Goal: Task Accomplishment & Management: Manage account settings

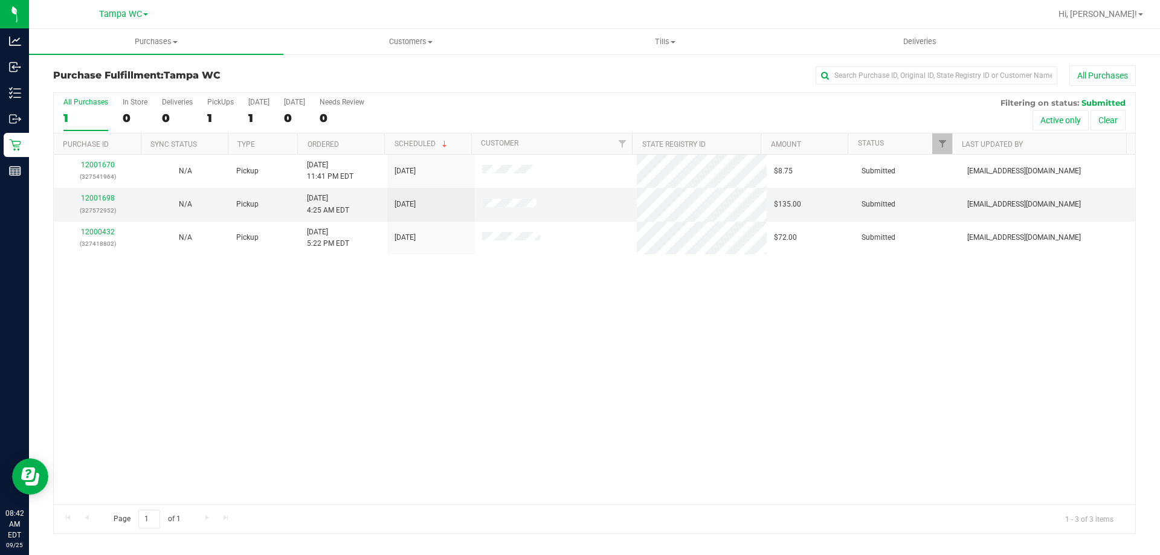
click at [88, 104] on div "All Purchases" at bounding box center [85, 102] width 45 height 8
click at [0, 0] on input "All Purchases 1" at bounding box center [0, 0] width 0 height 0
click at [80, 112] on div "3" at bounding box center [85, 118] width 45 height 14
click at [0, 0] on input "All Purchases 3" at bounding box center [0, 0] width 0 height 0
click at [109, 200] on link "12001698" at bounding box center [98, 198] width 34 height 8
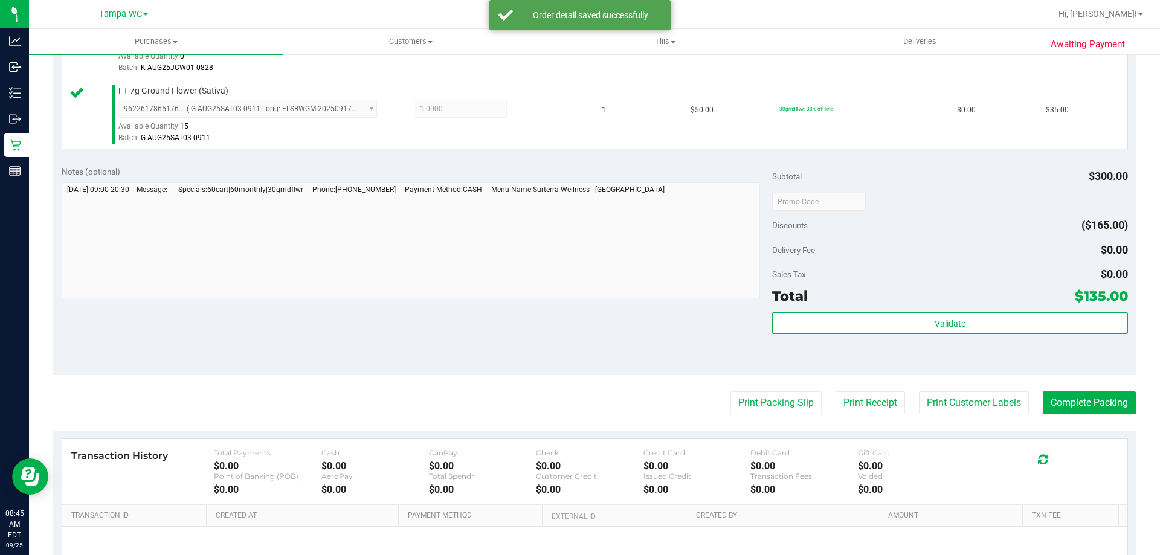
scroll to position [483, 0]
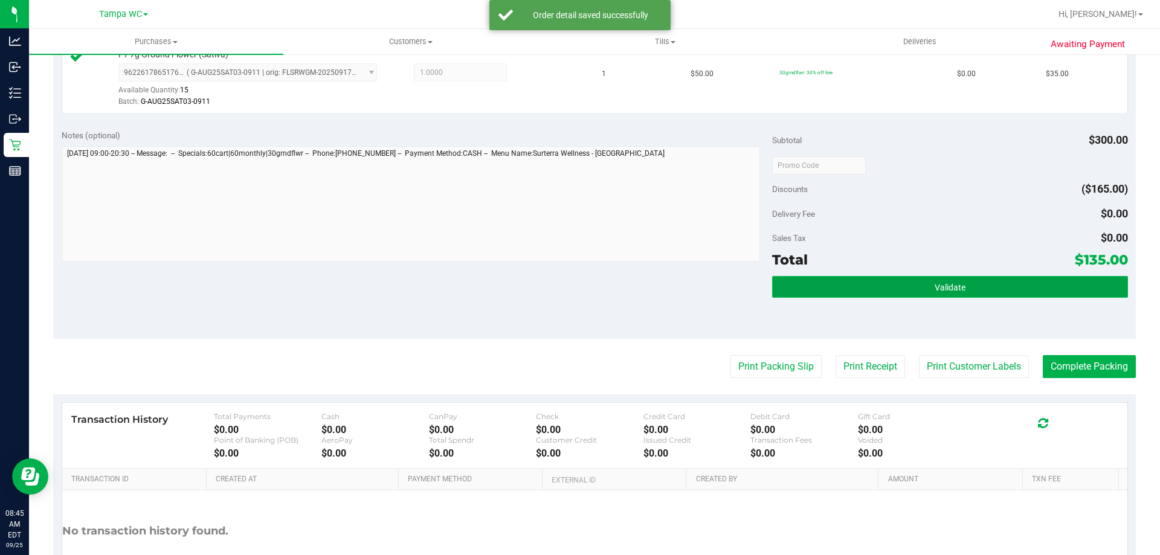
click at [901, 278] on button "Validate" at bounding box center [949, 287] width 355 height 22
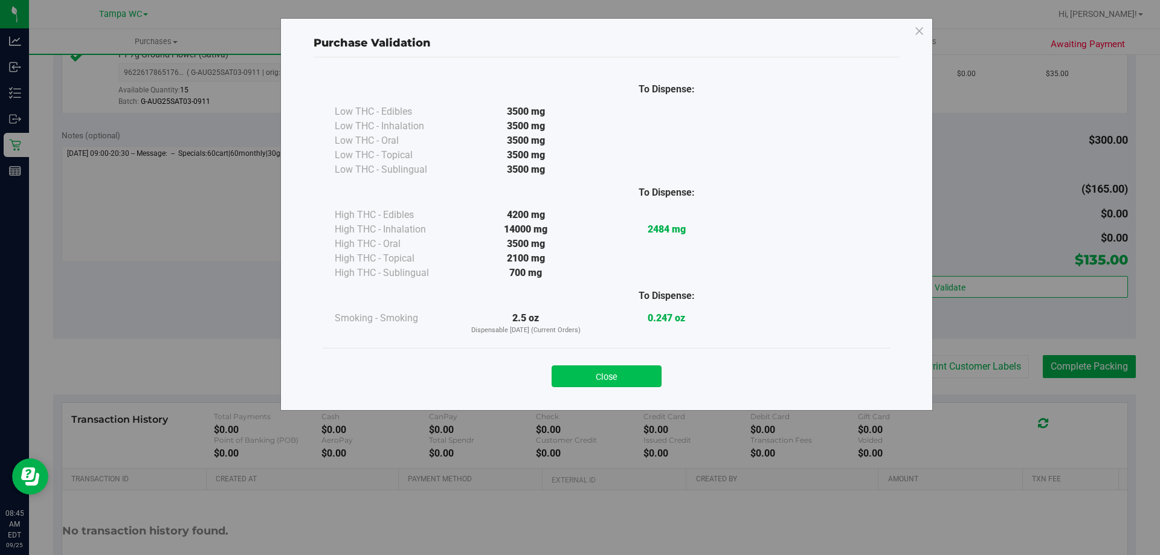
click at [635, 378] on button "Close" at bounding box center [607, 376] width 110 height 22
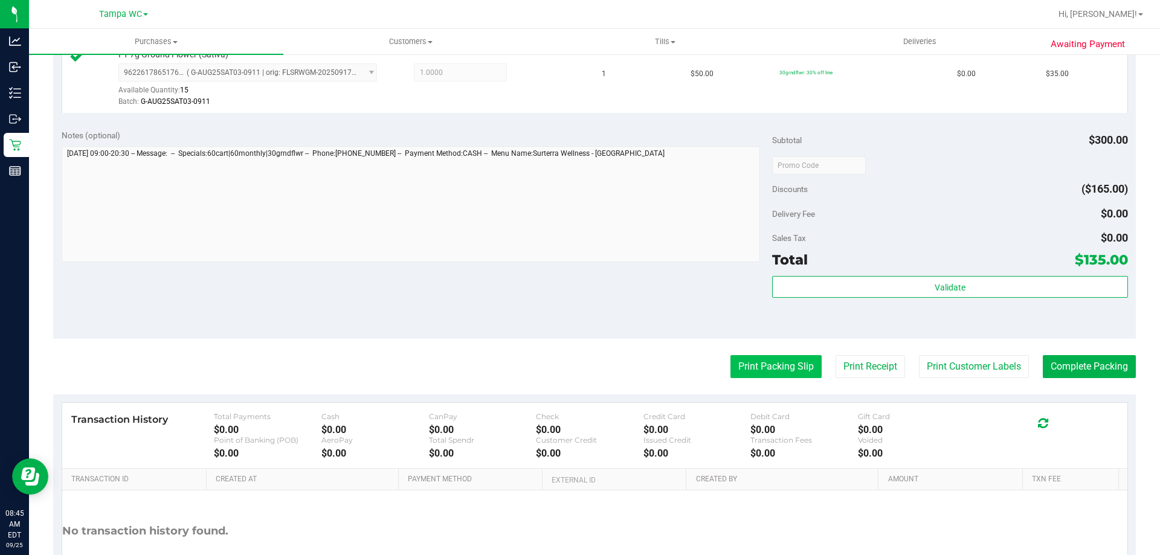
click at [752, 368] on button "Print Packing Slip" at bounding box center [775, 366] width 91 height 23
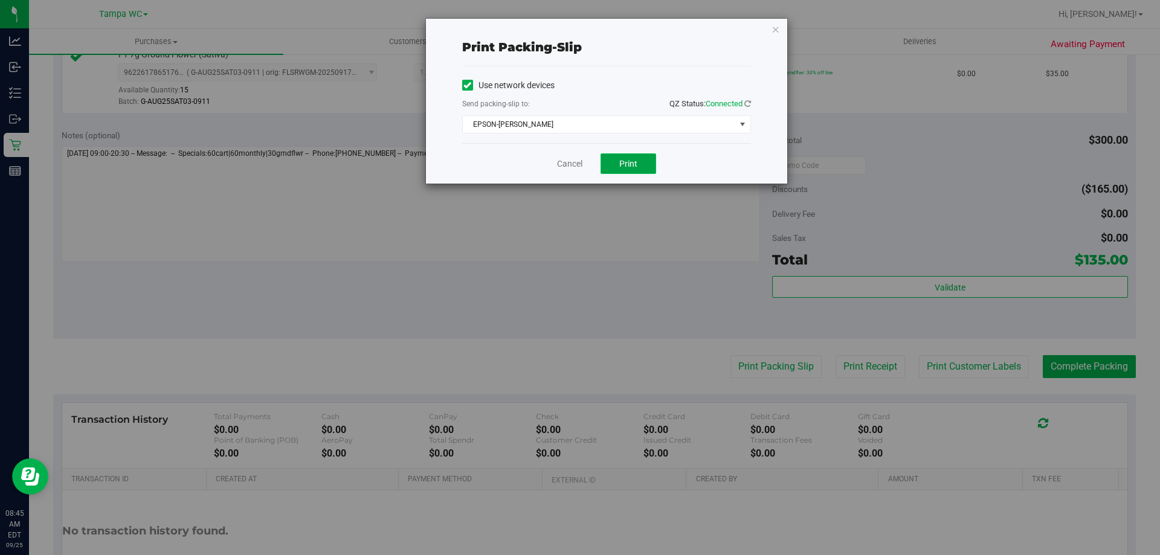
click at [617, 173] on button "Print" at bounding box center [628, 163] width 56 height 21
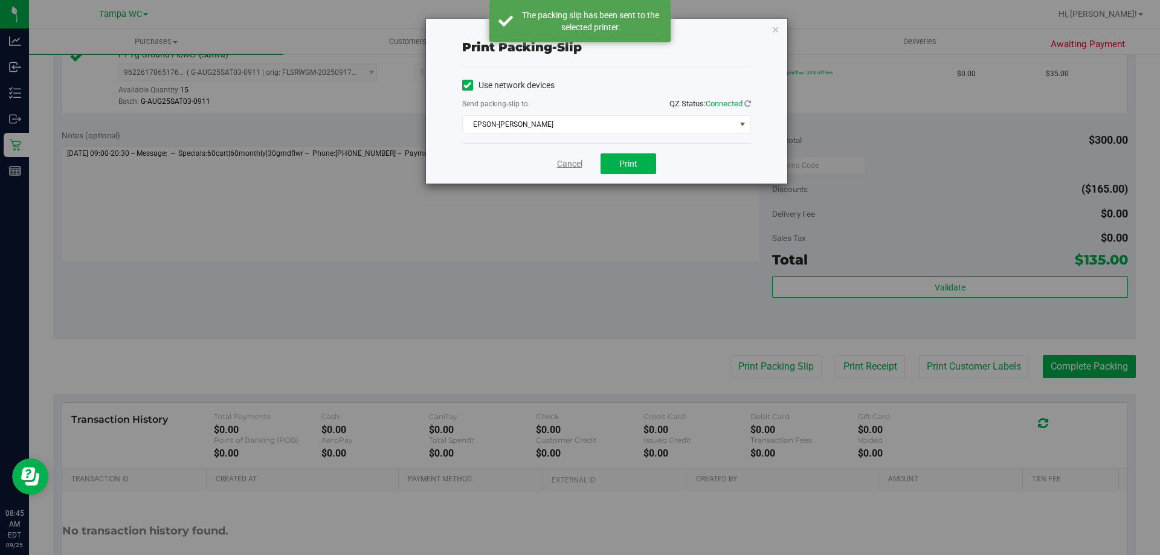
click at [574, 166] on link "Cancel" at bounding box center [569, 164] width 25 height 13
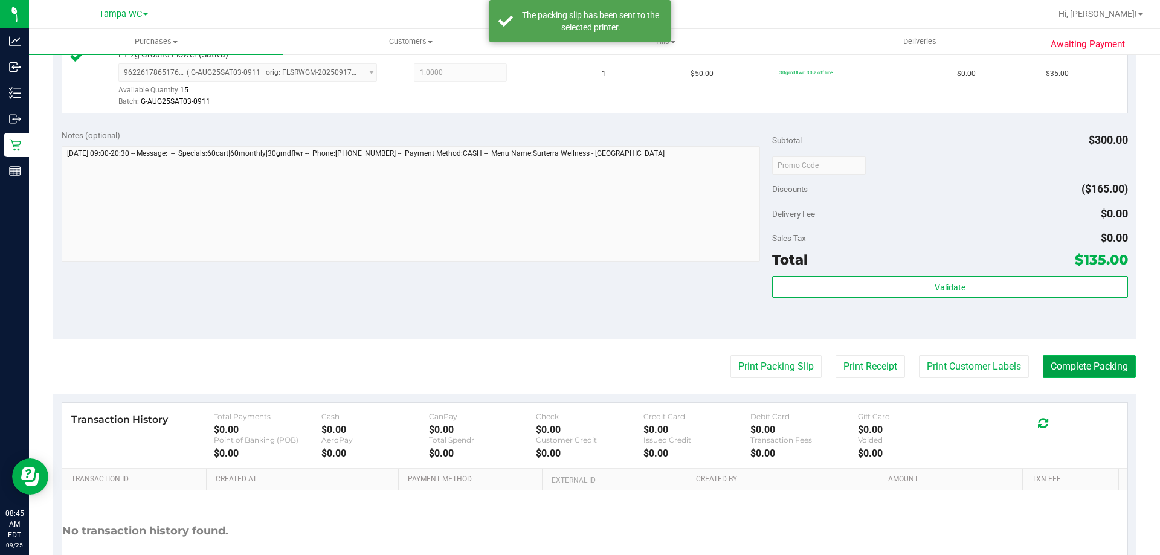
click at [1114, 372] on button "Complete Packing" at bounding box center [1089, 366] width 93 height 23
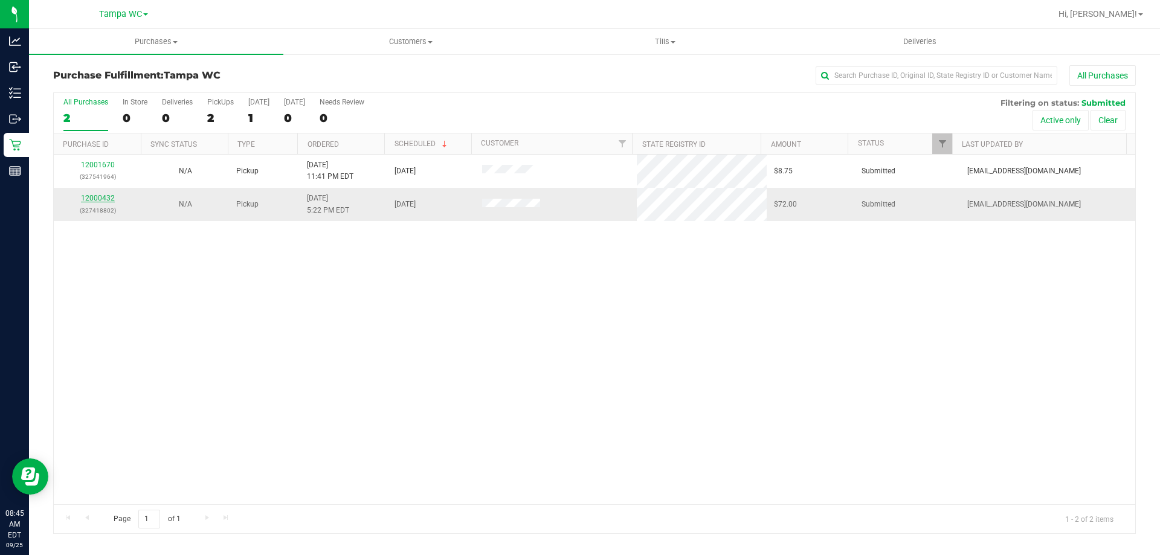
click at [103, 198] on link "12000432" at bounding box center [98, 198] width 34 height 8
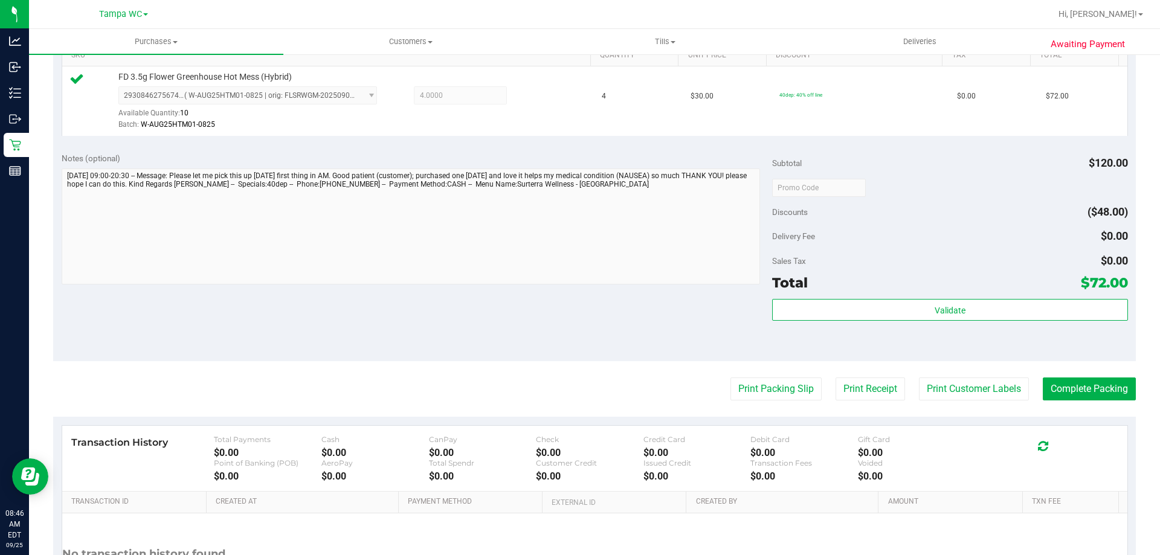
scroll to position [362, 0]
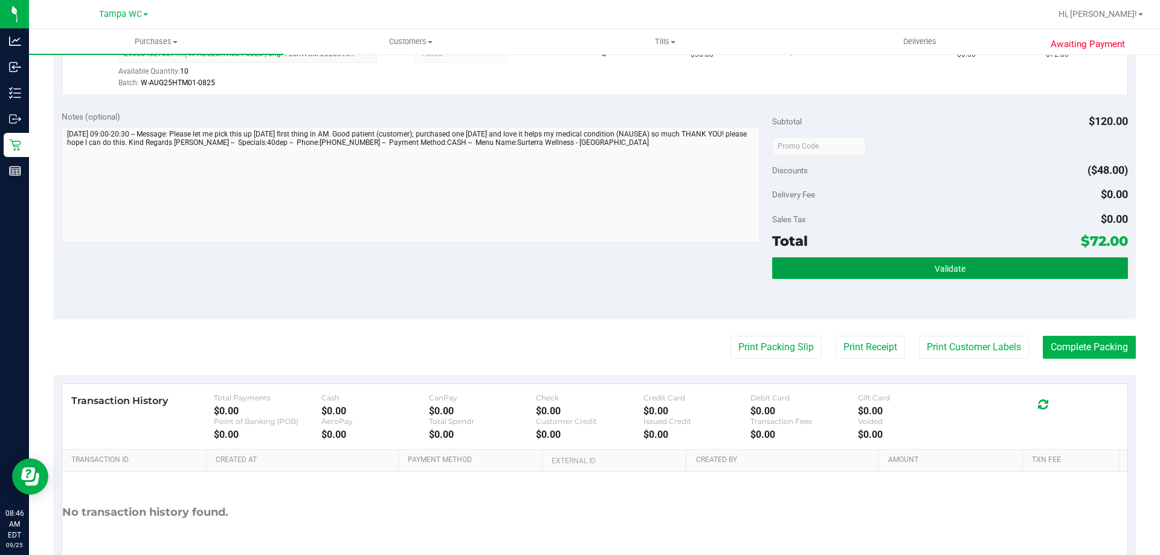
click at [930, 260] on button "Validate" at bounding box center [949, 268] width 355 height 22
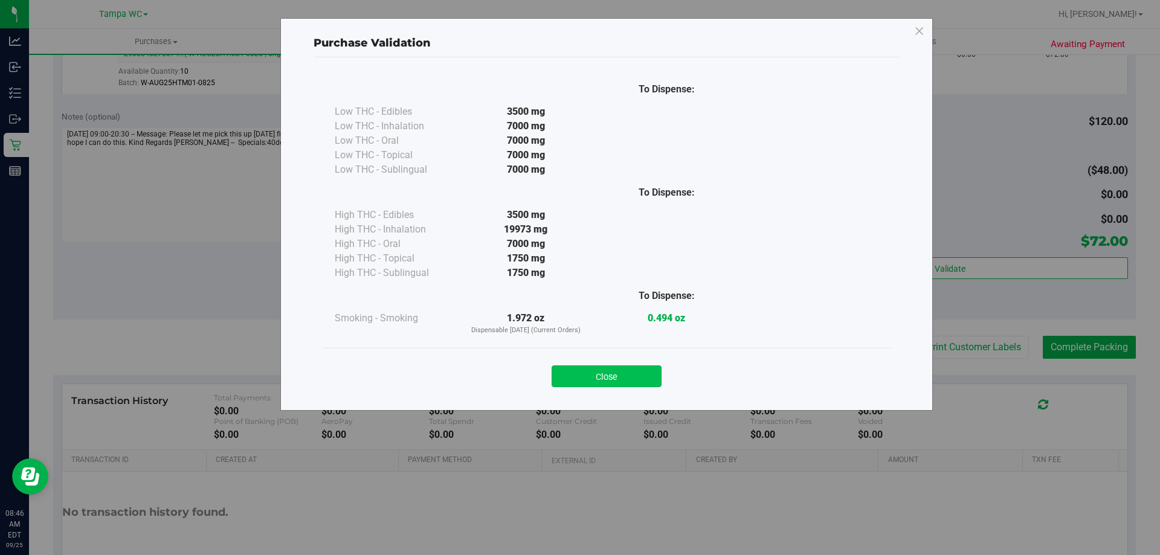
click at [630, 367] on button "Close" at bounding box center [607, 376] width 110 height 22
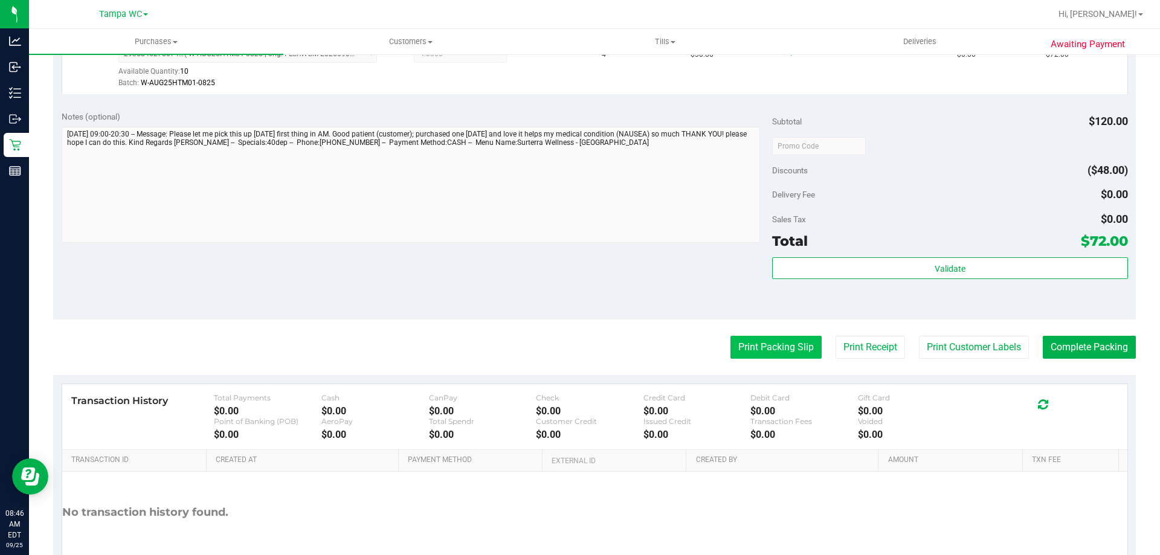
click at [754, 337] on button "Print Packing Slip" at bounding box center [775, 347] width 91 height 23
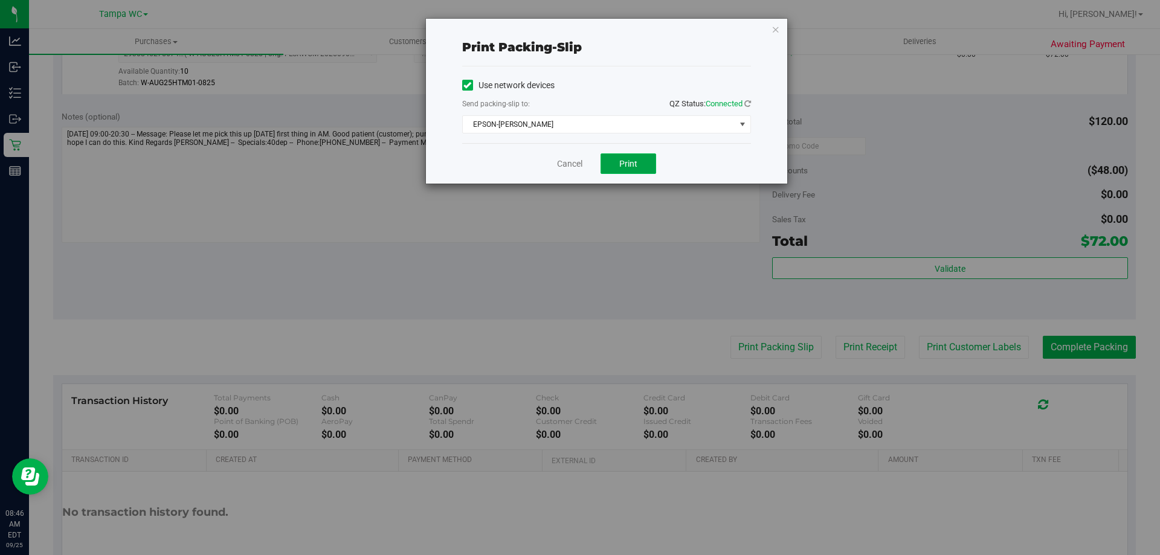
click at [628, 162] on span "Print" at bounding box center [628, 164] width 18 height 10
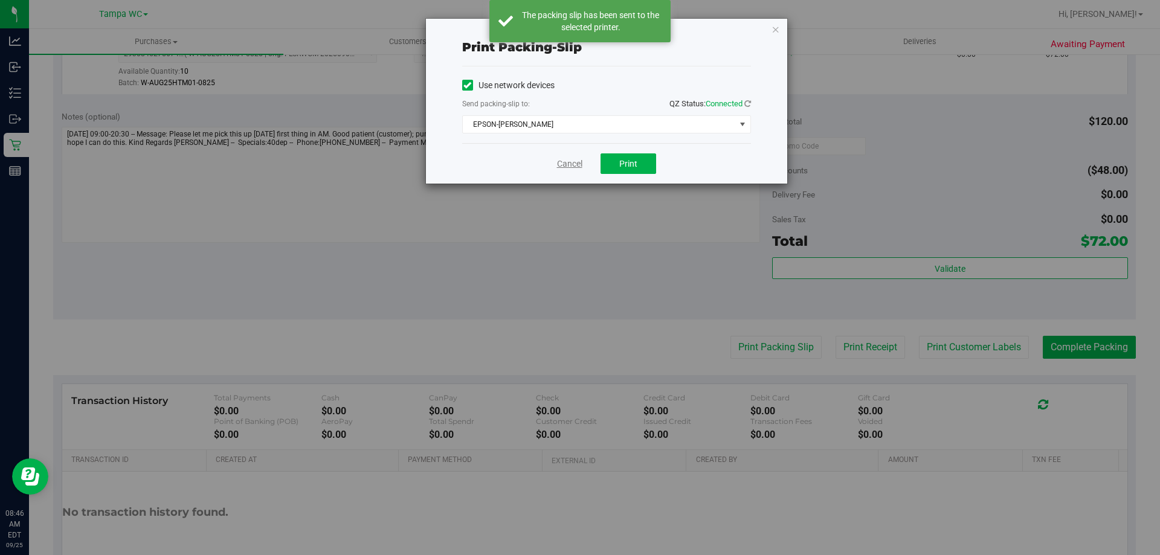
click at [568, 166] on link "Cancel" at bounding box center [569, 164] width 25 height 13
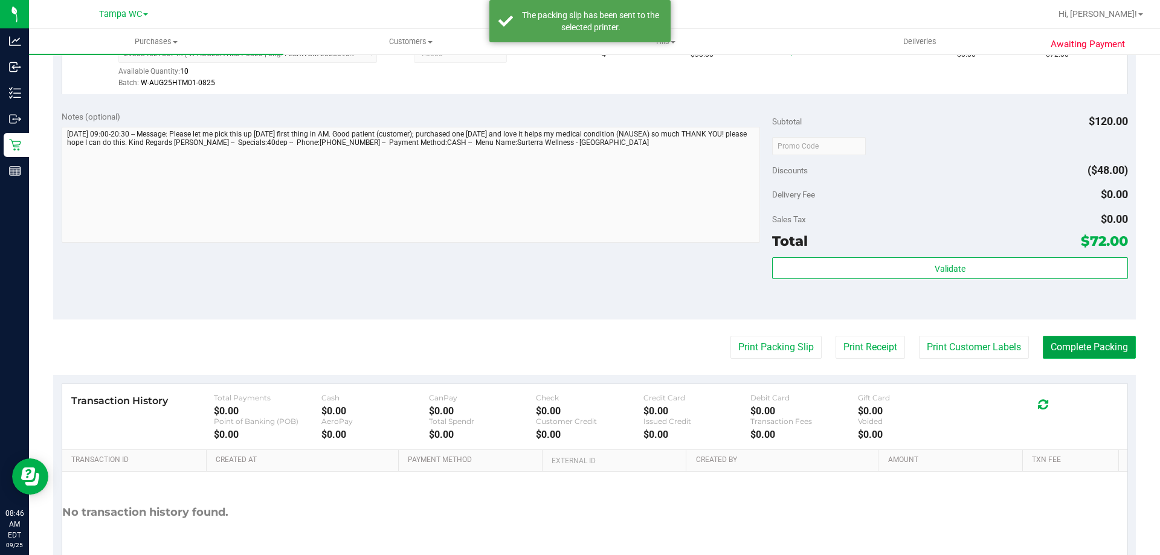
click at [1044, 339] on button "Complete Packing" at bounding box center [1089, 347] width 93 height 23
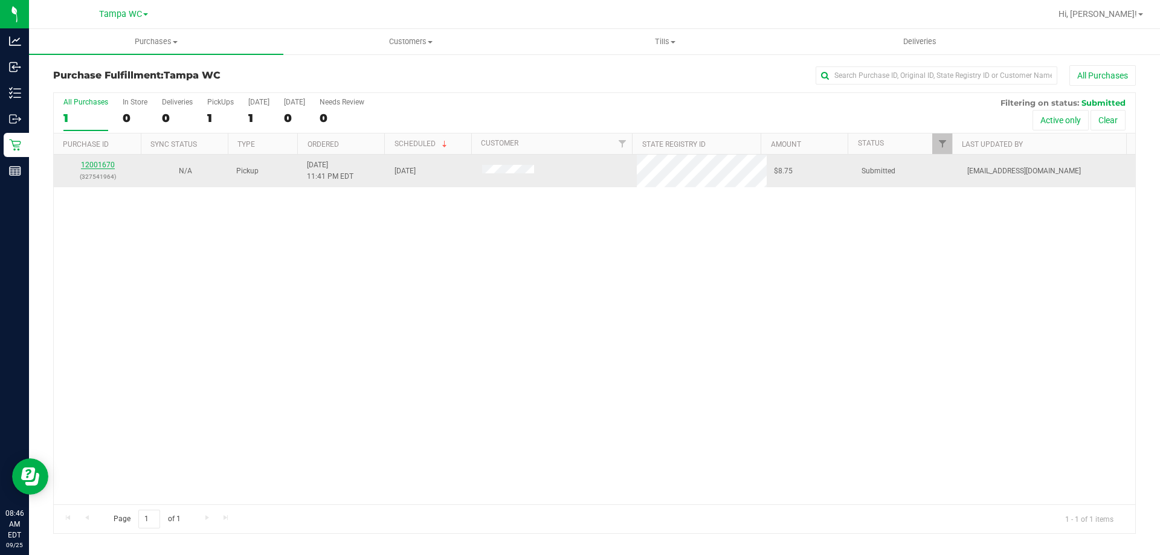
click at [109, 168] on link "12001670" at bounding box center [98, 165] width 34 height 8
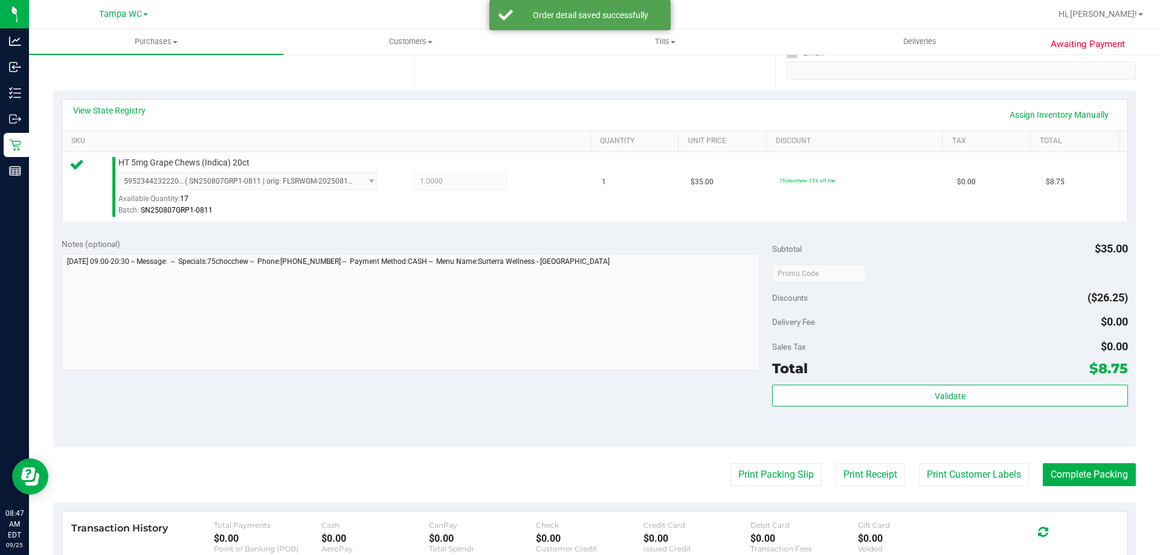
scroll to position [242, 0]
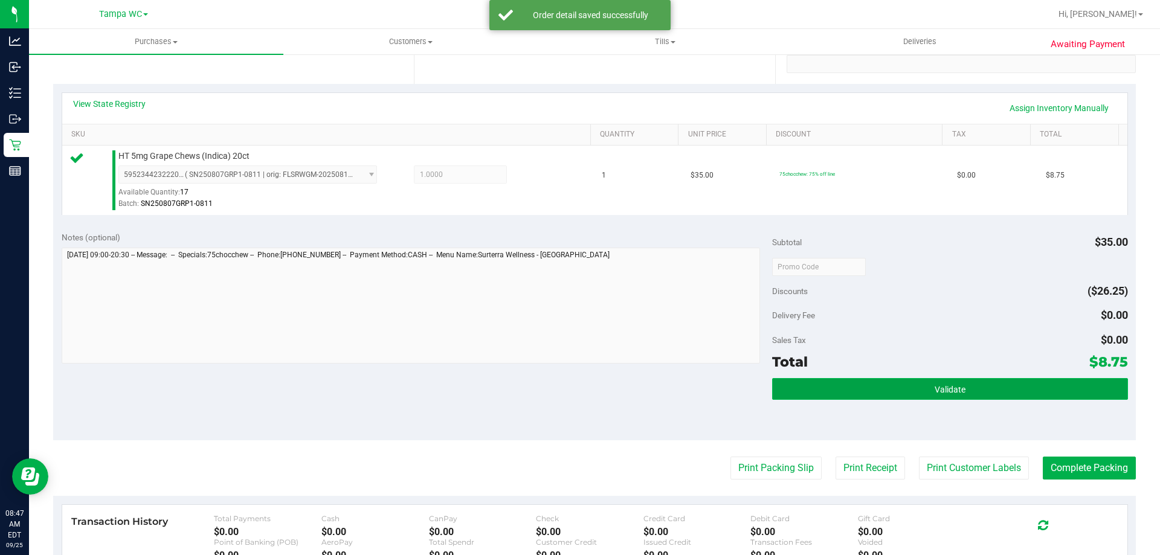
click at [951, 378] on button "Validate" at bounding box center [949, 389] width 355 height 22
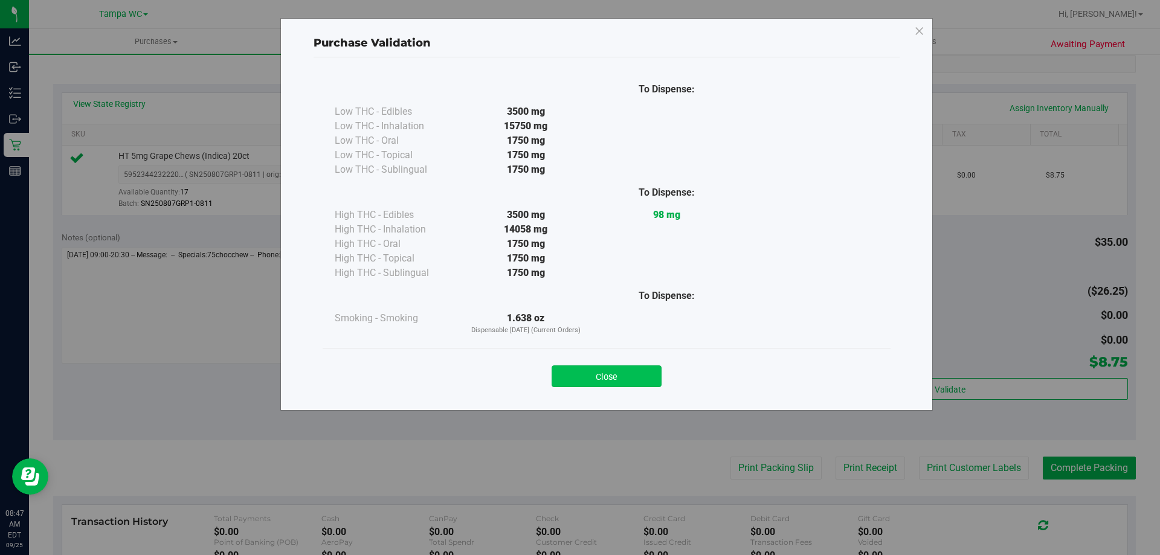
click at [574, 380] on button "Close" at bounding box center [607, 376] width 110 height 22
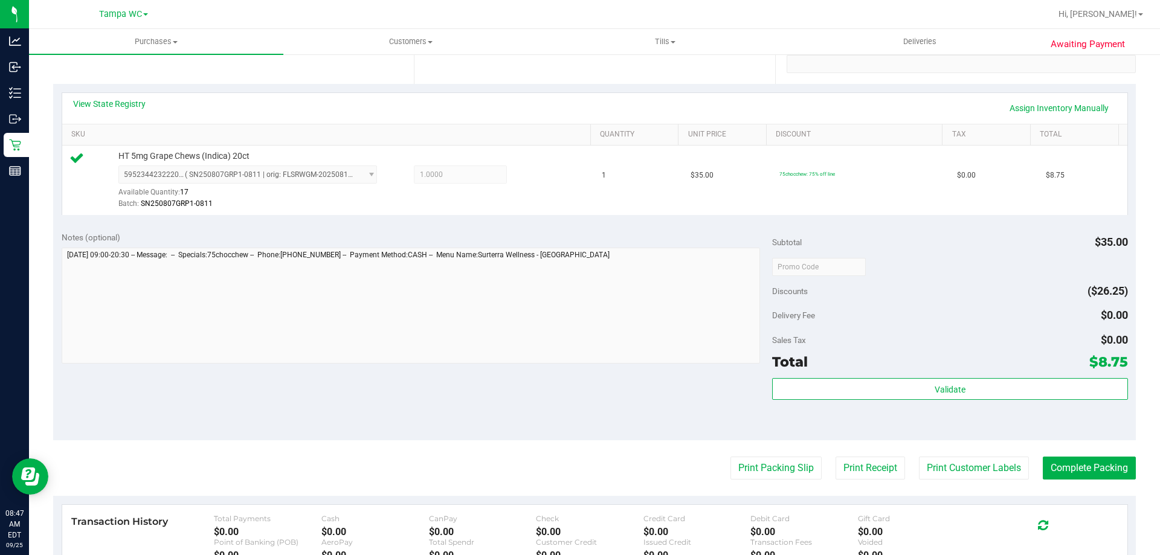
click at [776, 482] on purchase-details "Back Edit Purchase Cancel Purchase View Profile # 12001670 BioTrack ID: - Submi…" at bounding box center [594, 273] width 1083 height 898
click at [776, 474] on button "Print Packing Slip" at bounding box center [775, 468] width 91 height 23
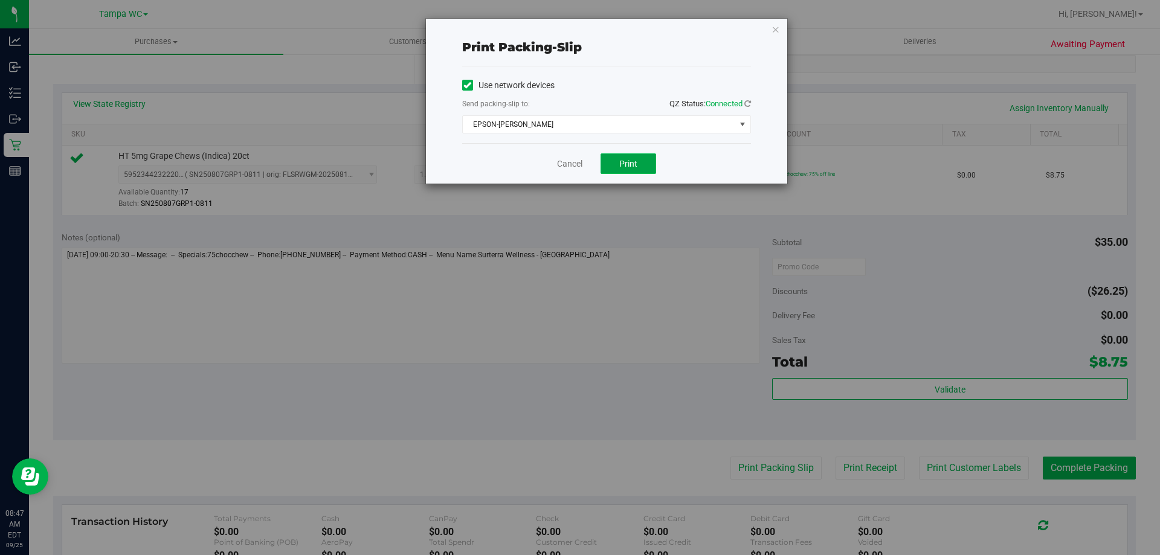
click at [625, 155] on button "Print" at bounding box center [628, 163] width 56 height 21
click at [564, 163] on link "Cancel" at bounding box center [569, 164] width 25 height 13
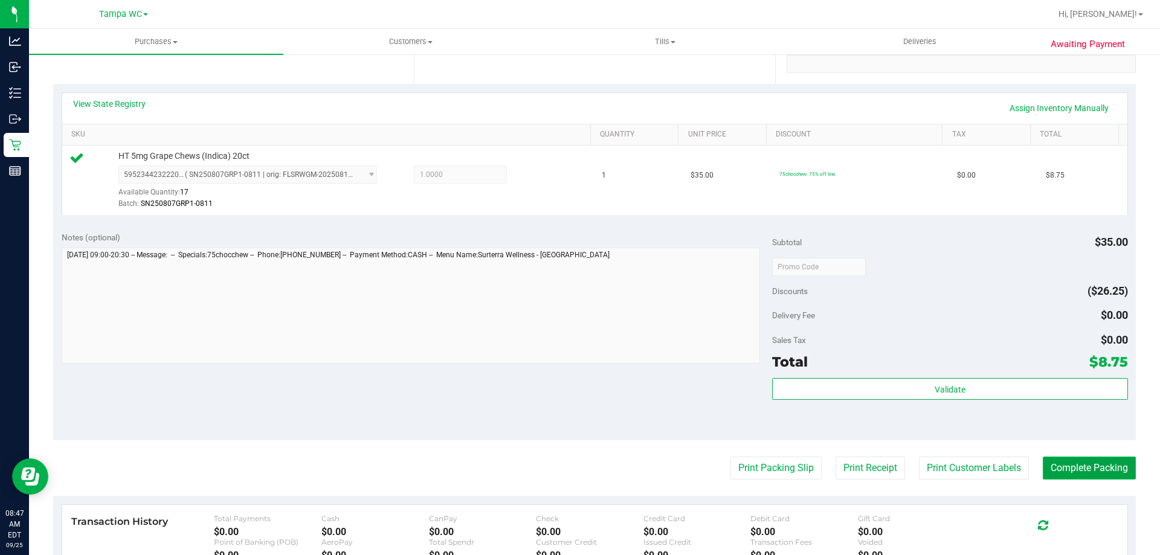
click at [1073, 457] on button "Complete Packing" at bounding box center [1089, 468] width 93 height 23
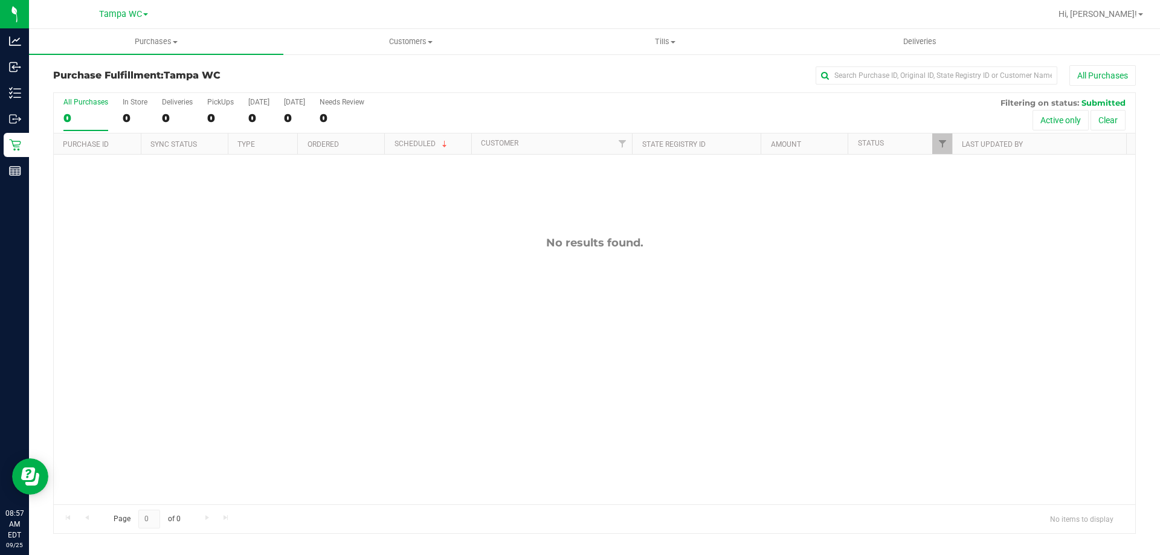
click at [65, 120] on div "0" at bounding box center [85, 118] width 45 height 14
click at [0, 0] on input "All Purchases 0" at bounding box center [0, 0] width 0 height 0
click at [77, 123] on div "0" at bounding box center [85, 118] width 45 height 14
click at [0, 0] on input "All Purchases 0" at bounding box center [0, 0] width 0 height 0
click at [80, 122] on div "0" at bounding box center [85, 118] width 45 height 14
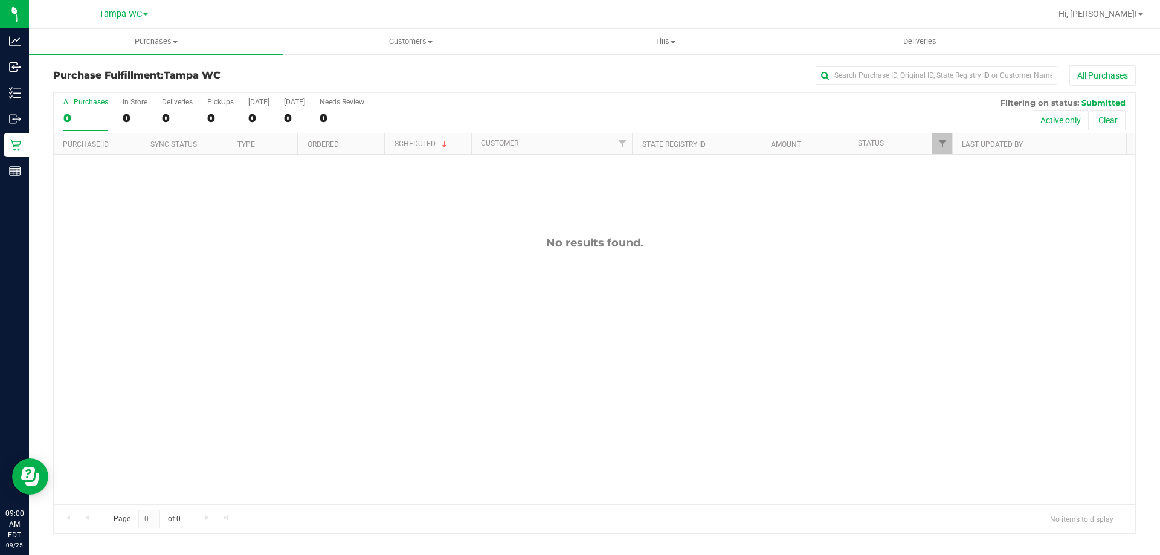
click at [0, 0] on input "All Purchases 0" at bounding box center [0, 0] width 0 height 0
click at [79, 117] on div "0" at bounding box center [85, 118] width 45 height 14
click at [0, 0] on input "All Purchases 0" at bounding box center [0, 0] width 0 height 0
click at [79, 117] on div "0" at bounding box center [85, 118] width 45 height 14
click at [0, 0] on input "All Purchases 0" at bounding box center [0, 0] width 0 height 0
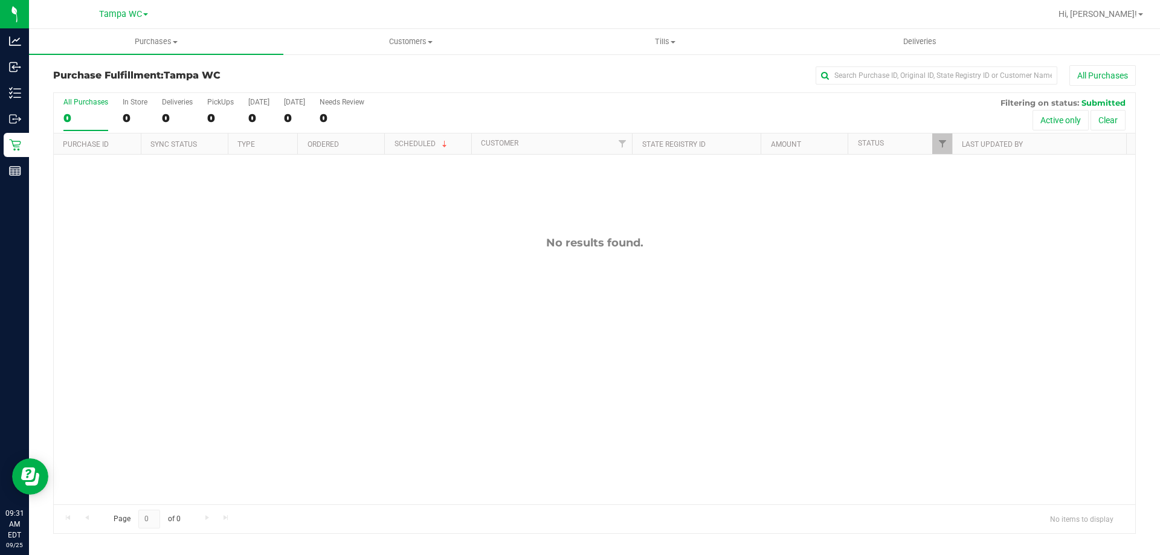
click at [101, 112] on div "0" at bounding box center [85, 118] width 45 height 14
click at [0, 0] on input "All Purchases 0" at bounding box center [0, 0] width 0 height 0
click at [89, 118] on div "0" at bounding box center [85, 118] width 45 height 14
click at [0, 0] on input "All Purchases 0" at bounding box center [0, 0] width 0 height 0
click at [68, 105] on div "All Purchases" at bounding box center [85, 102] width 45 height 8
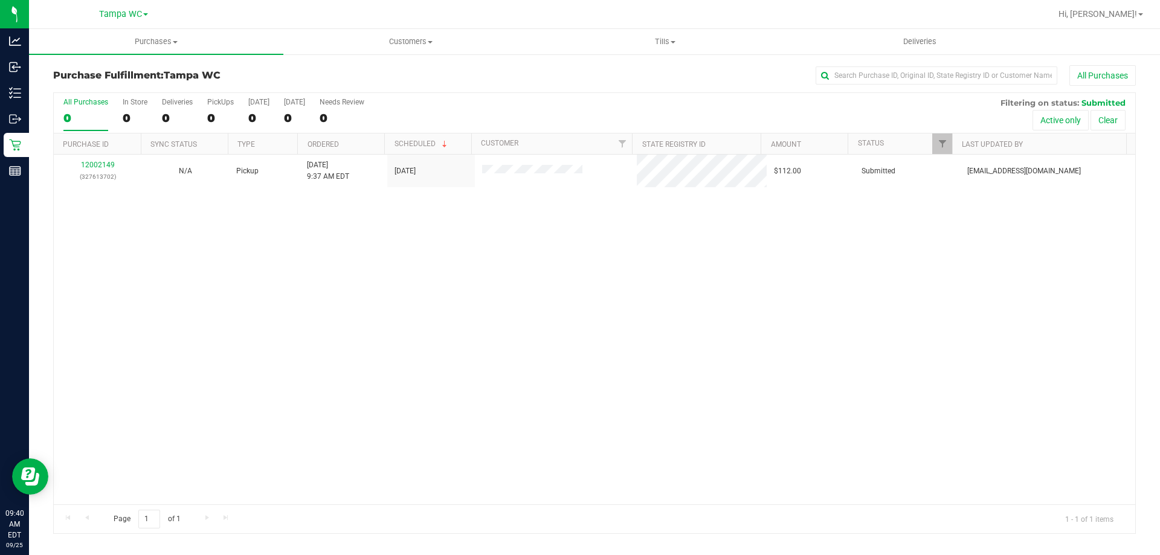
click at [0, 0] on input "All Purchases 0" at bounding box center [0, 0] width 0 height 0
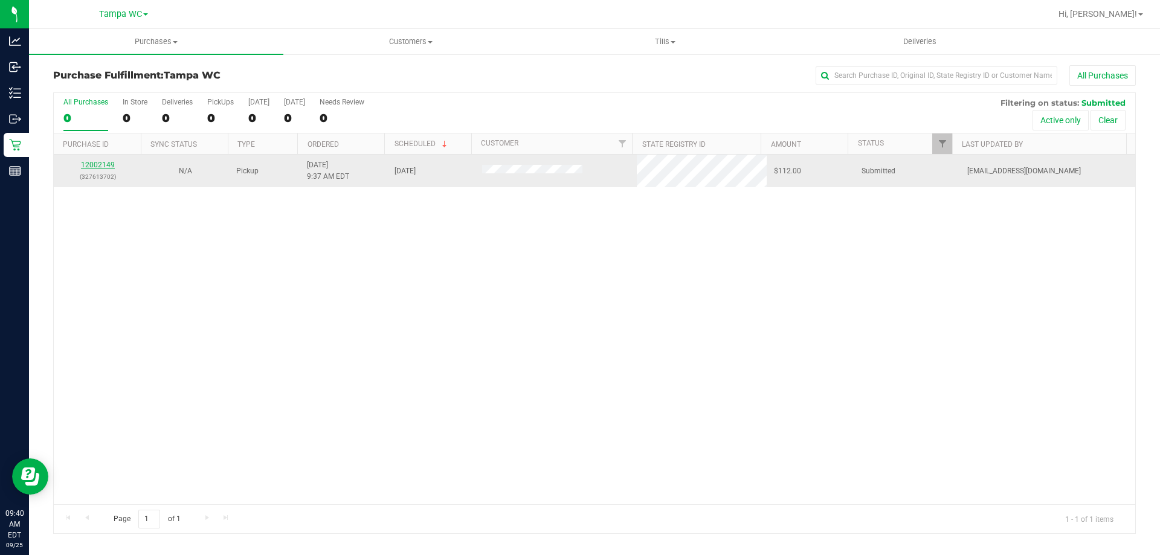
click at [95, 166] on link "12002149" at bounding box center [98, 165] width 34 height 8
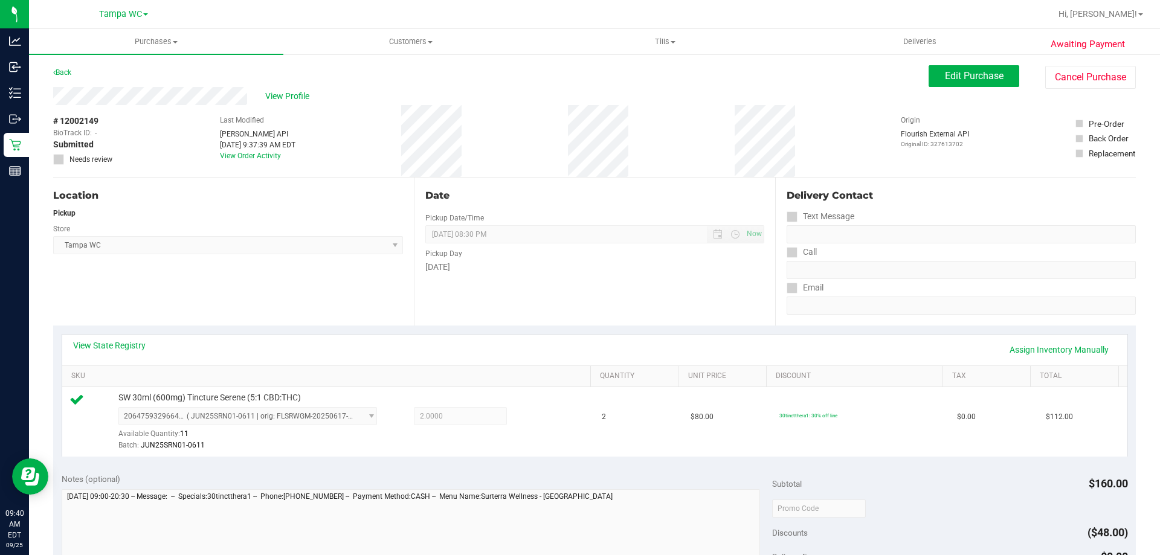
click at [349, 335] on div "View State Registry Assign Inventory Manually" at bounding box center [594, 350] width 1065 height 31
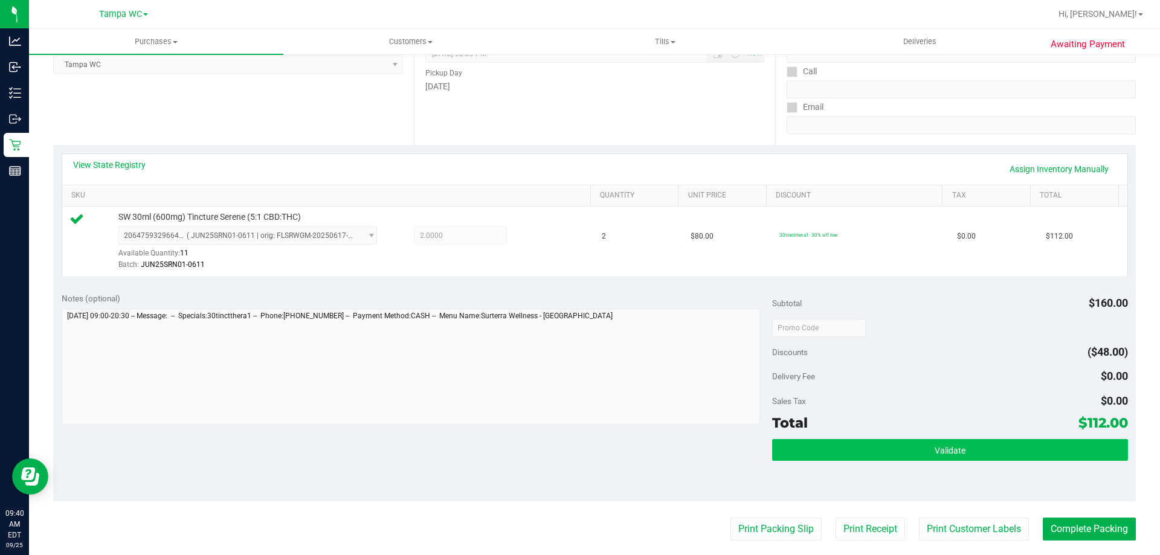
scroll to position [242, 0]
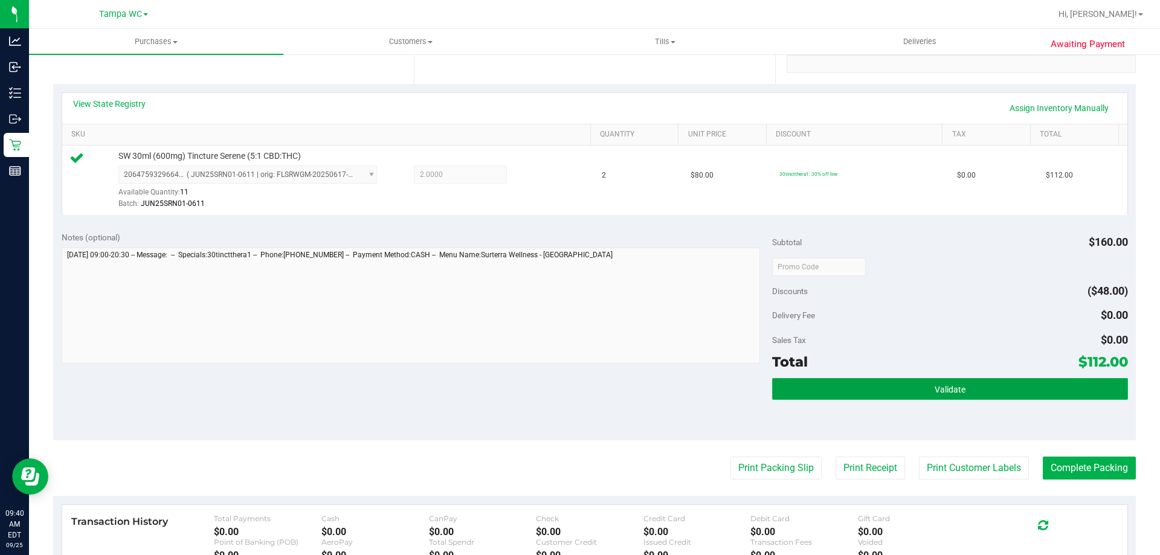
click at [945, 396] on button "Validate" at bounding box center [949, 389] width 355 height 22
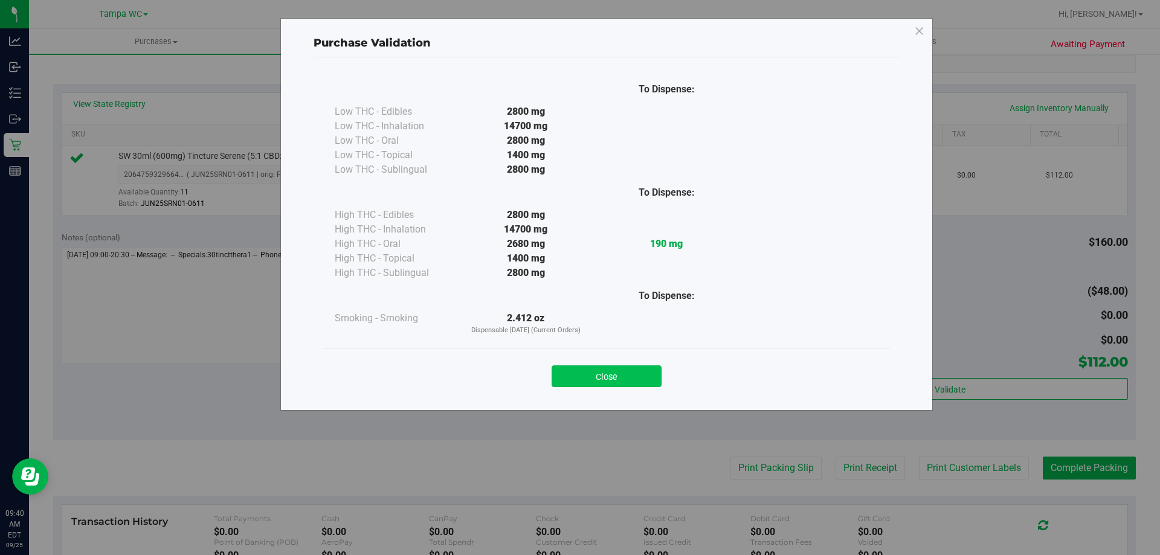
click at [626, 378] on button "Close" at bounding box center [607, 376] width 110 height 22
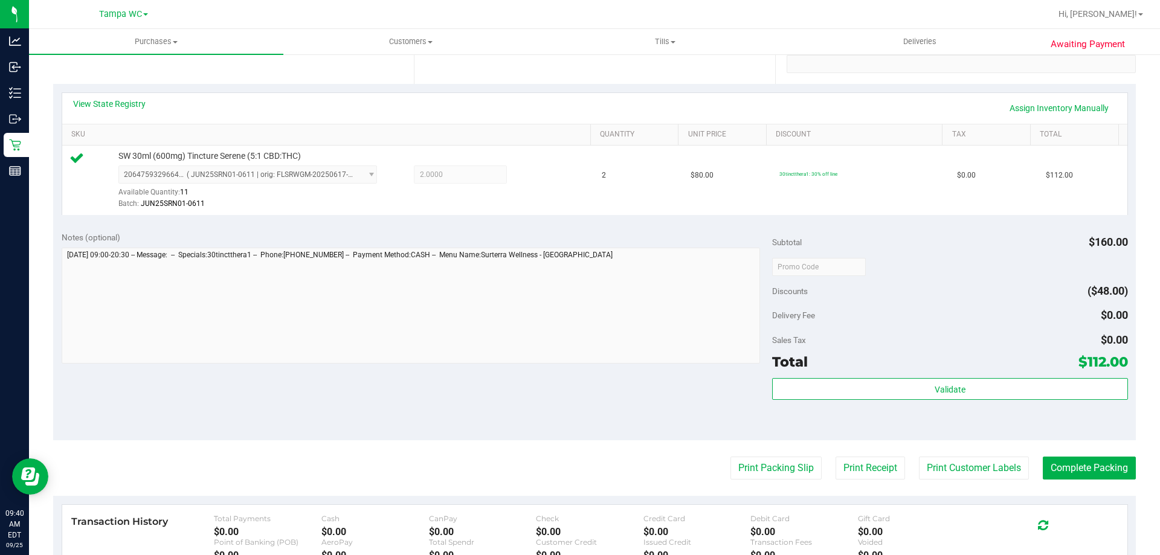
click at [731, 455] on purchase-details "Back Edit Purchase Cancel Purchase View Profile # 12002149 BioTrack ID: - Submi…" at bounding box center [594, 273] width 1083 height 898
click at [732, 459] on button "Print Packing Slip" at bounding box center [775, 468] width 91 height 23
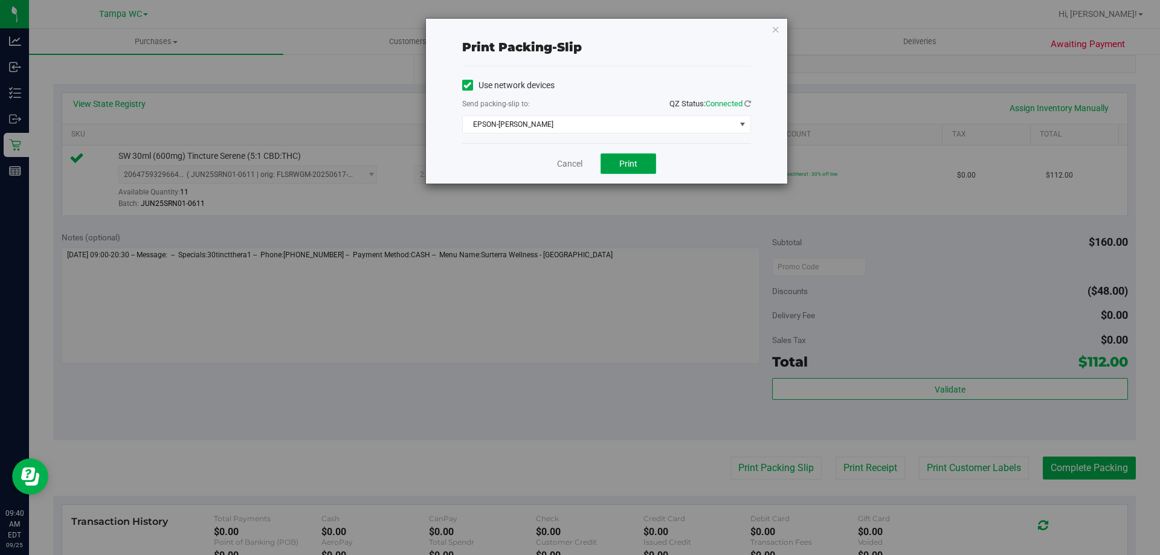
click at [631, 167] on span "Print" at bounding box center [628, 164] width 18 height 10
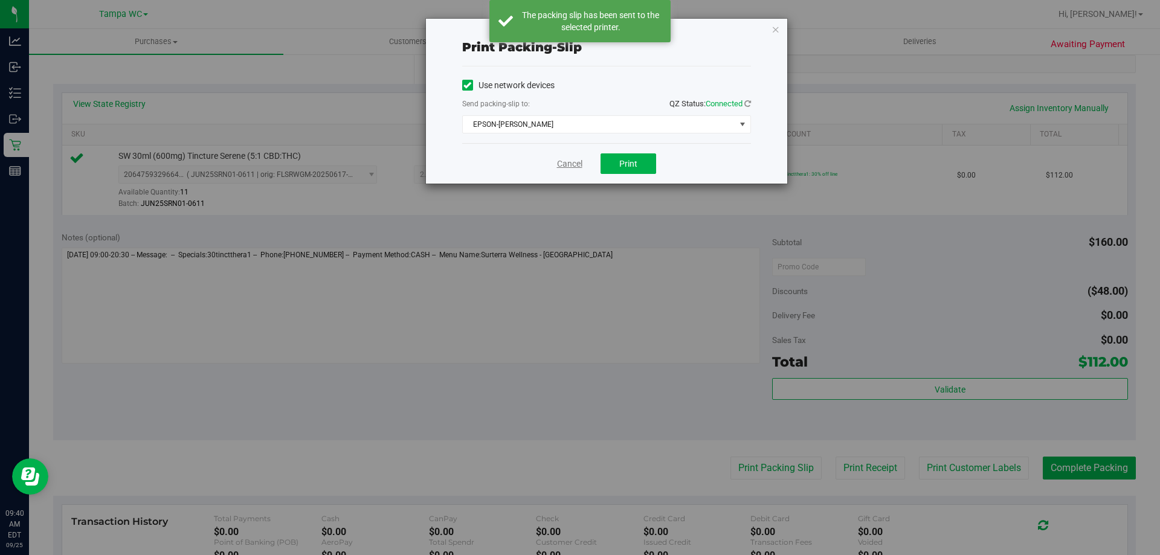
click at [571, 161] on link "Cancel" at bounding box center [569, 164] width 25 height 13
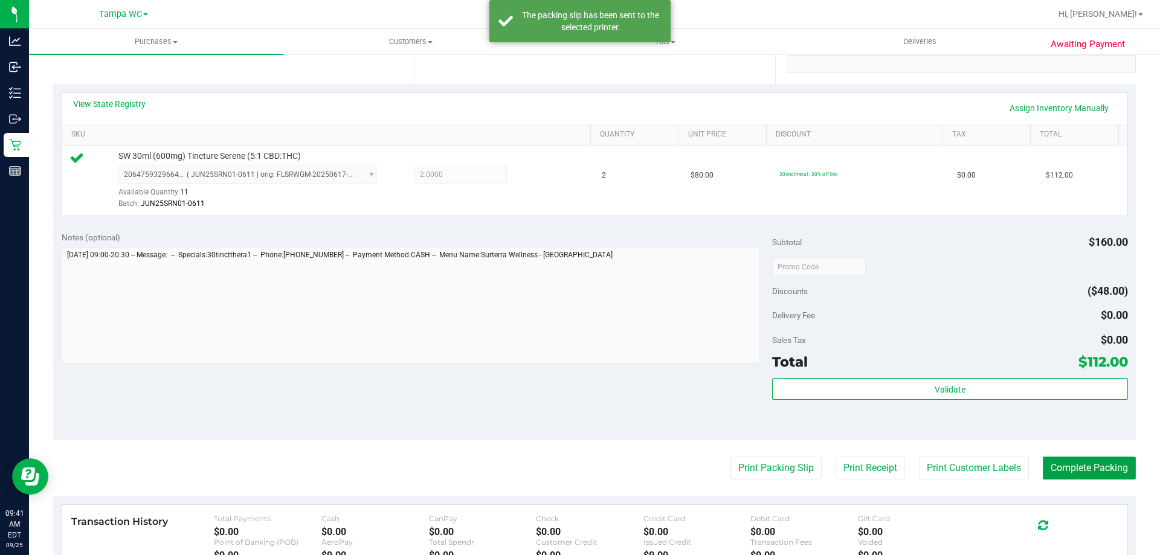
click at [1059, 460] on button "Complete Packing" at bounding box center [1089, 468] width 93 height 23
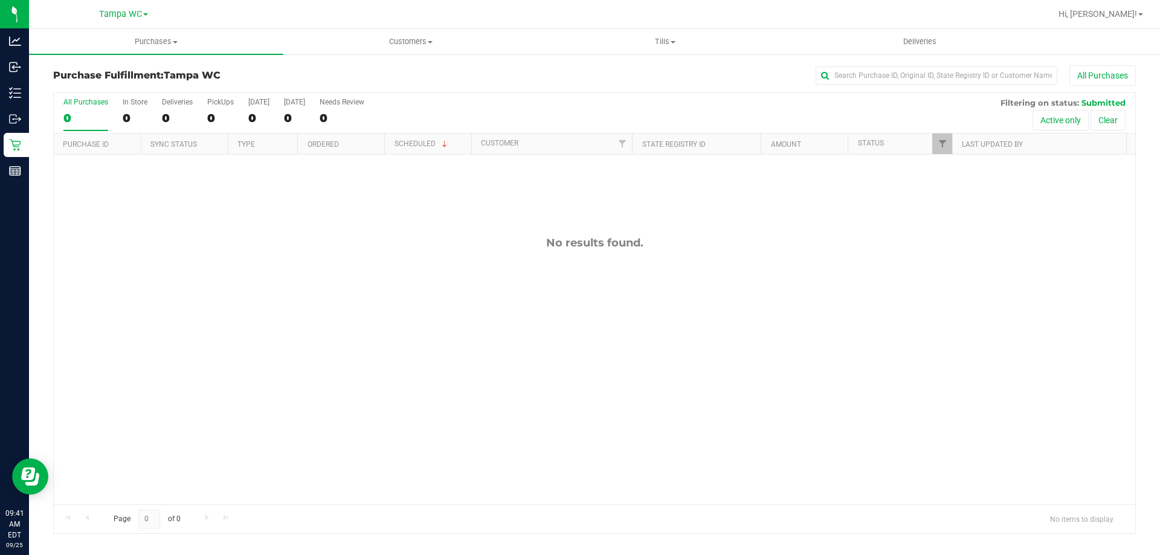
click at [83, 103] on div "All Purchases" at bounding box center [85, 102] width 45 height 8
click at [0, 0] on input "All Purchases 0" at bounding box center [0, 0] width 0 height 0
click at [75, 103] on div "All Purchases" at bounding box center [85, 102] width 45 height 8
click at [0, 0] on input "All Purchases 0" at bounding box center [0, 0] width 0 height 0
click at [82, 112] on div "0" at bounding box center [85, 118] width 45 height 14
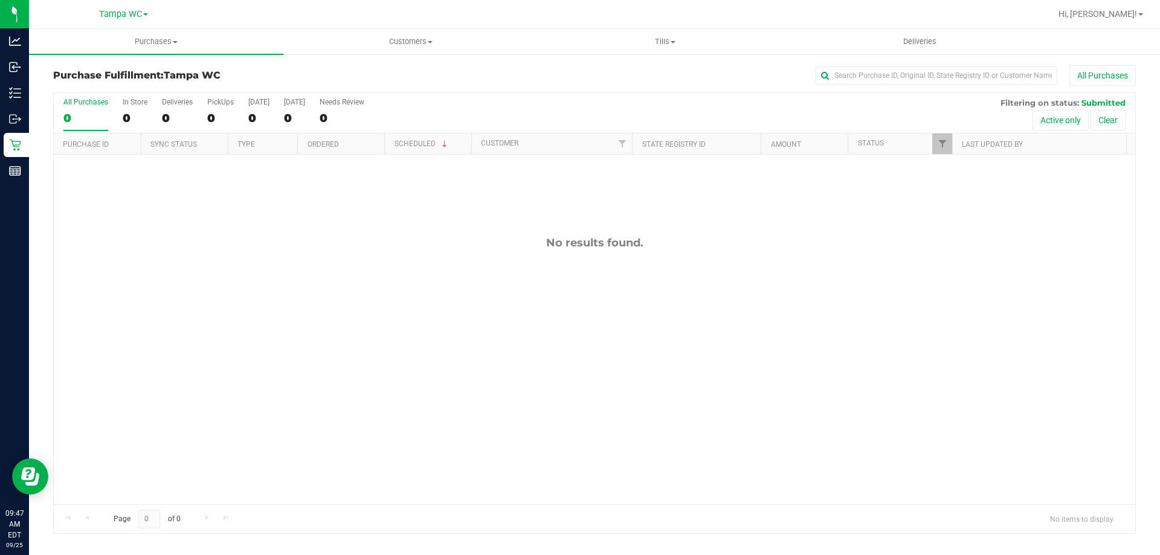
click at [0, 0] on input "All Purchases 0" at bounding box center [0, 0] width 0 height 0
click at [94, 108] on label "All Purchases 0" at bounding box center [85, 114] width 45 height 33
click at [0, 0] on input "All Purchases 0" at bounding box center [0, 0] width 0 height 0
click at [82, 124] on div "0" at bounding box center [85, 118] width 45 height 14
click at [0, 0] on input "All Purchases 0" at bounding box center [0, 0] width 0 height 0
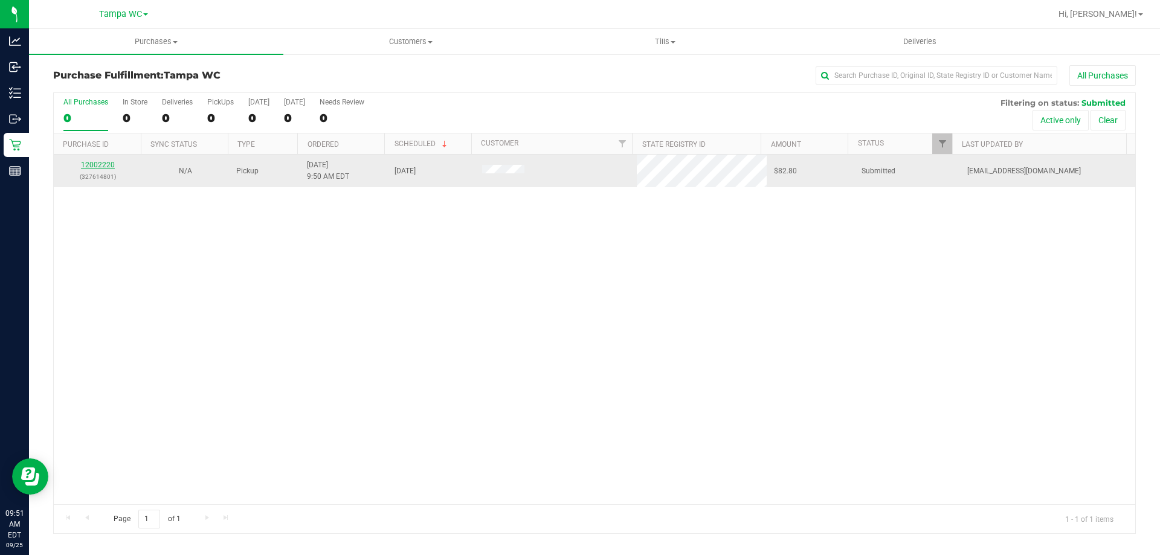
click at [100, 161] on link "12002220" at bounding box center [98, 165] width 34 height 8
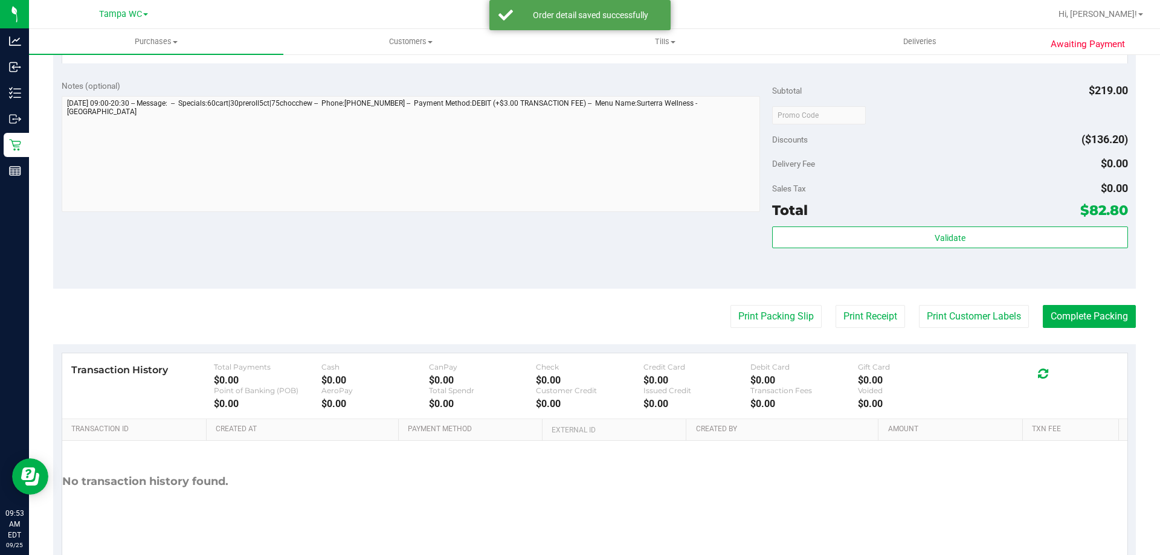
scroll to position [604, 0]
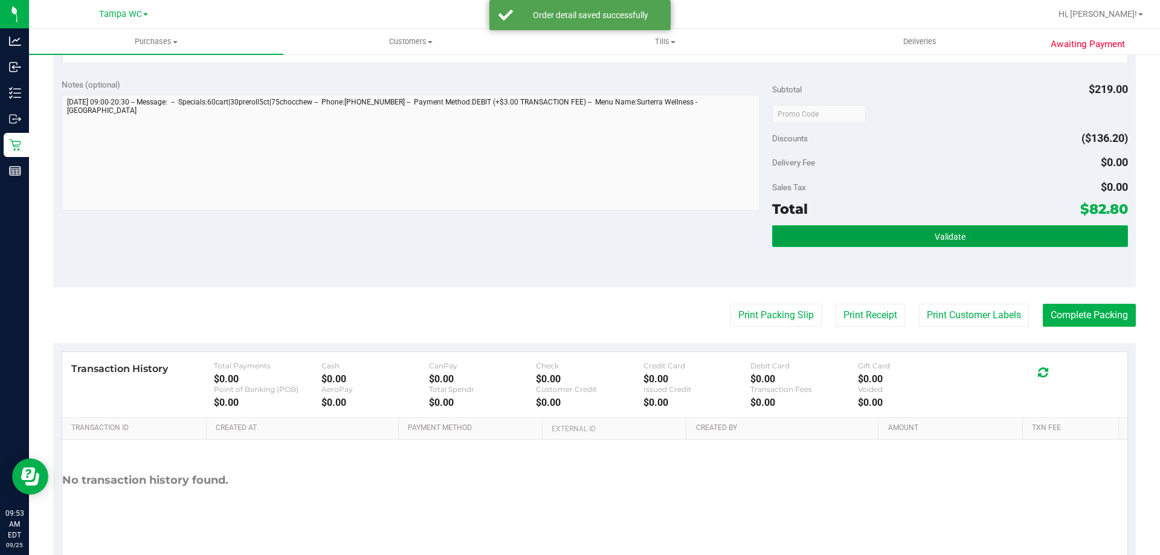
click at [935, 234] on span "Validate" at bounding box center [950, 237] width 31 height 10
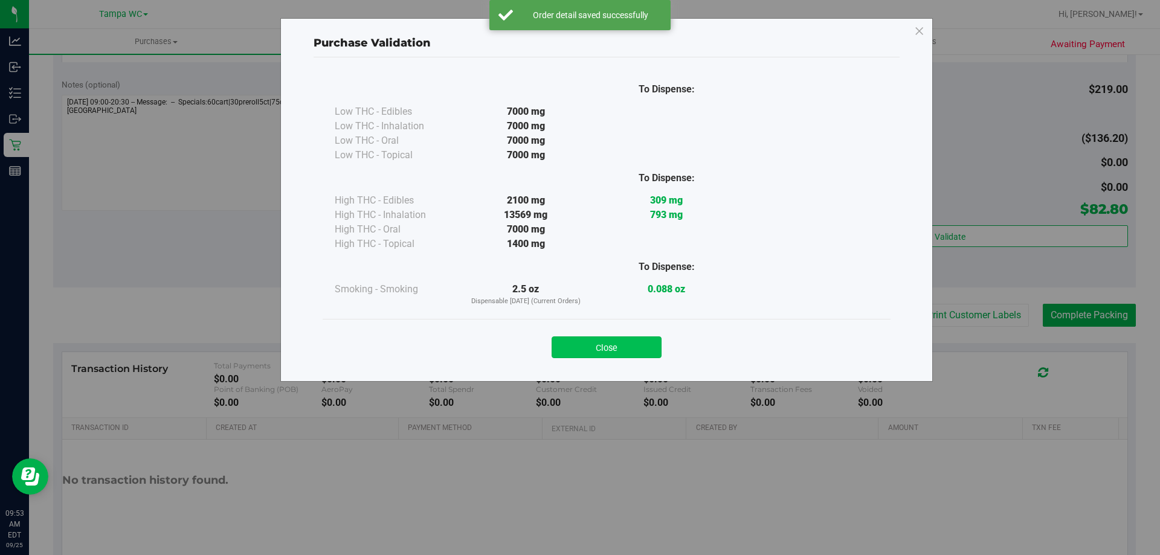
click at [639, 341] on button "Close" at bounding box center [607, 347] width 110 height 22
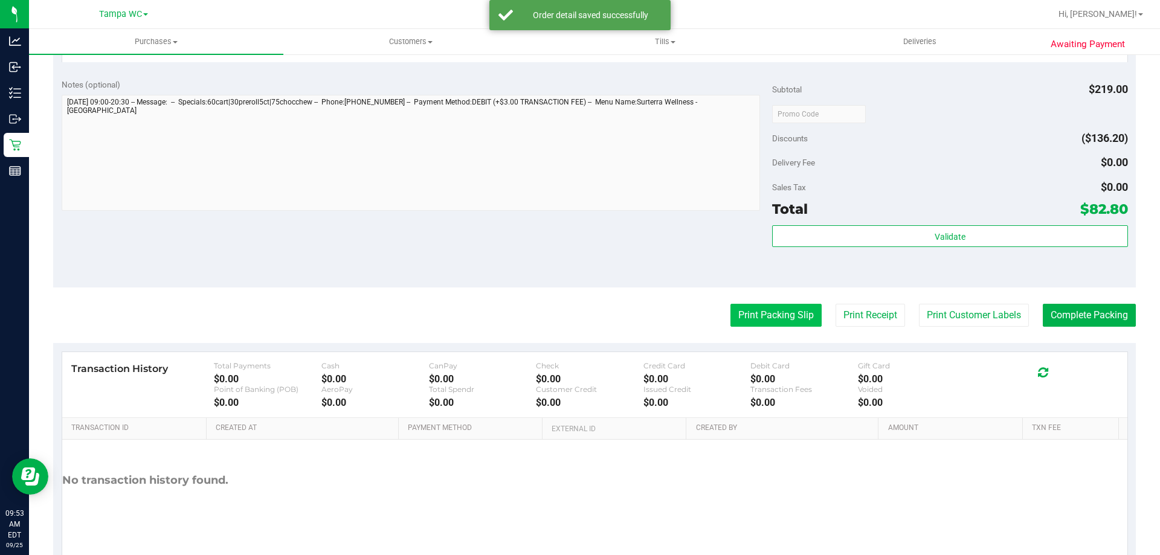
click at [759, 313] on button "Print Packing Slip" at bounding box center [775, 315] width 91 height 23
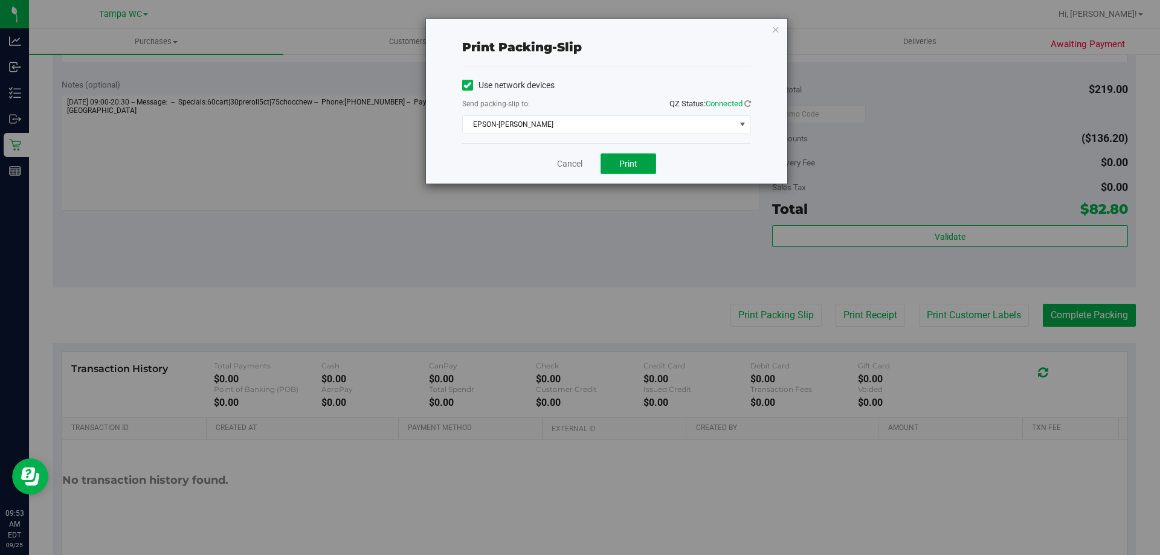
click at [620, 156] on button "Print" at bounding box center [628, 163] width 56 height 21
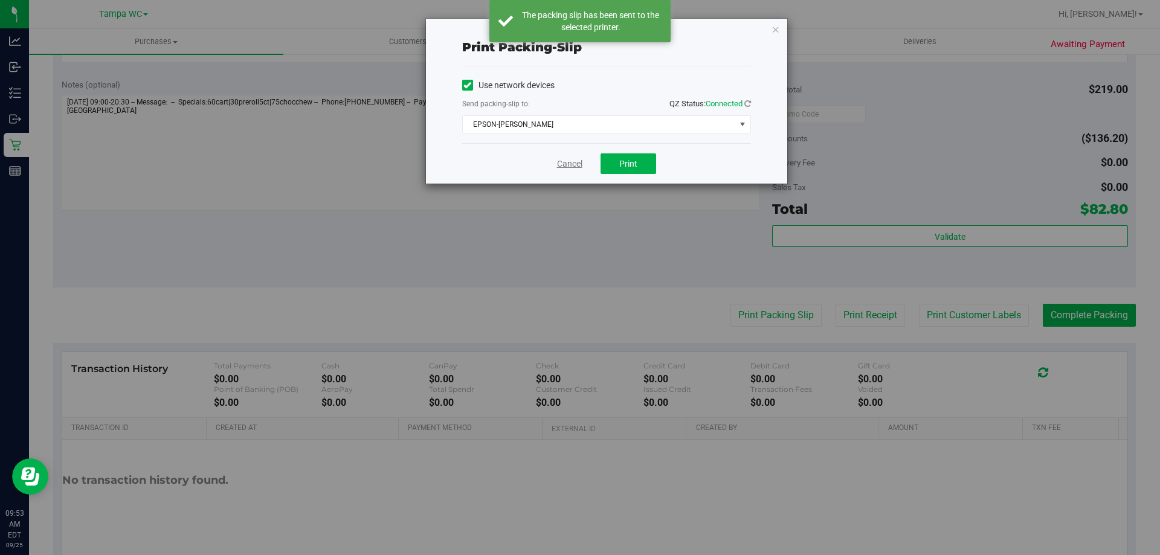
click at [573, 160] on link "Cancel" at bounding box center [569, 164] width 25 height 13
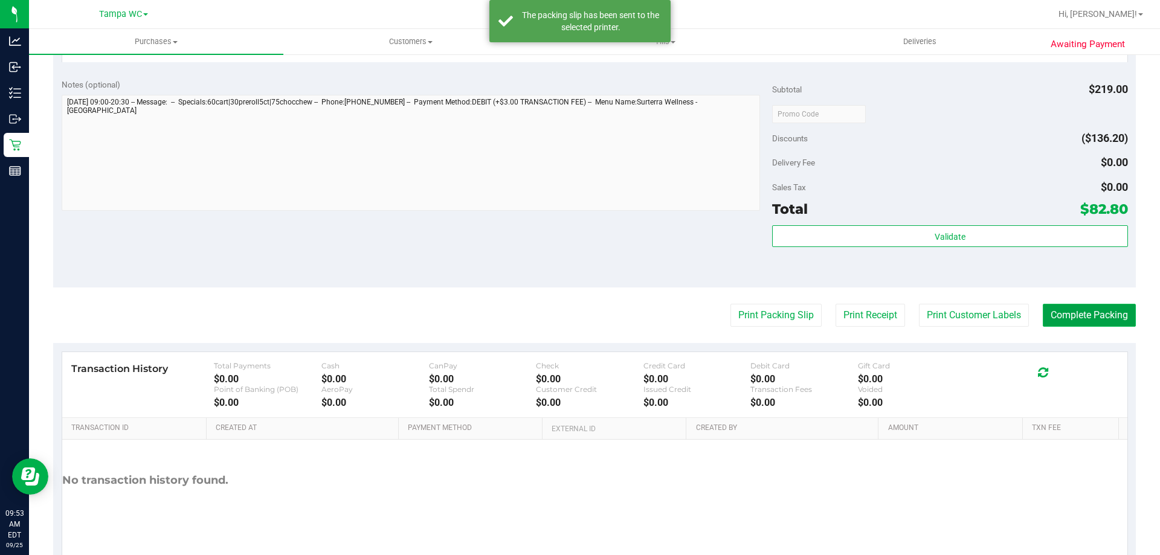
click at [1083, 321] on button "Complete Packing" at bounding box center [1089, 315] width 93 height 23
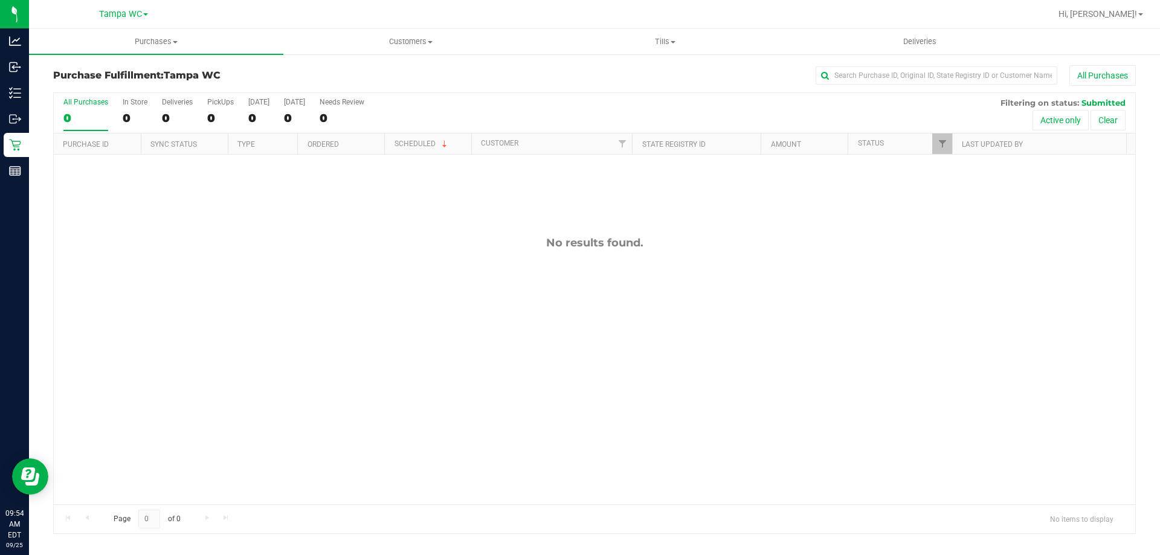
click at [92, 112] on div "0" at bounding box center [85, 118] width 45 height 14
click at [0, 0] on input "All Purchases 0" at bounding box center [0, 0] width 0 height 0
click at [88, 114] on div "0" at bounding box center [85, 118] width 45 height 14
click at [0, 0] on input "All Purchases 0" at bounding box center [0, 0] width 0 height 0
click at [87, 124] on div "0" at bounding box center [85, 118] width 45 height 14
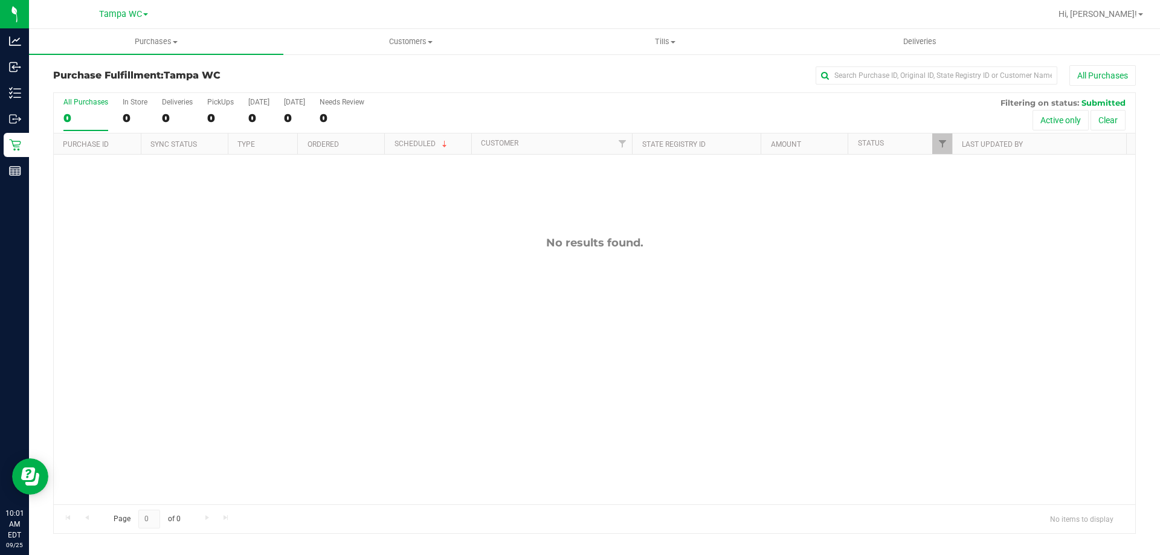
click at [0, 0] on input "All Purchases 0" at bounding box center [0, 0] width 0 height 0
click at [432, 89] on div "Purchase Fulfillment: Tampa WC All Purchases" at bounding box center [594, 78] width 1083 height 27
click at [103, 107] on label "All Purchases 0" at bounding box center [85, 114] width 45 height 33
click at [0, 0] on input "All Purchases 0" at bounding box center [0, 0] width 0 height 0
click at [86, 113] on div "0" at bounding box center [85, 118] width 45 height 14
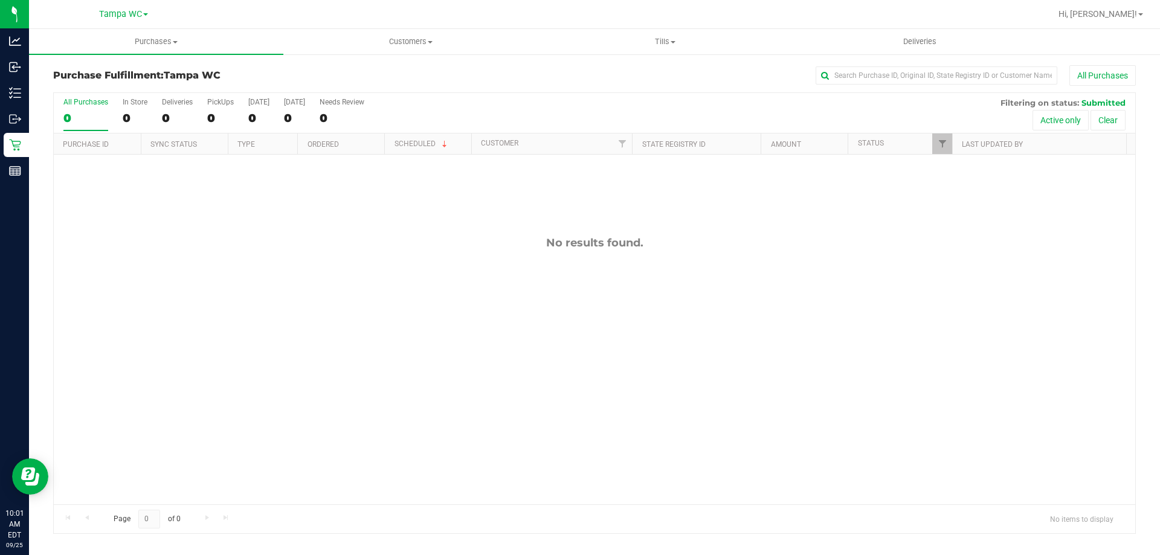
click at [0, 0] on input "All Purchases 0" at bounding box center [0, 0] width 0 height 0
click at [89, 103] on div "All Purchases" at bounding box center [85, 102] width 45 height 8
click at [0, 0] on input "All Purchases 0" at bounding box center [0, 0] width 0 height 0
click at [79, 95] on div "All Purchases 0 In Store 0 Deliveries 0 PickUps 0 Today 0 Tomorrow 0 Needs Revi…" at bounding box center [594, 98] width 1081 height 10
click at [80, 106] on div "All Purchases" at bounding box center [85, 102] width 45 height 8
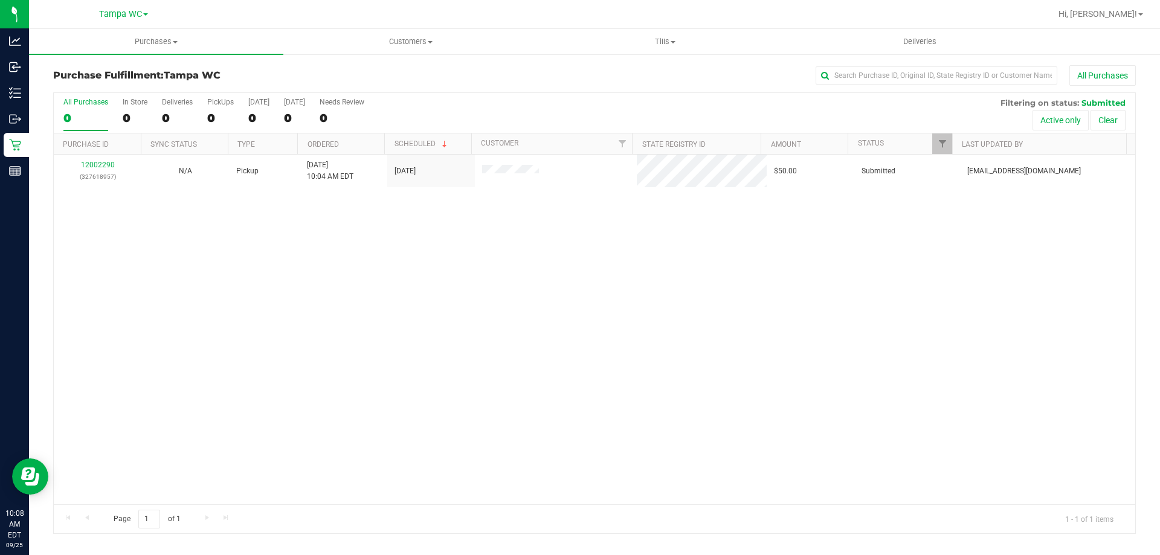
click at [0, 0] on input "All Purchases 0" at bounding box center [0, 0] width 0 height 0
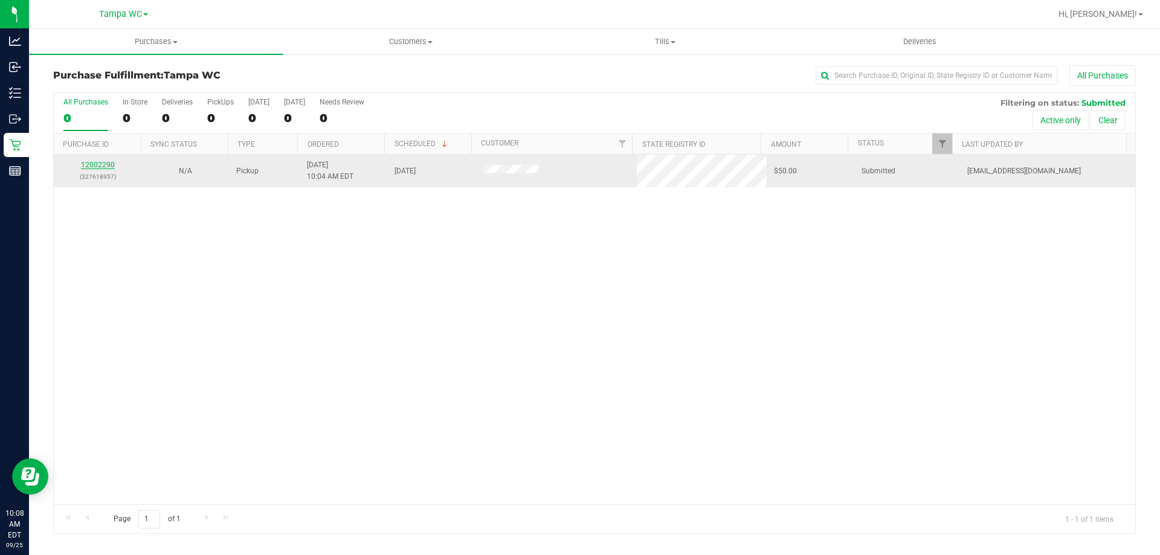
click at [98, 167] on link "12002290" at bounding box center [98, 165] width 34 height 8
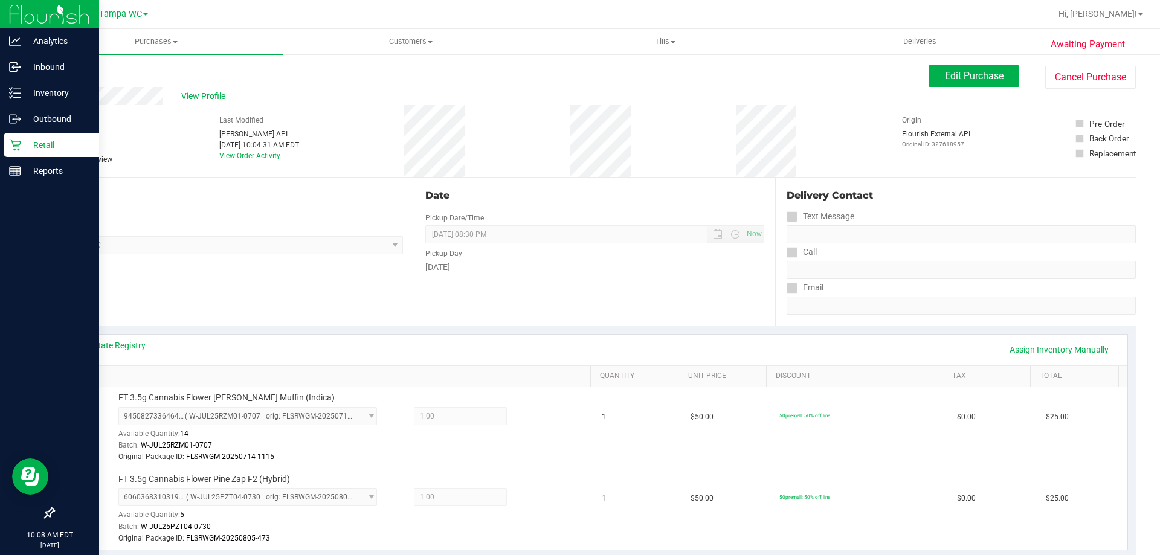
click at [26, 141] on p "Retail" at bounding box center [57, 145] width 72 height 14
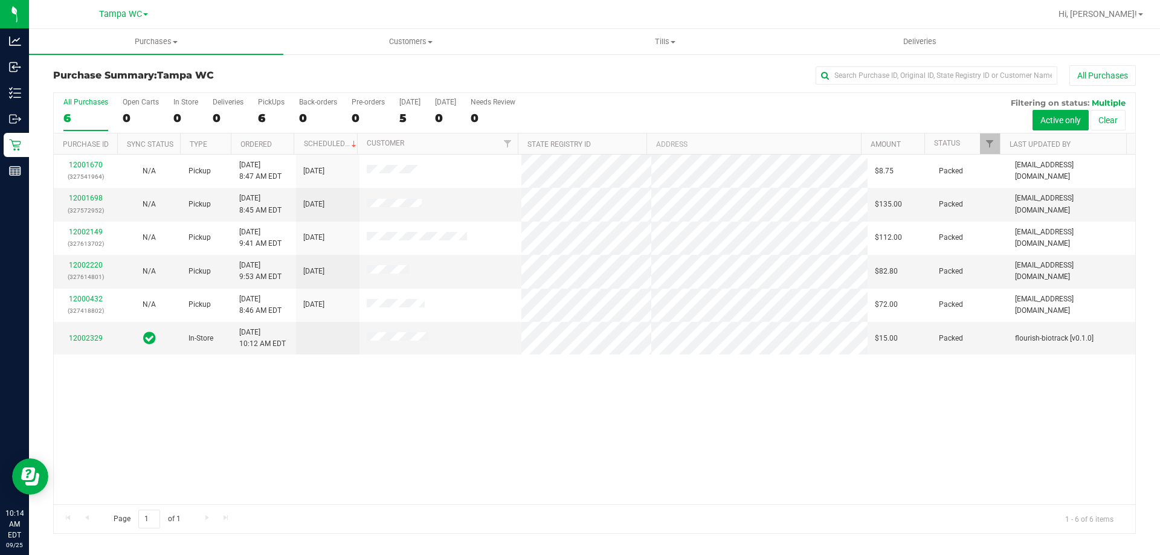
click at [100, 106] on div "All Purchases" at bounding box center [85, 102] width 45 height 8
click at [0, 0] on input "All Purchases 6" at bounding box center [0, 0] width 0 height 0
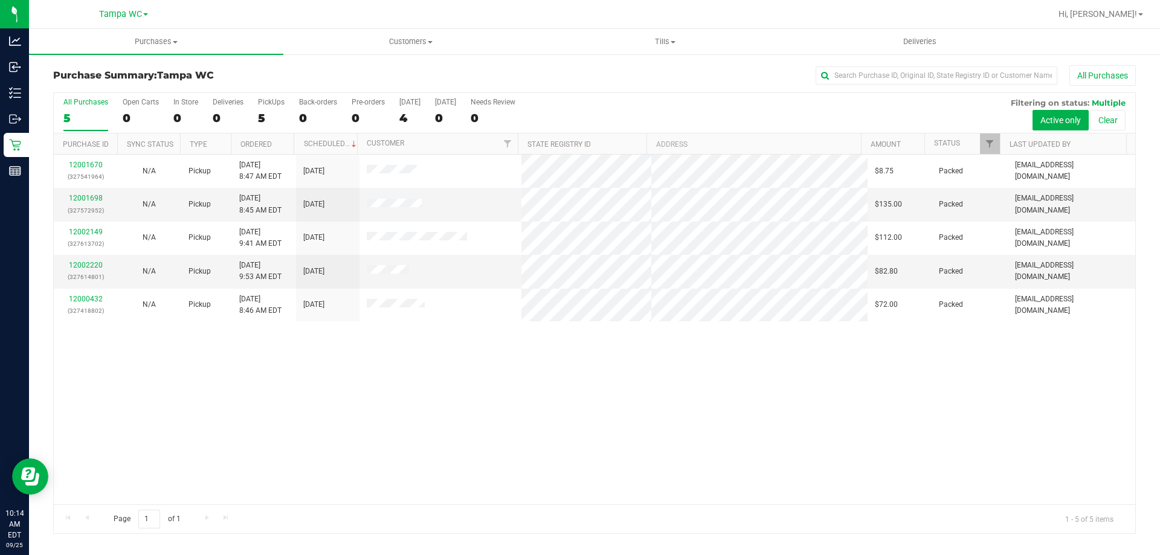
click at [97, 106] on label "All Purchases 5" at bounding box center [85, 114] width 45 height 33
click at [0, 0] on input "All Purchases 5" at bounding box center [0, 0] width 0 height 0
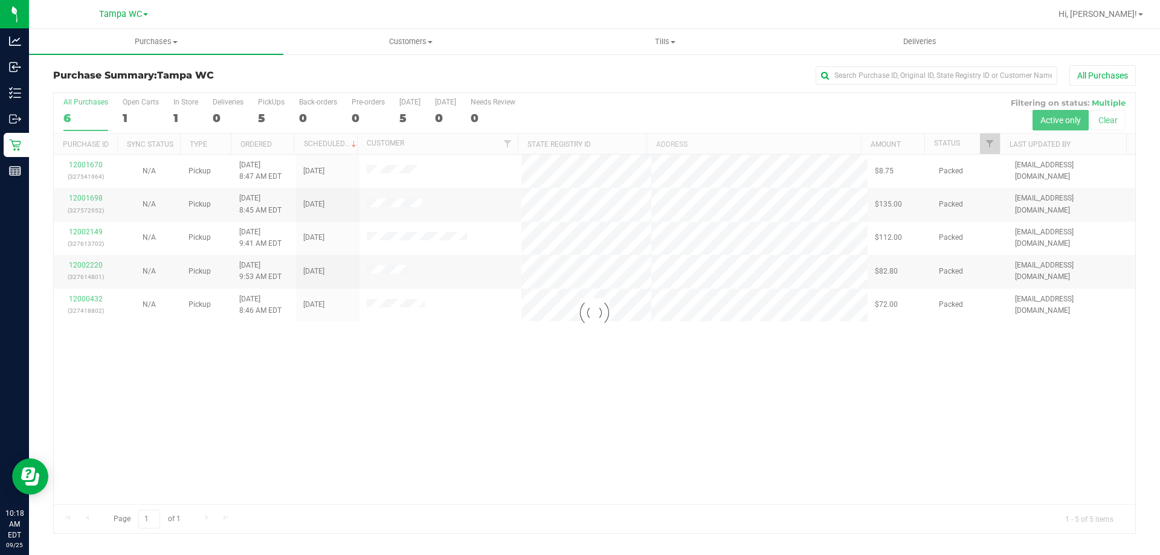
click at [74, 105] on div at bounding box center [594, 313] width 1081 height 440
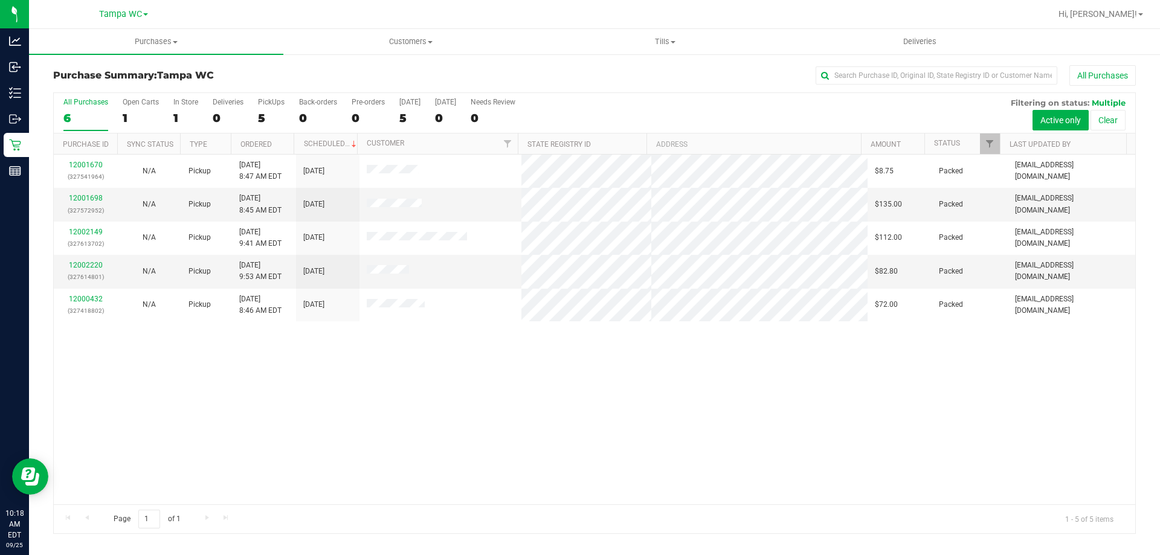
click at [74, 105] on div "All Purchases" at bounding box center [85, 102] width 45 height 8
click at [0, 0] on input "All Purchases 6" at bounding box center [0, 0] width 0 height 0
click at [80, 118] on div "5" at bounding box center [85, 118] width 45 height 14
click at [0, 0] on input "All Purchases 5" at bounding box center [0, 0] width 0 height 0
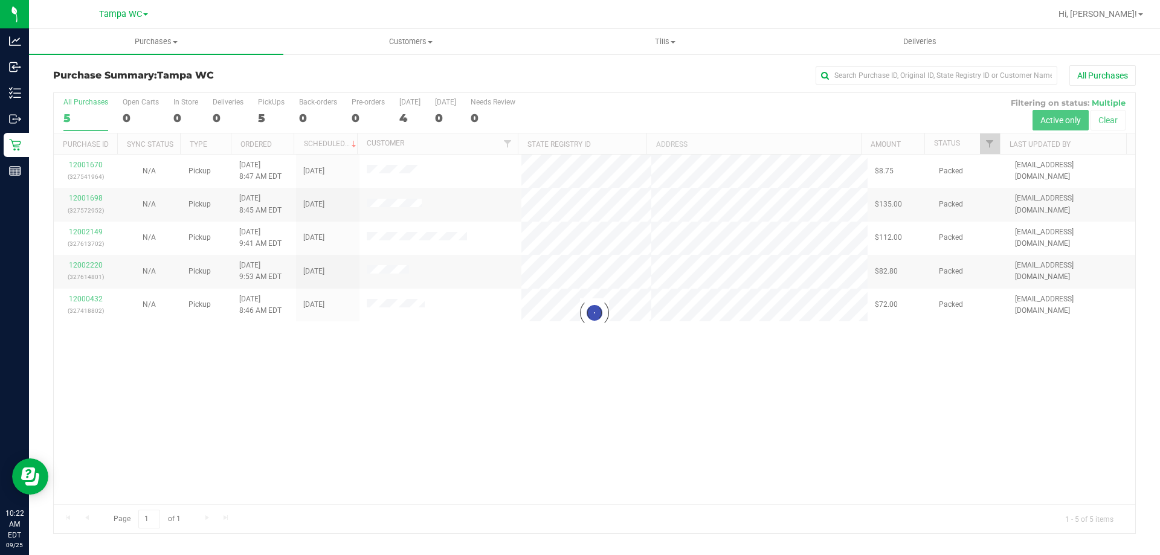
click at [89, 115] on div at bounding box center [594, 313] width 1081 height 440
click at [89, 115] on div "5" at bounding box center [85, 118] width 45 height 14
click at [0, 0] on input "All Purchases 5" at bounding box center [0, 0] width 0 height 0
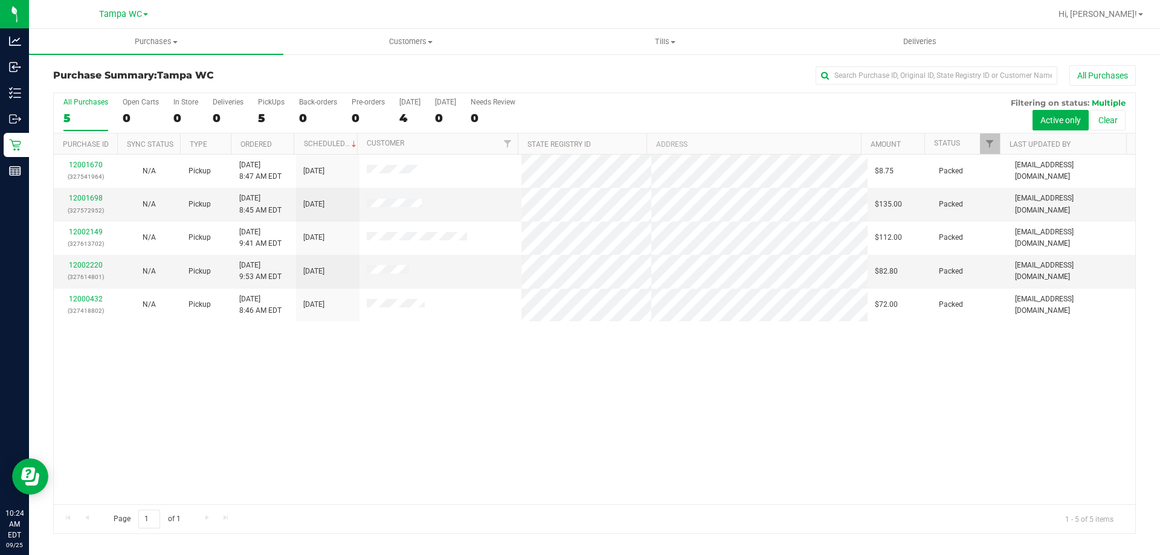
click at [91, 100] on div "All Purchases" at bounding box center [85, 102] width 45 height 8
click at [0, 0] on input "All Purchases 5" at bounding box center [0, 0] width 0 height 0
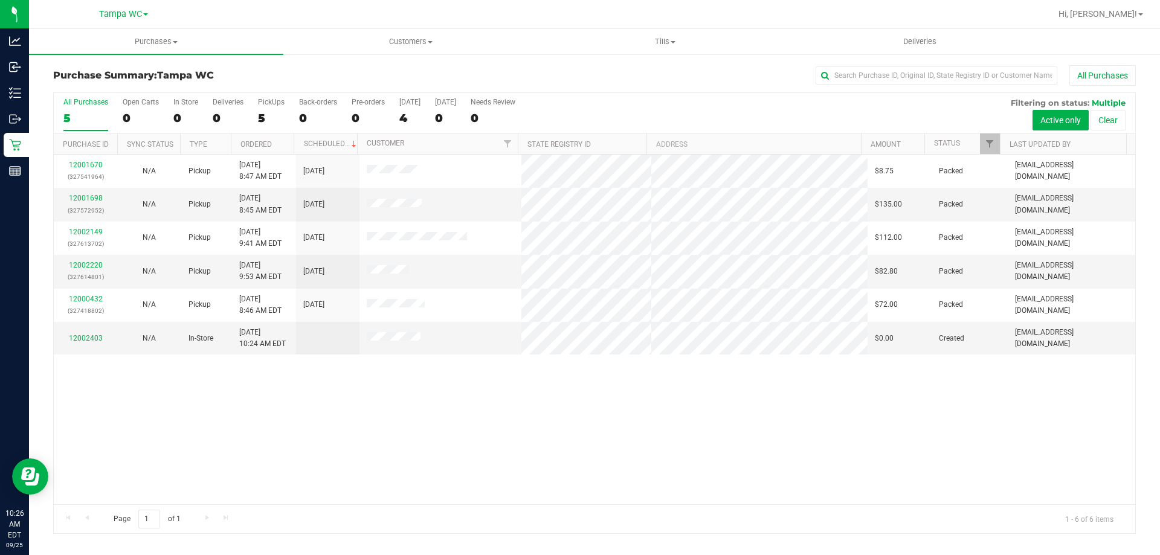
click at [77, 114] on div "5" at bounding box center [85, 118] width 45 height 14
click at [0, 0] on input "All Purchases 5" at bounding box center [0, 0] width 0 height 0
click at [103, 112] on div "6" at bounding box center [85, 118] width 45 height 14
click at [0, 0] on input "All Purchases 6" at bounding box center [0, 0] width 0 height 0
click at [76, 111] on div "6" at bounding box center [85, 118] width 45 height 14
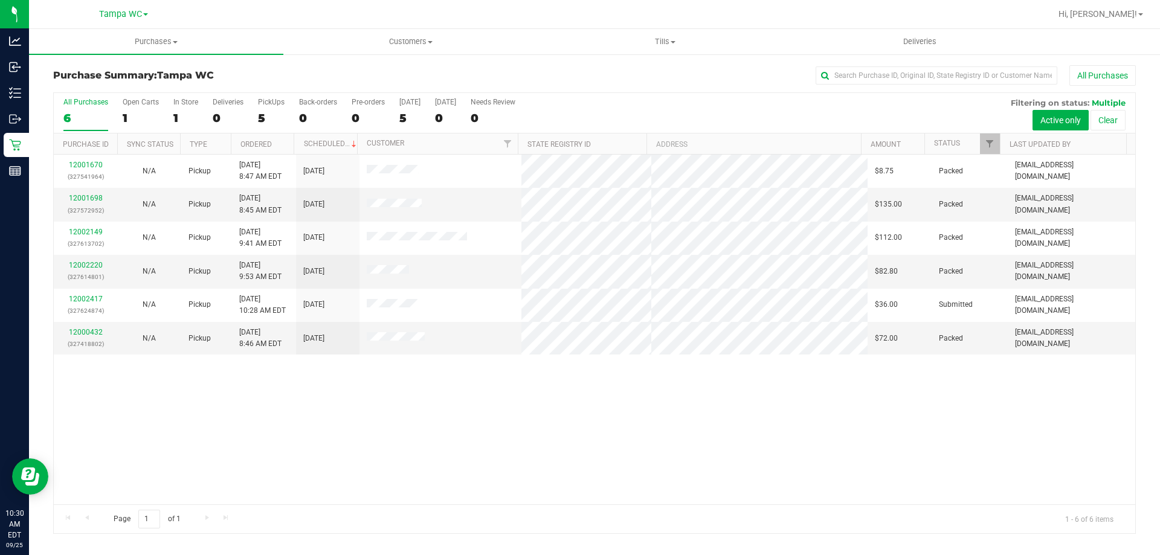
click at [0, 0] on input "All Purchases 6" at bounding box center [0, 0] width 0 height 0
click at [89, 117] on div "6" at bounding box center [85, 118] width 45 height 14
click at [0, 0] on input "All Purchases 6" at bounding box center [0, 0] width 0 height 0
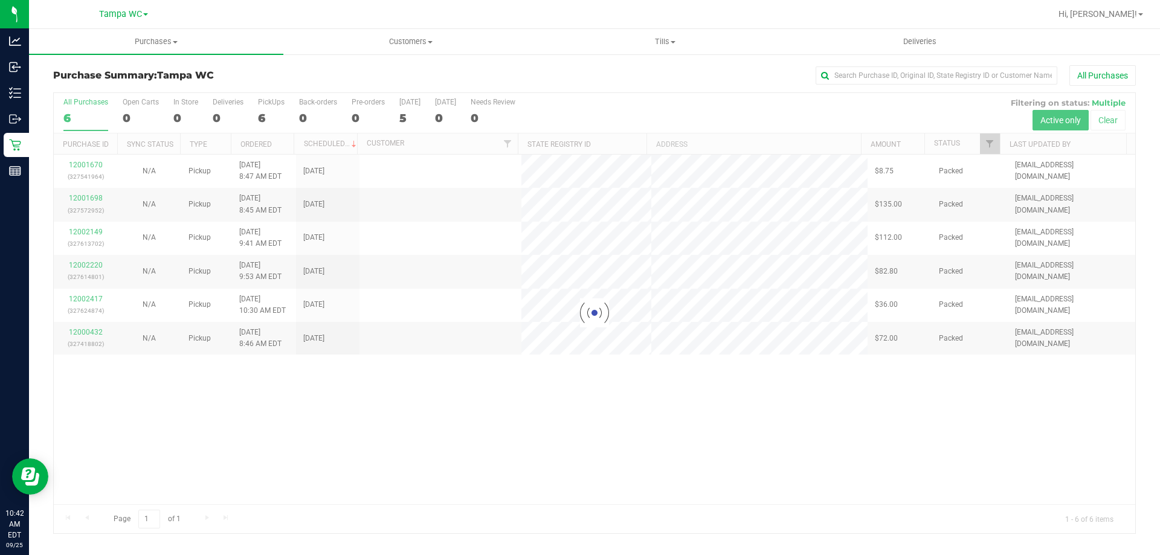
click at [79, 120] on div at bounding box center [594, 313] width 1081 height 440
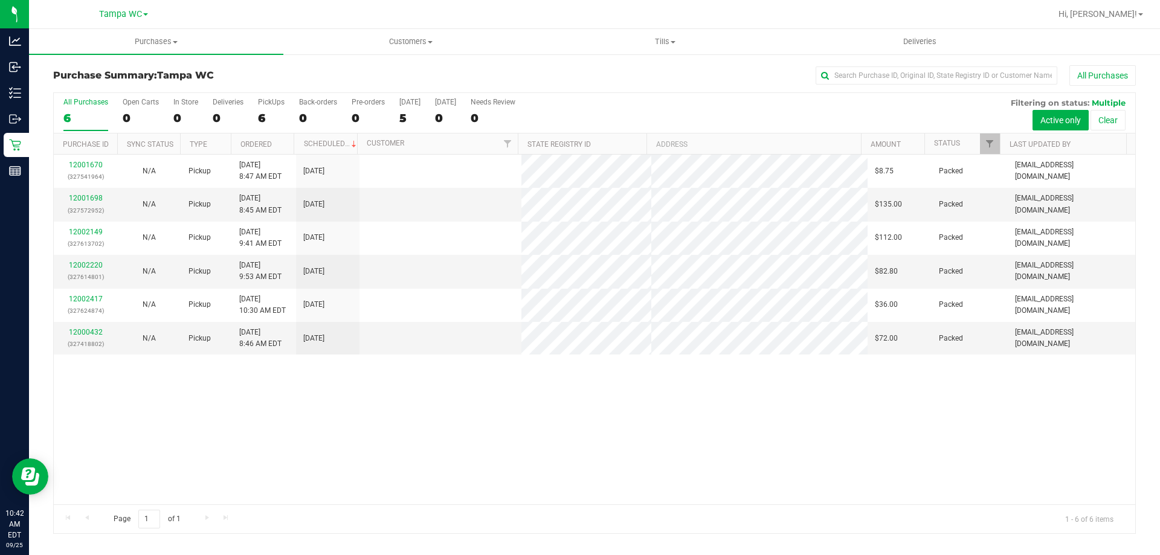
click at [82, 102] on div "All Purchases" at bounding box center [85, 102] width 45 height 8
click at [0, 0] on input "All Purchases 6" at bounding box center [0, 0] width 0 height 0
click at [82, 101] on div "All Purchases" at bounding box center [85, 102] width 45 height 8
click at [0, 0] on input "All Purchases 6" at bounding box center [0, 0] width 0 height 0
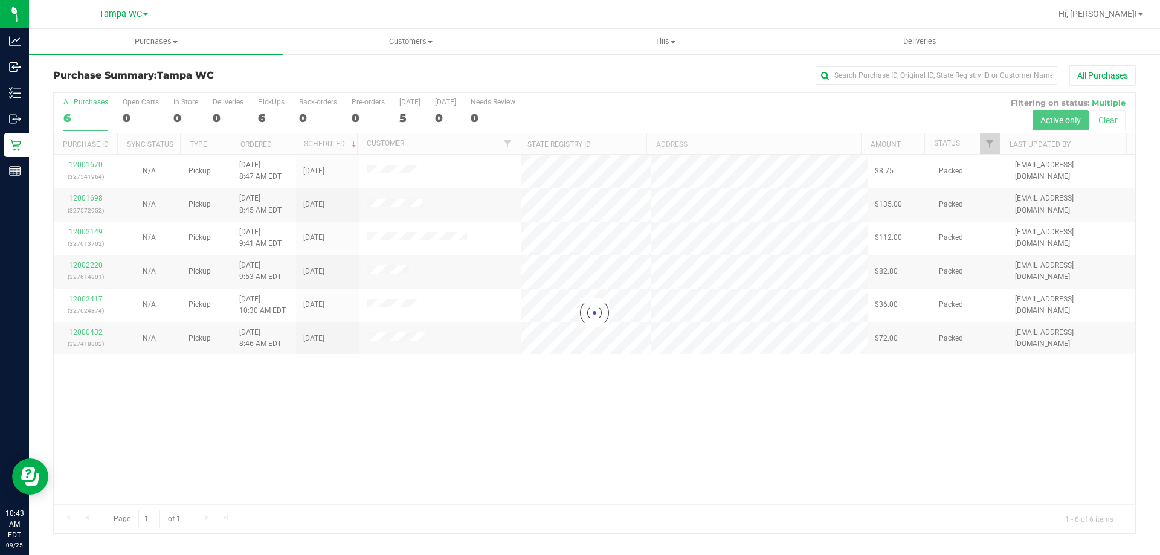
click at [82, 114] on div at bounding box center [594, 313] width 1081 height 440
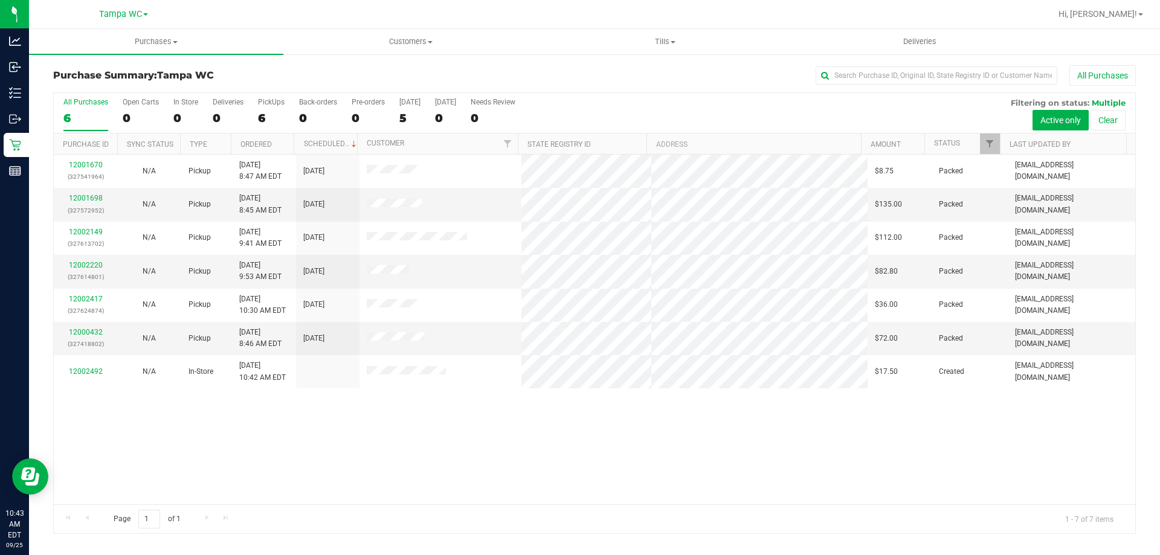
click at [92, 114] on div "6" at bounding box center [85, 118] width 45 height 14
click at [0, 0] on input "All Purchases 6" at bounding box center [0, 0] width 0 height 0
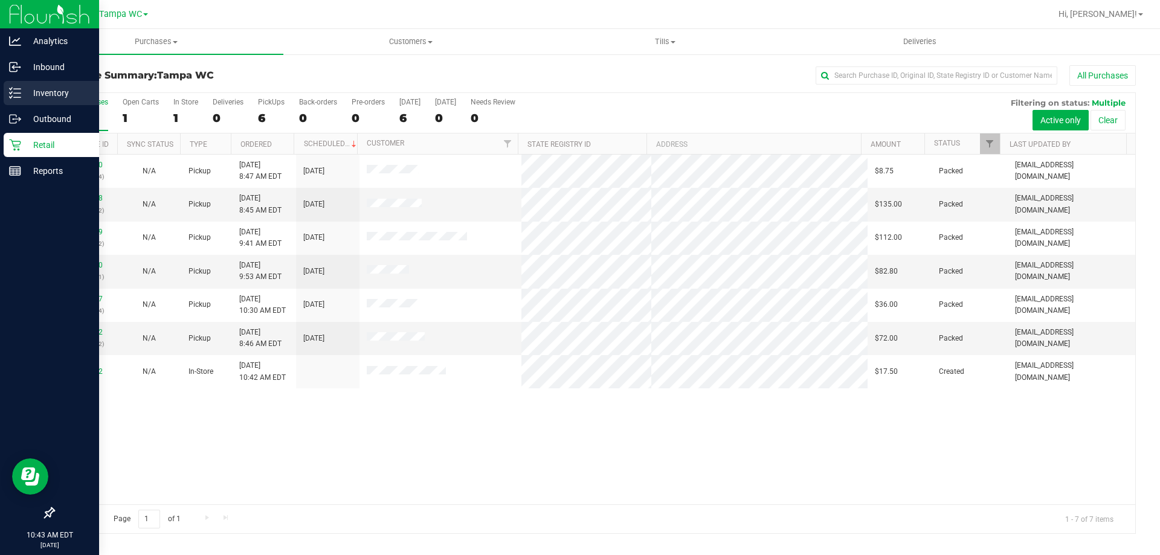
click at [34, 97] on p "Inventory" at bounding box center [57, 93] width 72 height 14
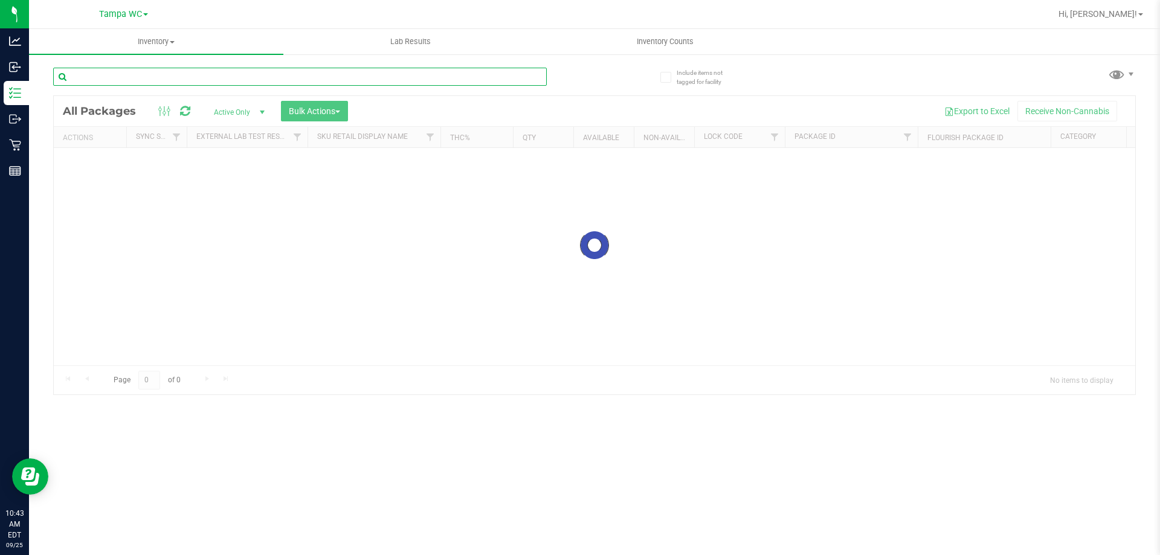
click at [176, 80] on div "Inventory All packages All inventory Waste log Create inventory Lab Results Inv…" at bounding box center [594, 292] width 1131 height 526
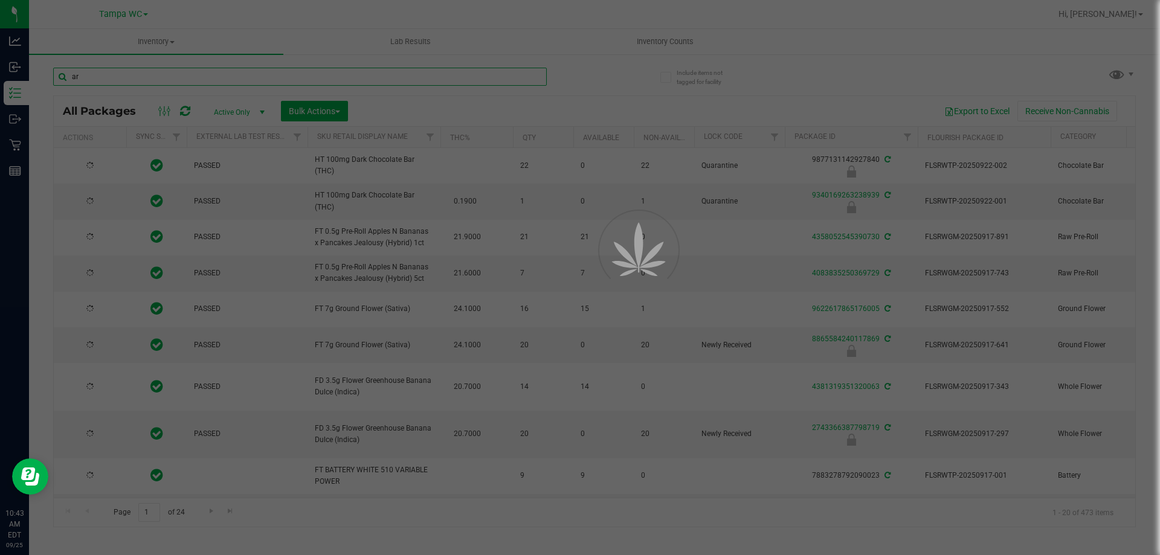
type input "arz"
type input "2026-02-07"
type input "2026-03-16"
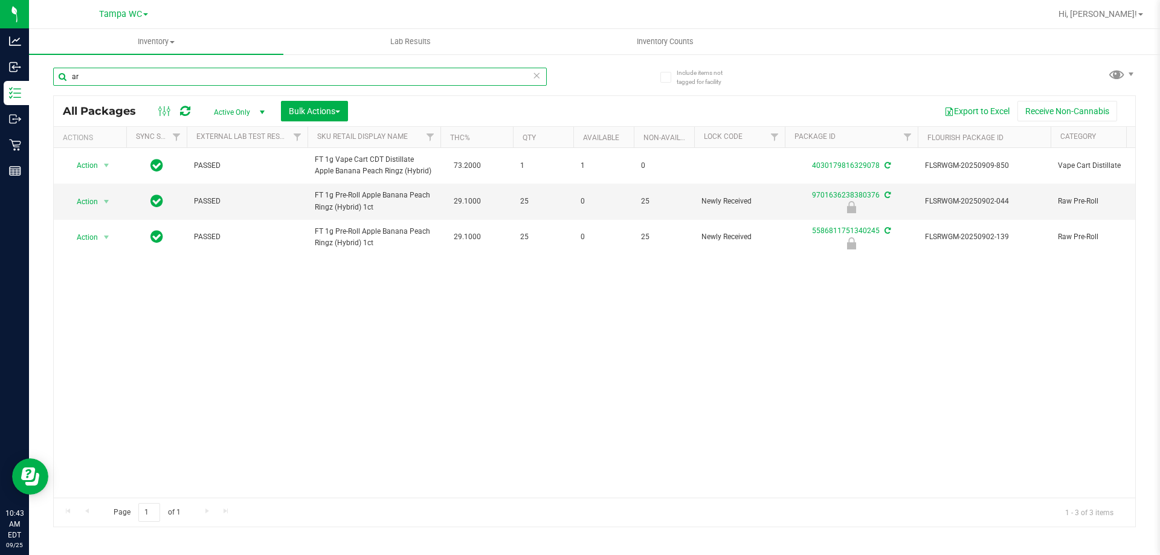
type input "a"
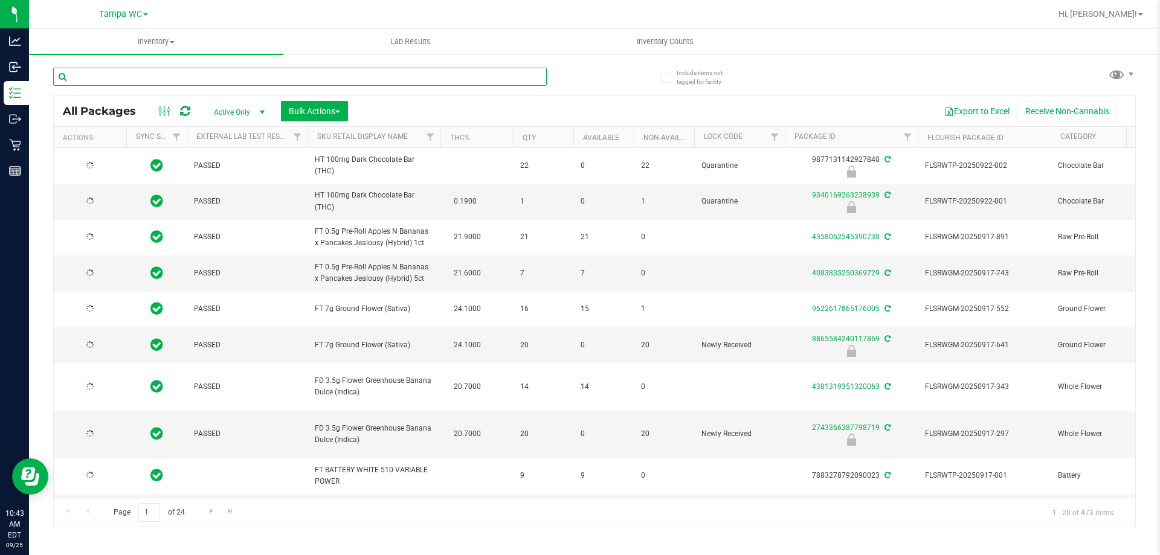
type input "2026-02-07"
type input "2026-03-16"
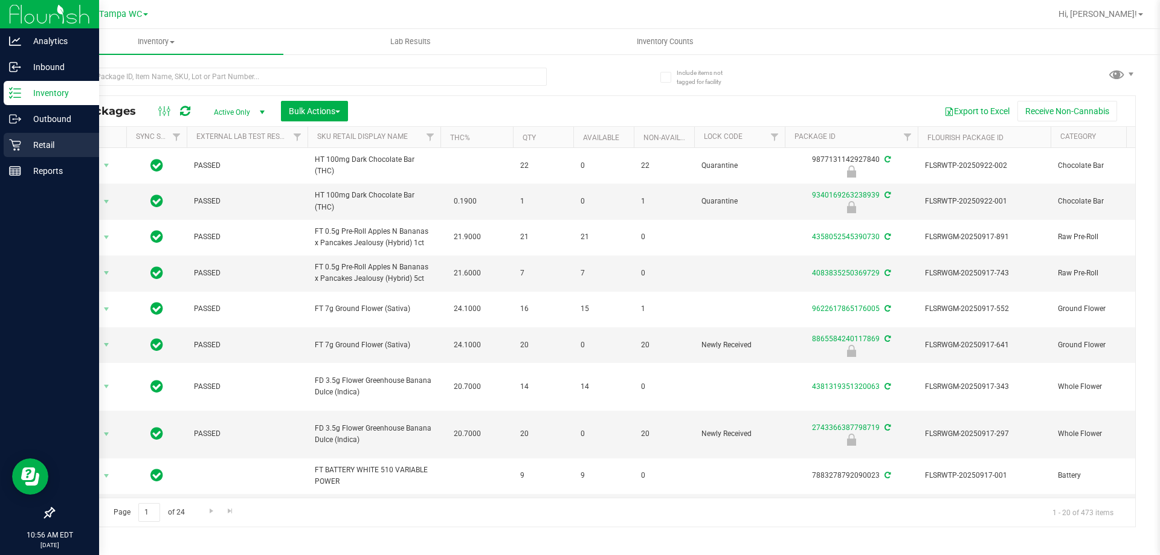
click at [21, 146] on p "Retail" at bounding box center [57, 145] width 72 height 14
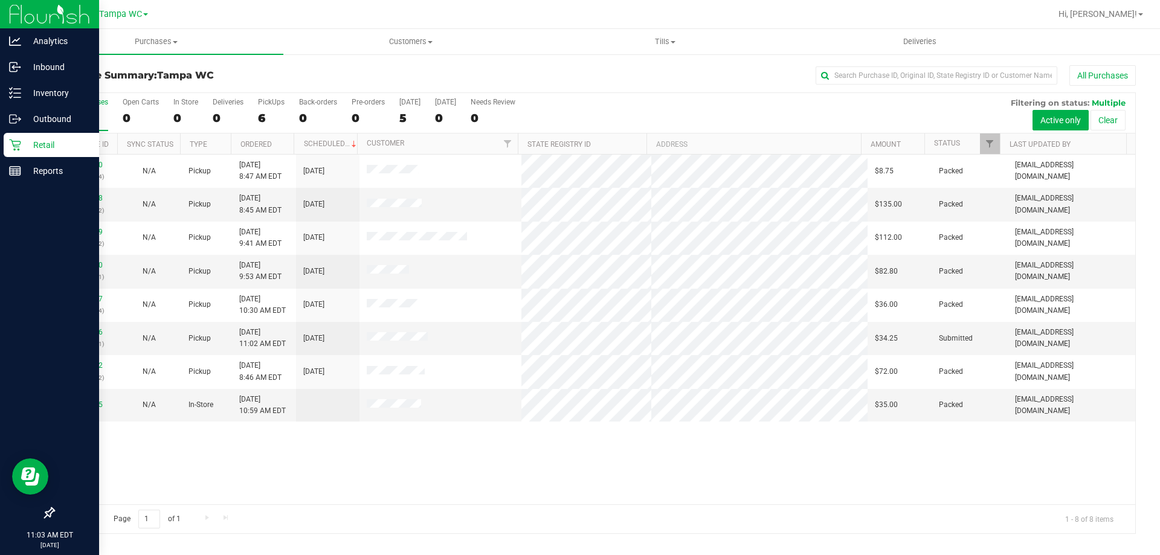
click at [93, 98] on div "All Purchases" at bounding box center [85, 102] width 45 height 8
click at [0, 0] on input "All Purchases 6" at bounding box center [0, 0] width 0 height 0
click at [92, 333] on link "12002626" at bounding box center [86, 332] width 34 height 8
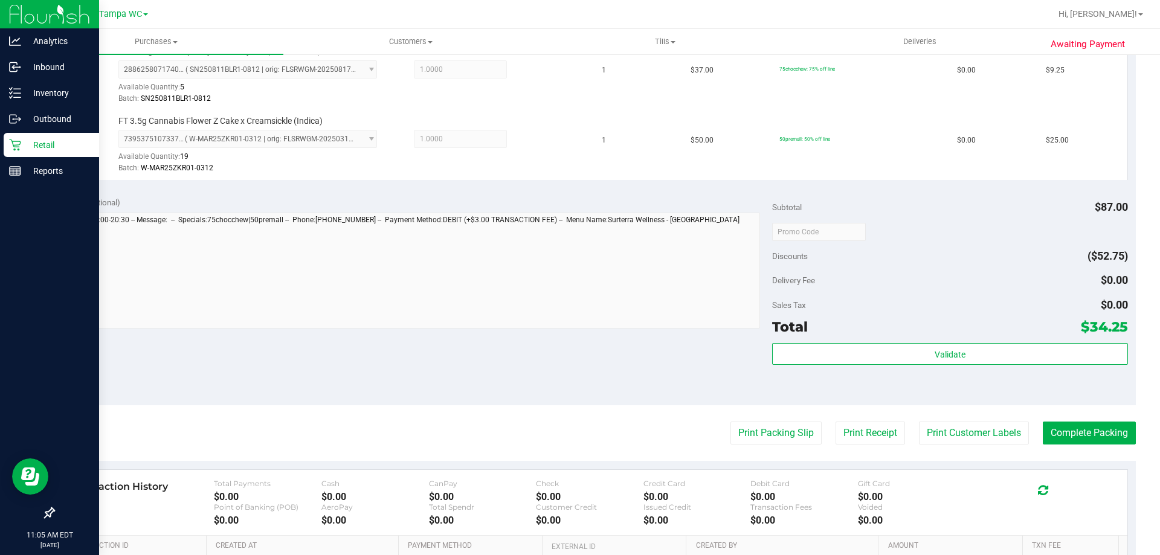
scroll to position [362, 0]
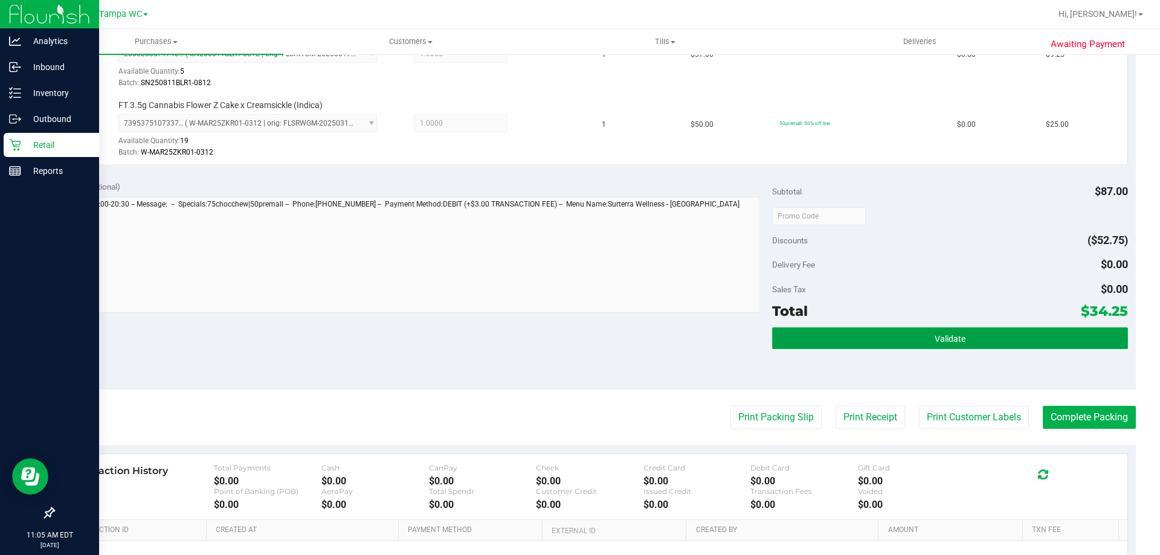
click at [944, 339] on span "Validate" at bounding box center [950, 339] width 31 height 10
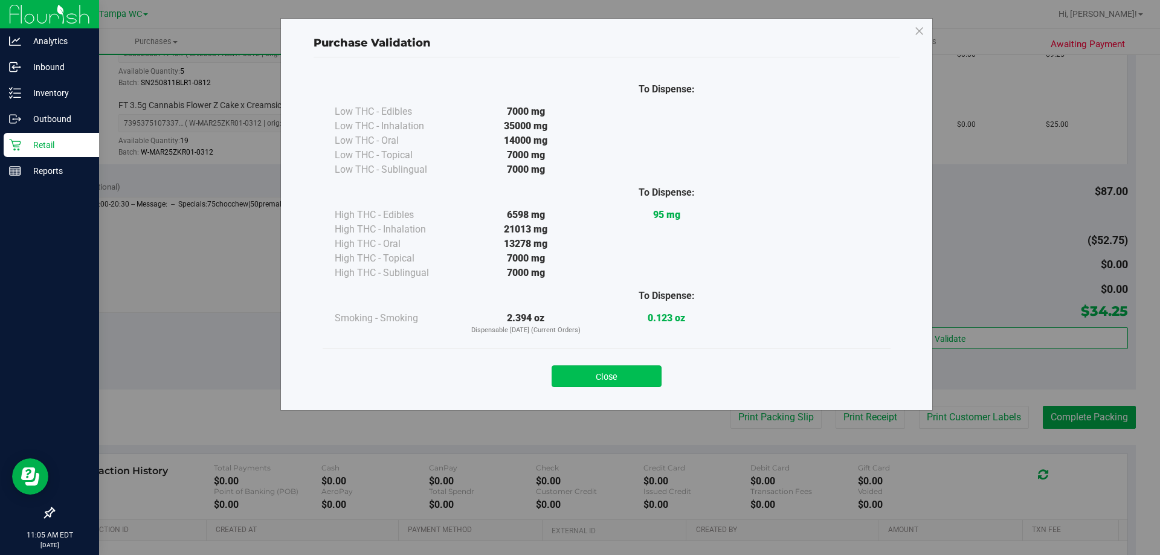
click at [616, 376] on button "Close" at bounding box center [607, 376] width 110 height 22
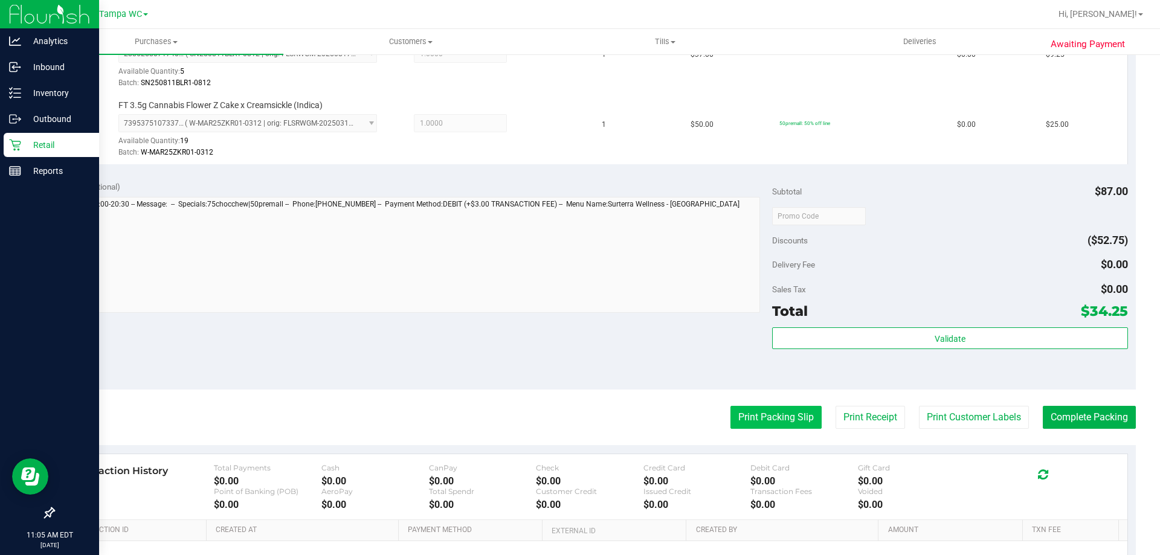
click at [730, 416] on button "Print Packing Slip" at bounding box center [775, 417] width 91 height 23
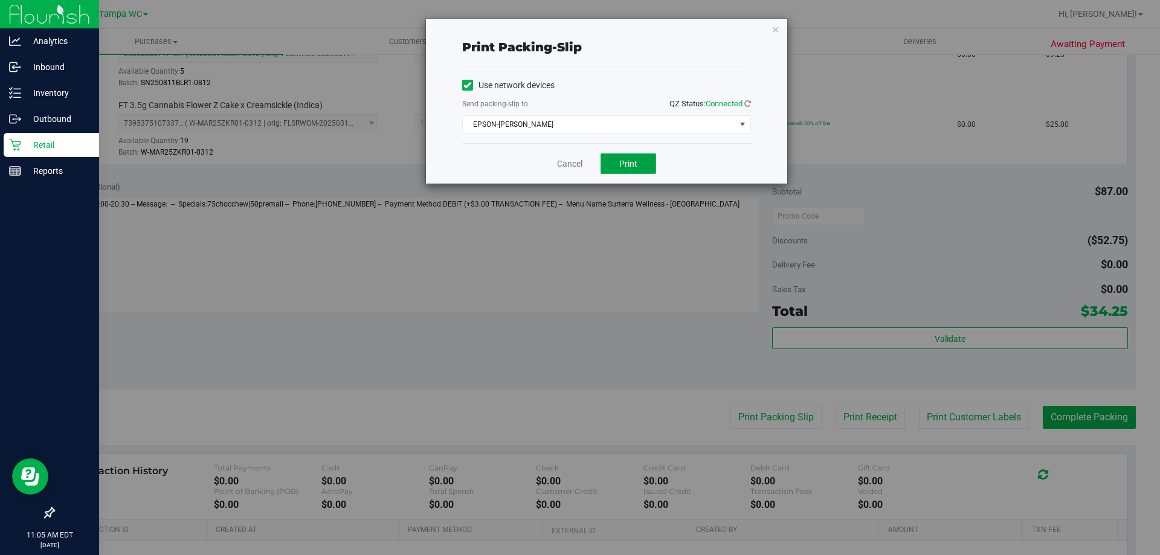
click at [633, 159] on span "Print" at bounding box center [628, 164] width 18 height 10
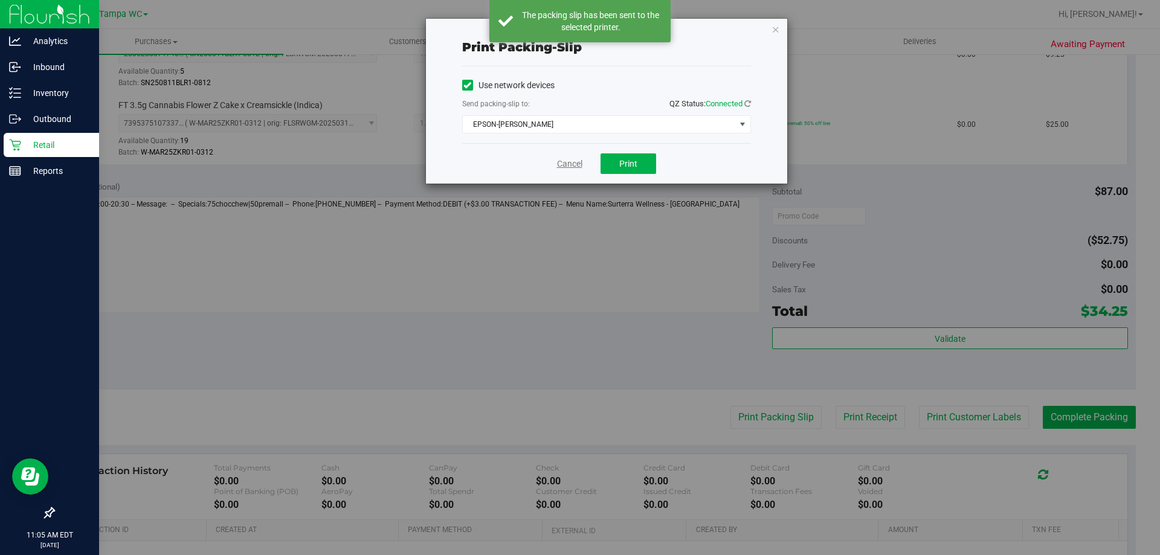
click at [565, 164] on link "Cancel" at bounding box center [569, 164] width 25 height 13
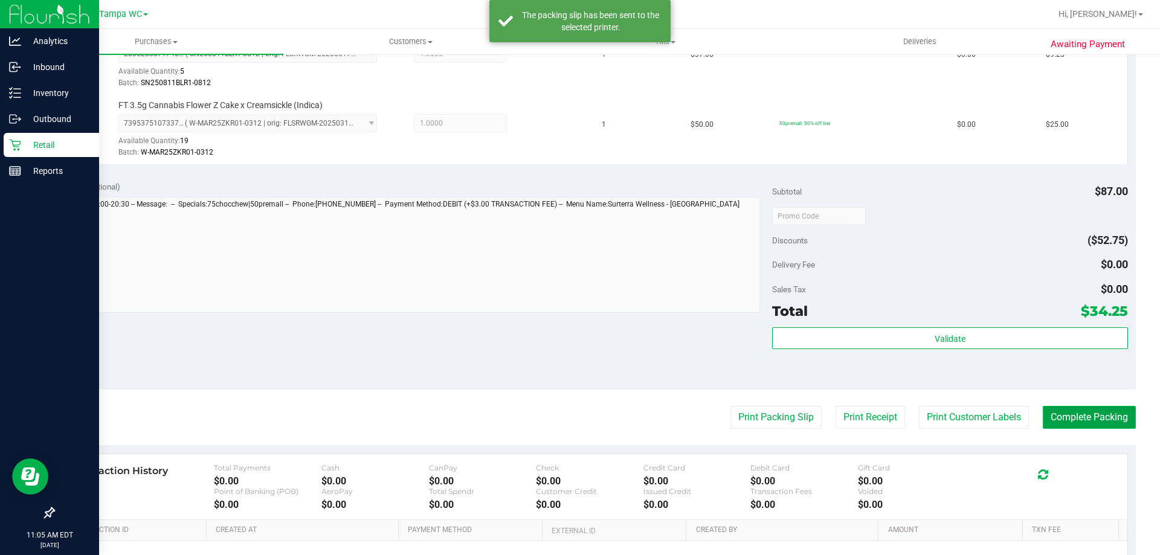
click at [1097, 411] on button "Complete Packing" at bounding box center [1089, 417] width 93 height 23
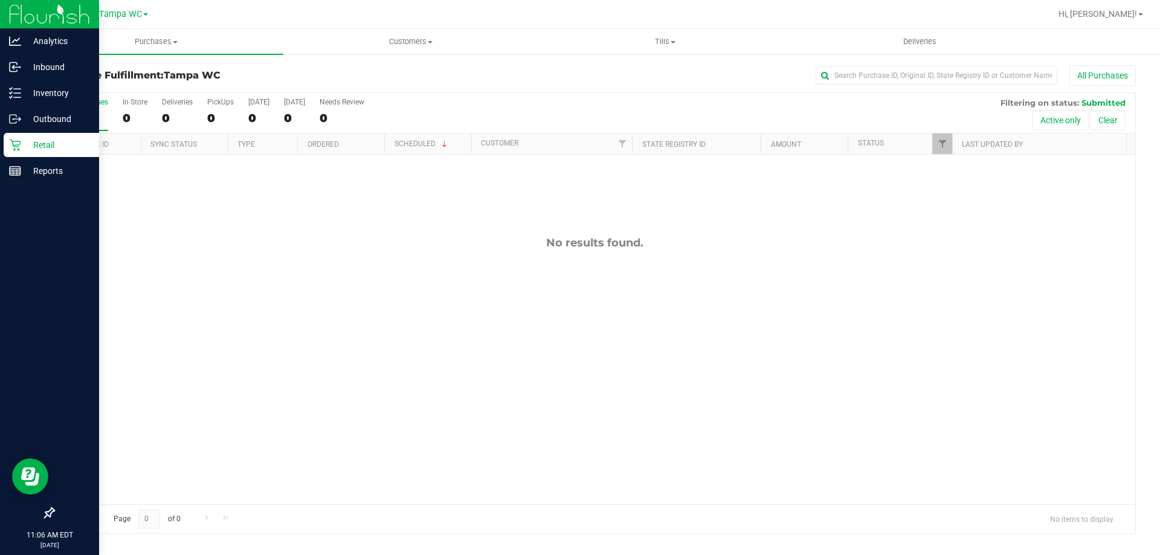
click at [77, 105] on div "All Purchases" at bounding box center [85, 102] width 45 height 8
click at [0, 0] on input "All Purchases 0" at bounding box center [0, 0] width 0 height 0
click at [106, 113] on div "0" at bounding box center [85, 118] width 45 height 14
click at [0, 0] on input "All Purchases 0" at bounding box center [0, 0] width 0 height 0
click at [92, 111] on div "0" at bounding box center [85, 118] width 45 height 14
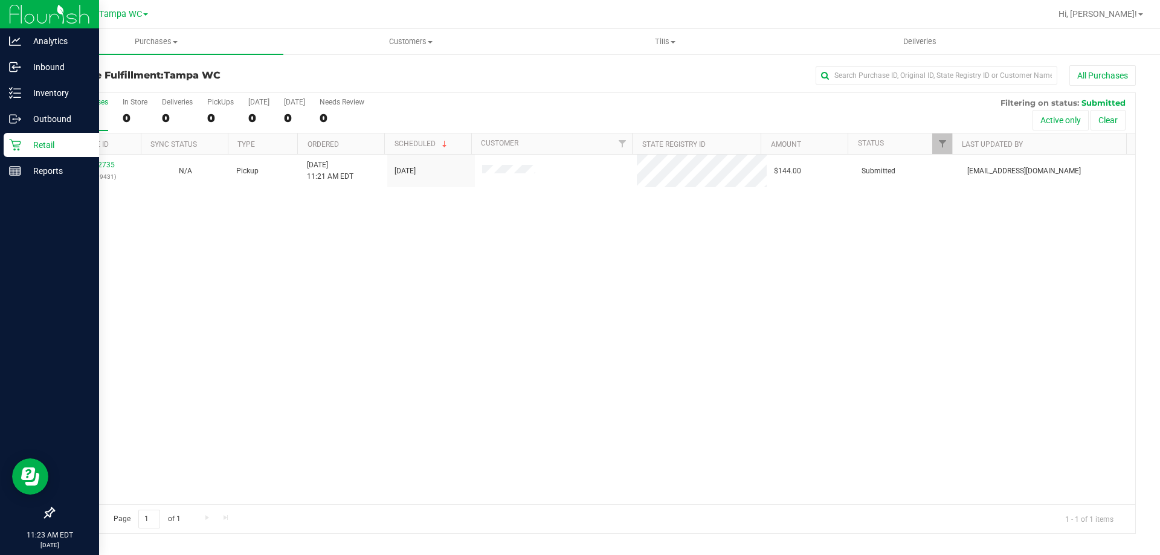
click at [0, 0] on input "All Purchases 0" at bounding box center [0, 0] width 0 height 0
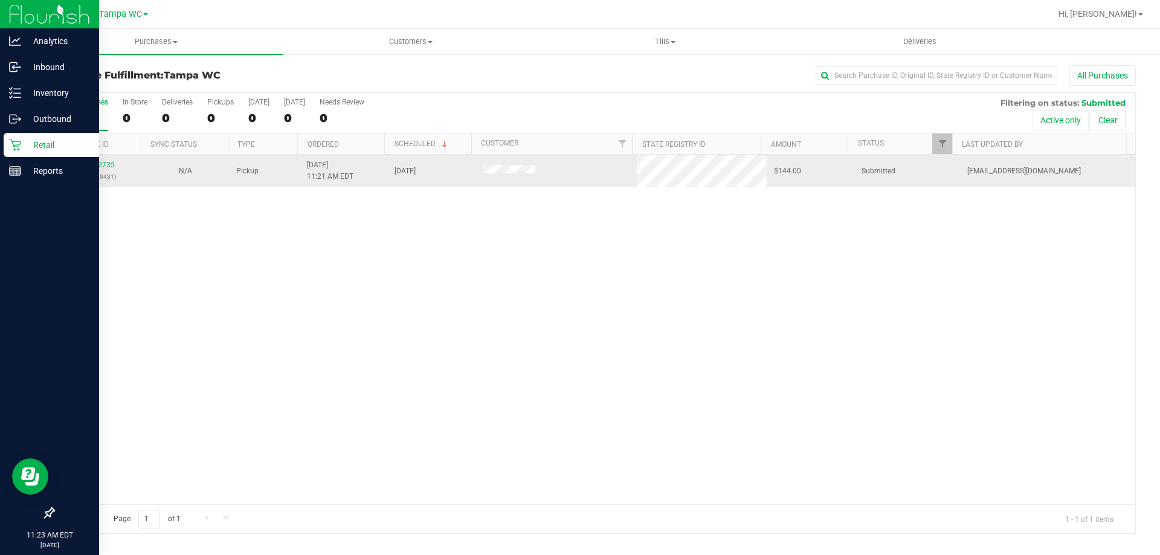
click at [99, 160] on div "12002735 (327639431)" at bounding box center [97, 170] width 73 height 23
click at [98, 169] on link "12002735" at bounding box center [98, 165] width 34 height 8
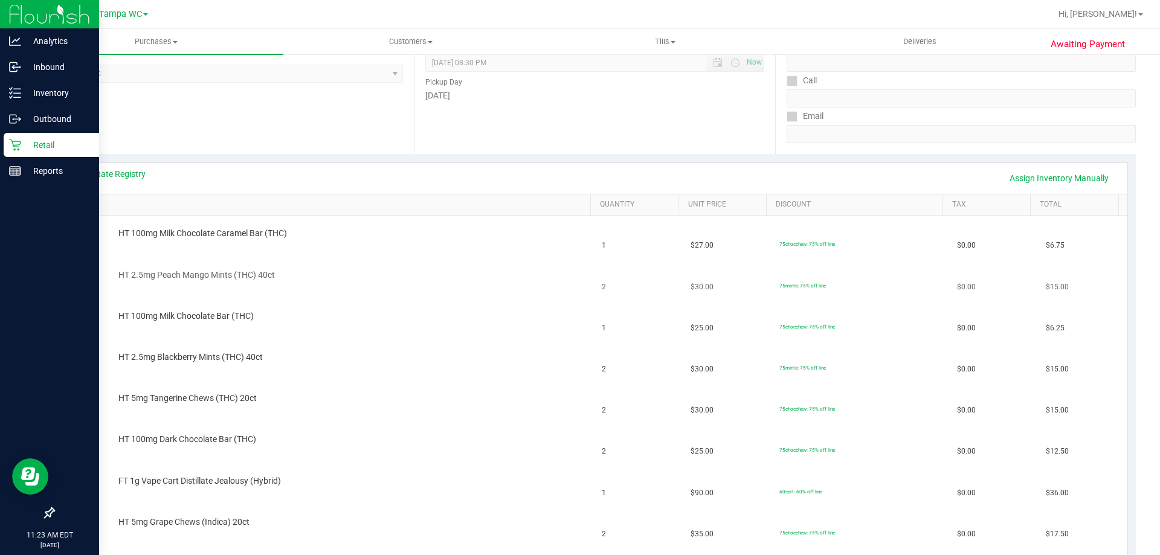
scroll to position [242, 0]
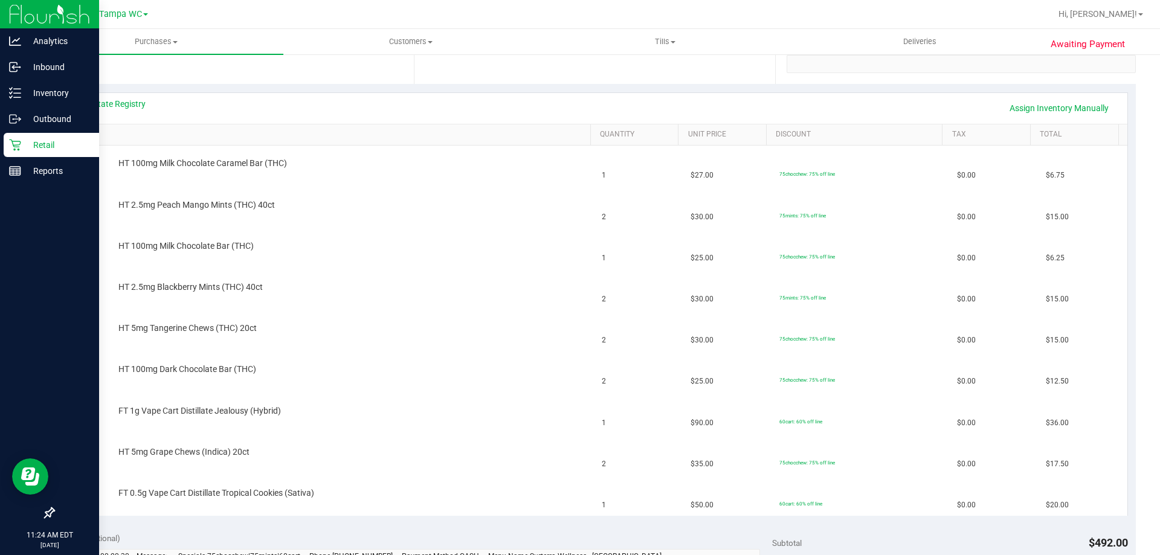
click at [150, 130] on link "SKU" at bounding box center [328, 135] width 514 height 10
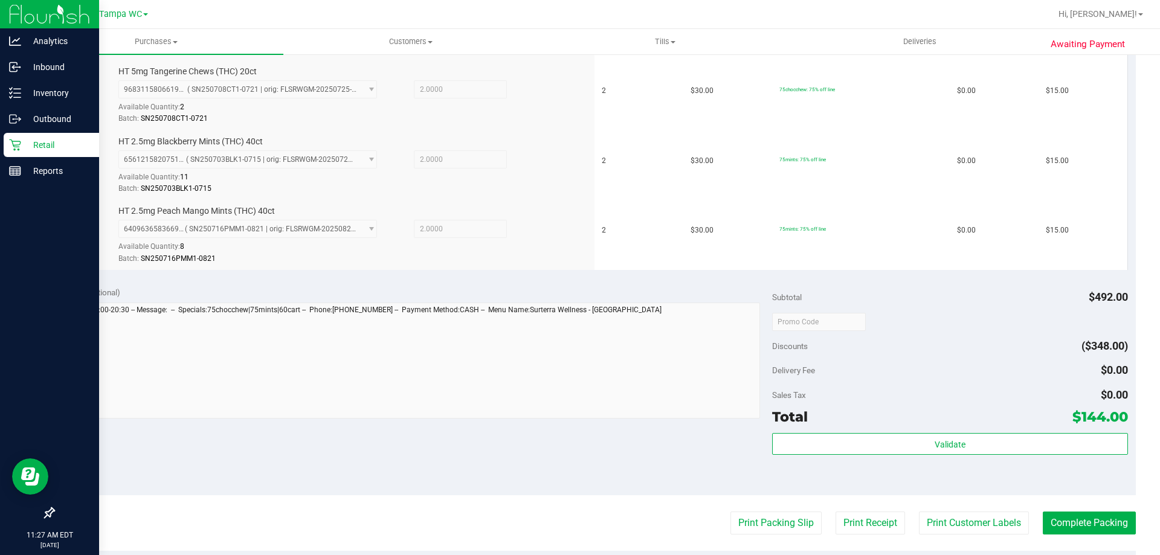
scroll to position [846, 0]
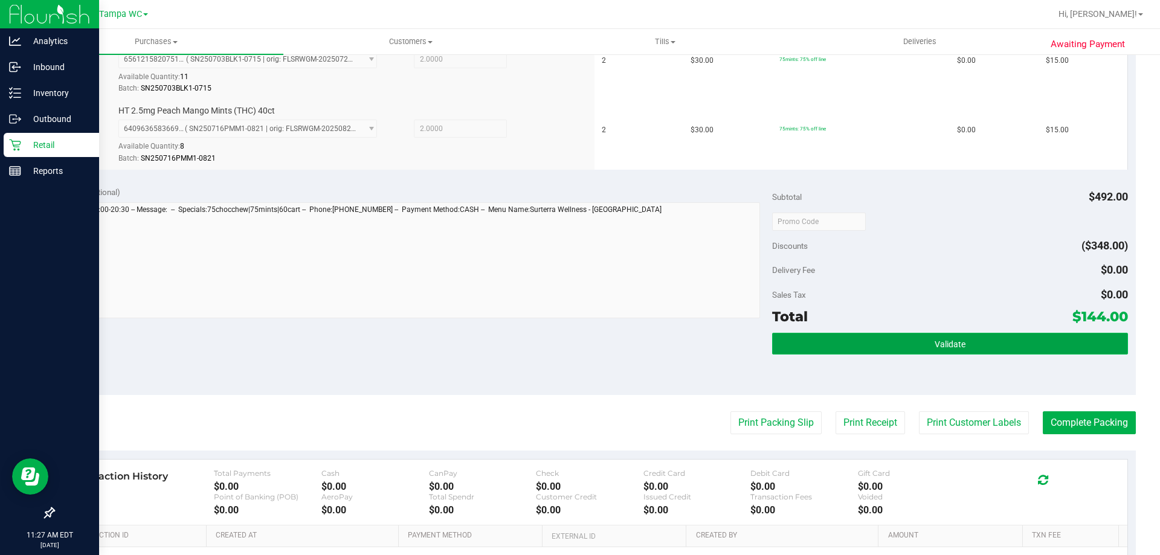
click at [948, 339] on span "Validate" at bounding box center [950, 344] width 31 height 10
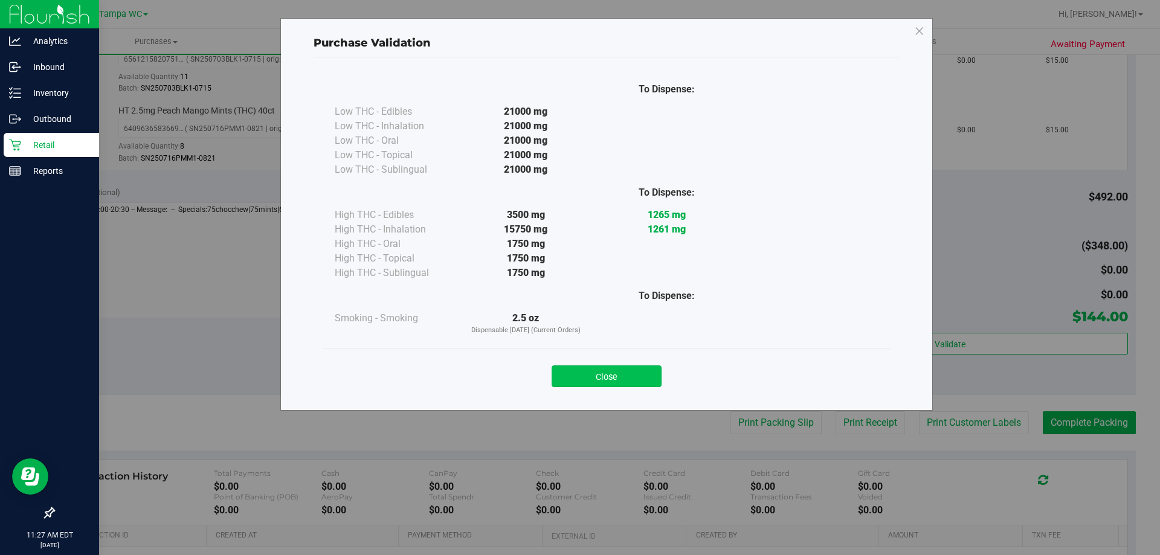
click at [648, 375] on button "Close" at bounding box center [607, 376] width 110 height 22
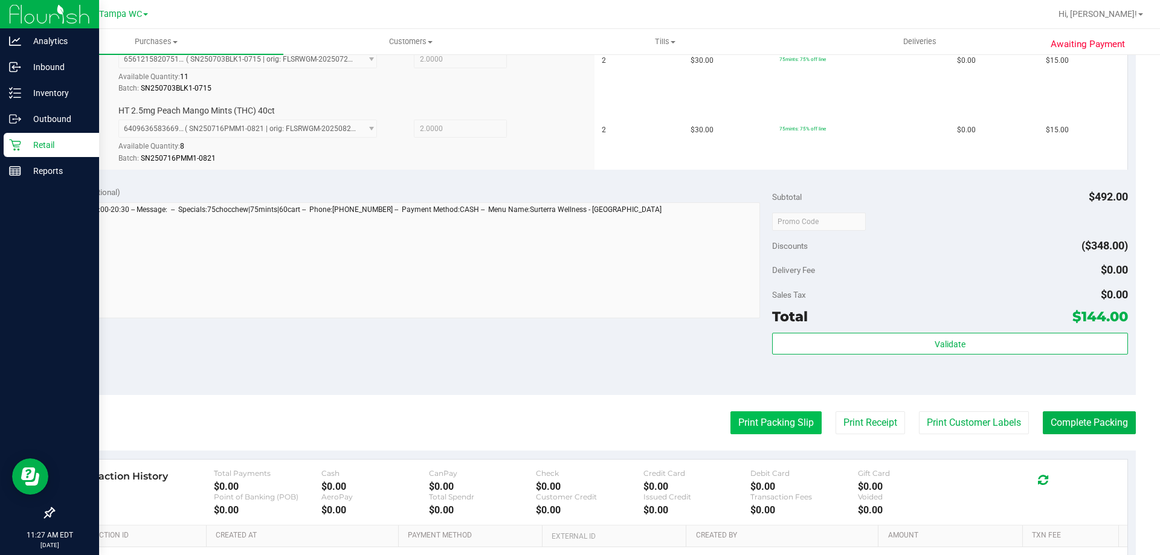
click at [748, 427] on button "Print Packing Slip" at bounding box center [775, 422] width 91 height 23
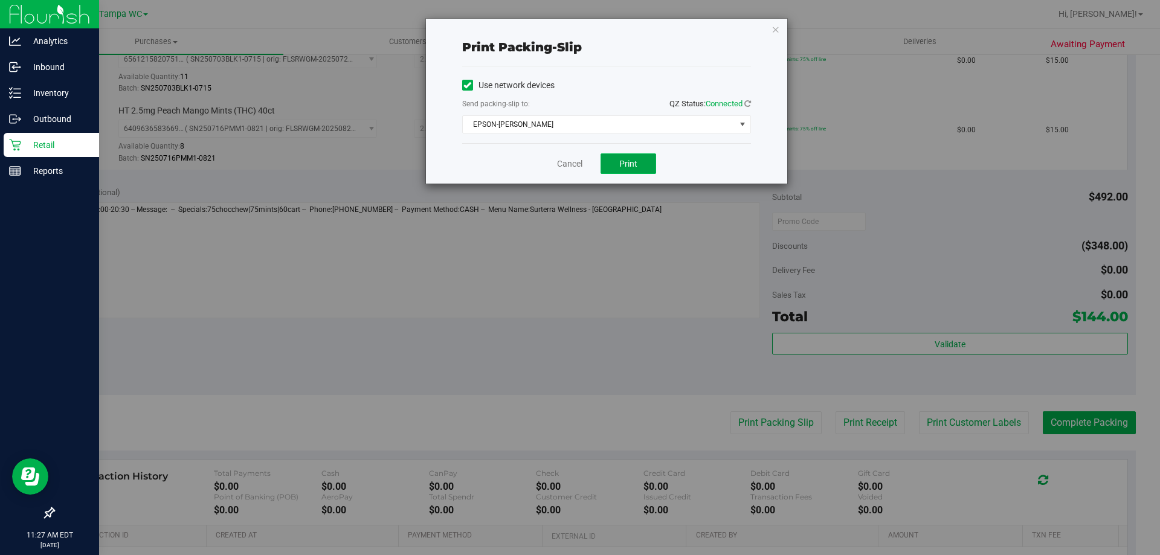
click at [617, 166] on button "Print" at bounding box center [628, 163] width 56 height 21
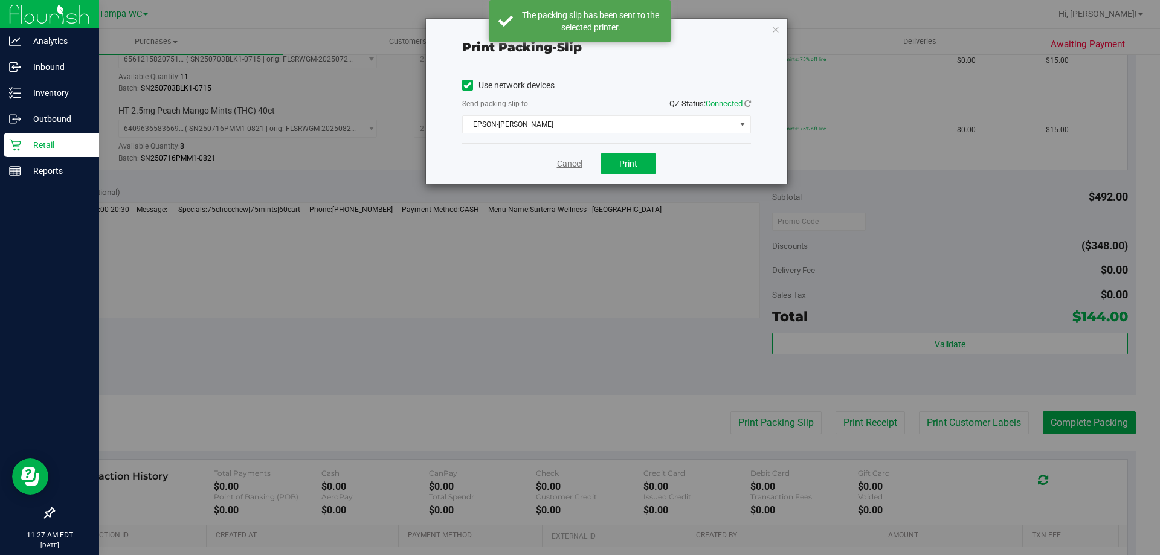
click at [566, 164] on link "Cancel" at bounding box center [569, 164] width 25 height 13
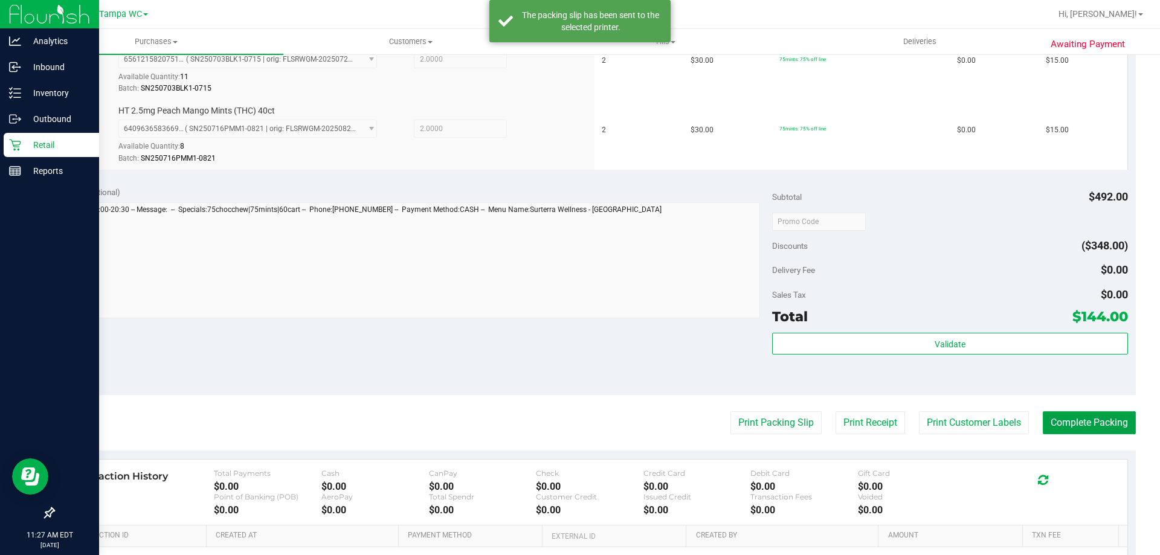
click at [1064, 416] on button "Complete Packing" at bounding box center [1089, 422] width 93 height 23
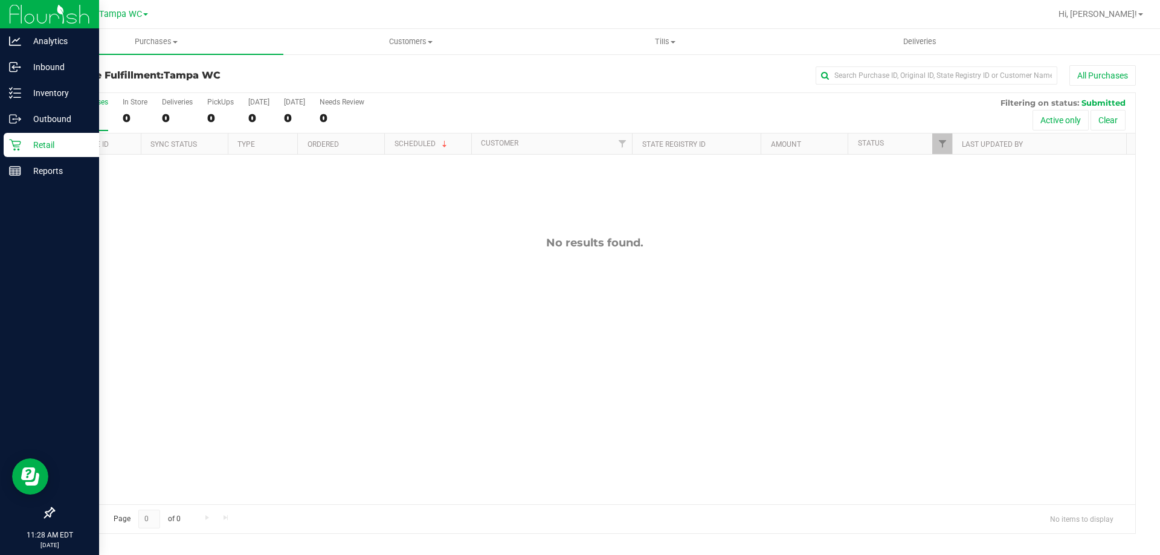
click at [95, 109] on label "All Purchases 0" at bounding box center [85, 114] width 45 height 33
click at [0, 0] on input "All Purchases 0" at bounding box center [0, 0] width 0 height 0
click at [89, 111] on div "0" at bounding box center [85, 118] width 45 height 14
click at [0, 0] on input "All Purchases 0" at bounding box center [0, 0] width 0 height 0
click at [89, 123] on div "0" at bounding box center [85, 118] width 45 height 14
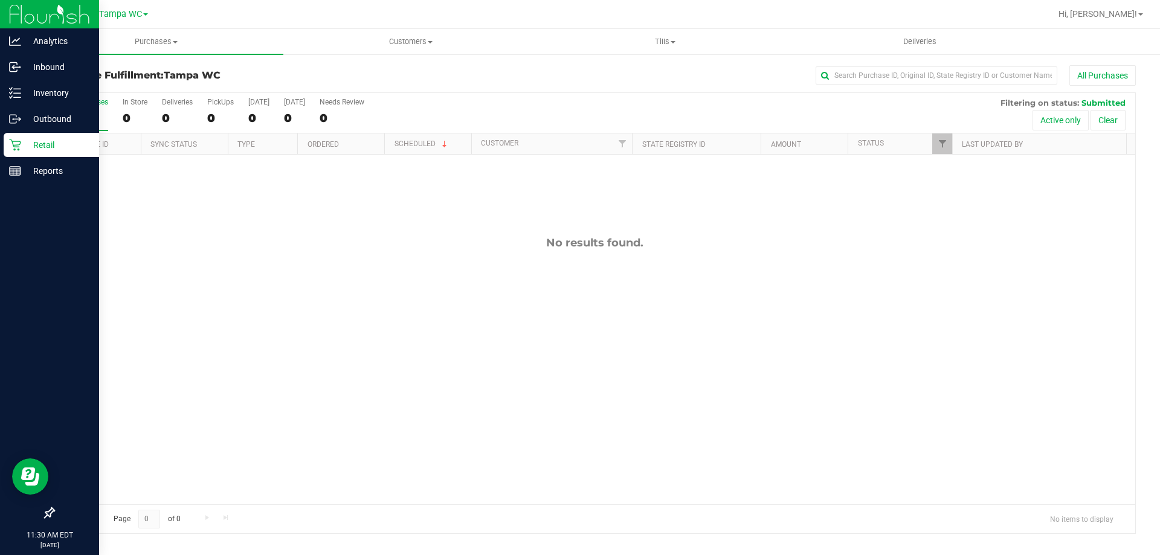
click at [0, 0] on input "All Purchases 0" at bounding box center [0, 0] width 0 height 0
click at [79, 118] on div "0" at bounding box center [85, 118] width 45 height 14
click at [0, 0] on input "All Purchases 0" at bounding box center [0, 0] width 0 height 0
click at [92, 115] on div "0" at bounding box center [85, 118] width 45 height 14
click at [0, 0] on input "All Purchases 0" at bounding box center [0, 0] width 0 height 0
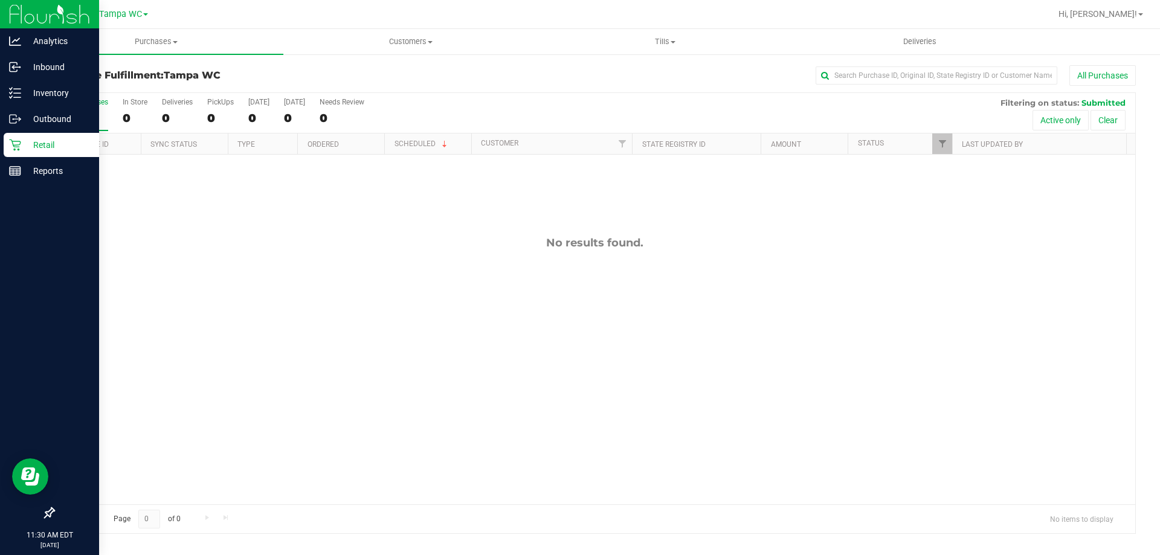
click at [82, 126] on label "All Purchases 0" at bounding box center [85, 114] width 45 height 33
click at [0, 0] on input "All Purchases 0" at bounding box center [0, 0] width 0 height 0
click at [89, 116] on div "0" at bounding box center [85, 118] width 45 height 14
click at [0, 0] on input "All Purchases 0" at bounding box center [0, 0] width 0 height 0
click at [100, 114] on div "0" at bounding box center [85, 118] width 45 height 14
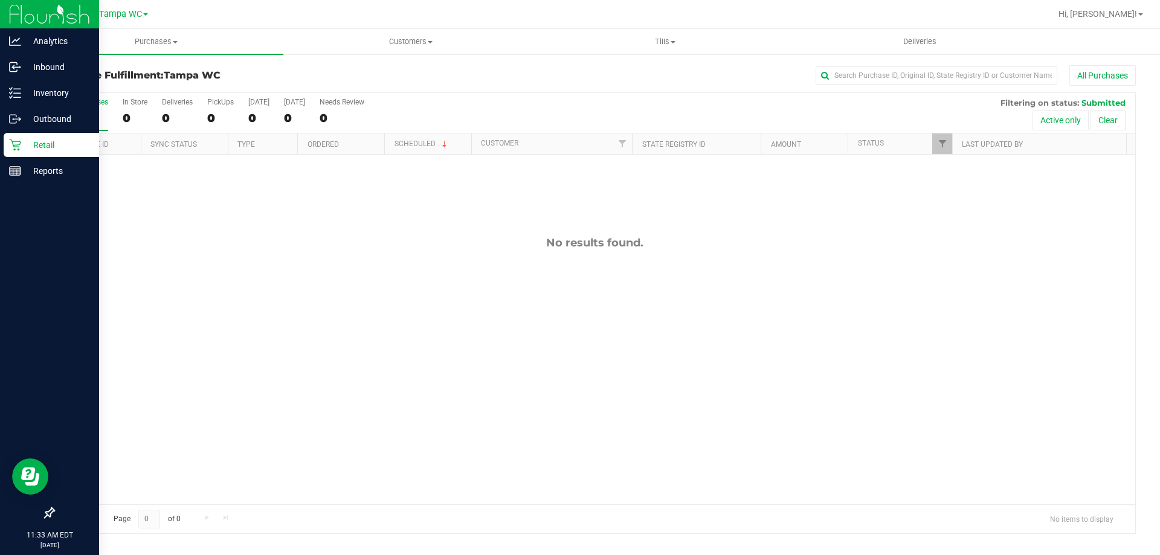
click at [0, 0] on input "All Purchases 0" at bounding box center [0, 0] width 0 height 0
click at [94, 121] on div "0" at bounding box center [85, 118] width 45 height 14
click at [0, 0] on input "All Purchases 0" at bounding box center [0, 0] width 0 height 0
click at [106, 118] on div "0" at bounding box center [85, 118] width 45 height 14
click at [0, 0] on input "All Purchases 0" at bounding box center [0, 0] width 0 height 0
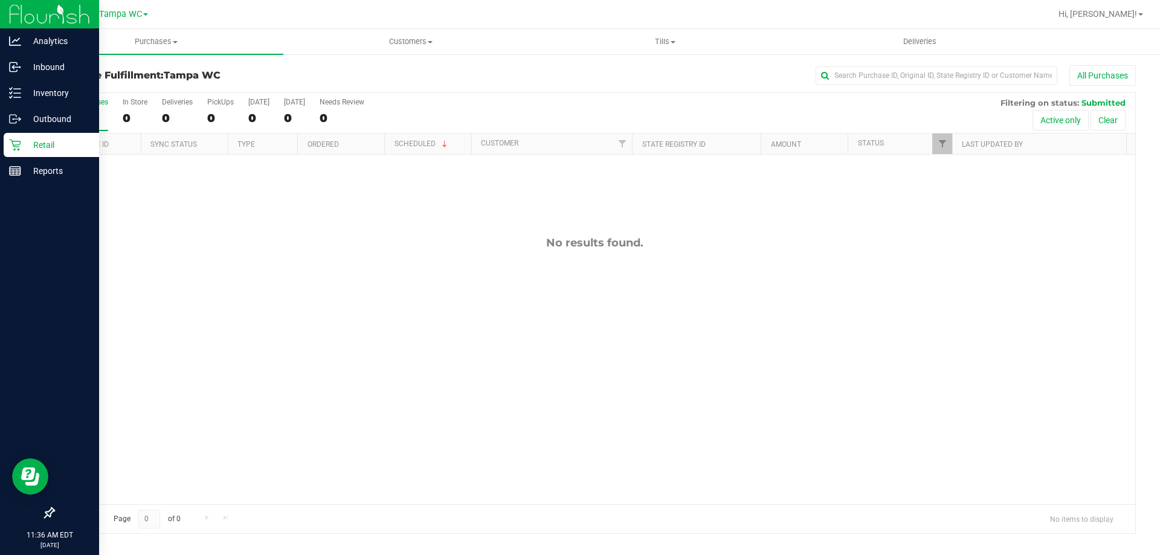
drag, startPoint x: 387, startPoint y: 439, endPoint x: 377, endPoint y: 461, distance: 24.0
click at [387, 439] on div "No results found." at bounding box center [594, 370] width 1081 height 431
click at [495, 88] on div "Purchase Fulfillment: Tampa WC All Purchases" at bounding box center [594, 78] width 1083 height 27
click at [75, 107] on label "All Purchases 0" at bounding box center [85, 114] width 45 height 33
click at [0, 0] on input "All Purchases 0" at bounding box center [0, 0] width 0 height 0
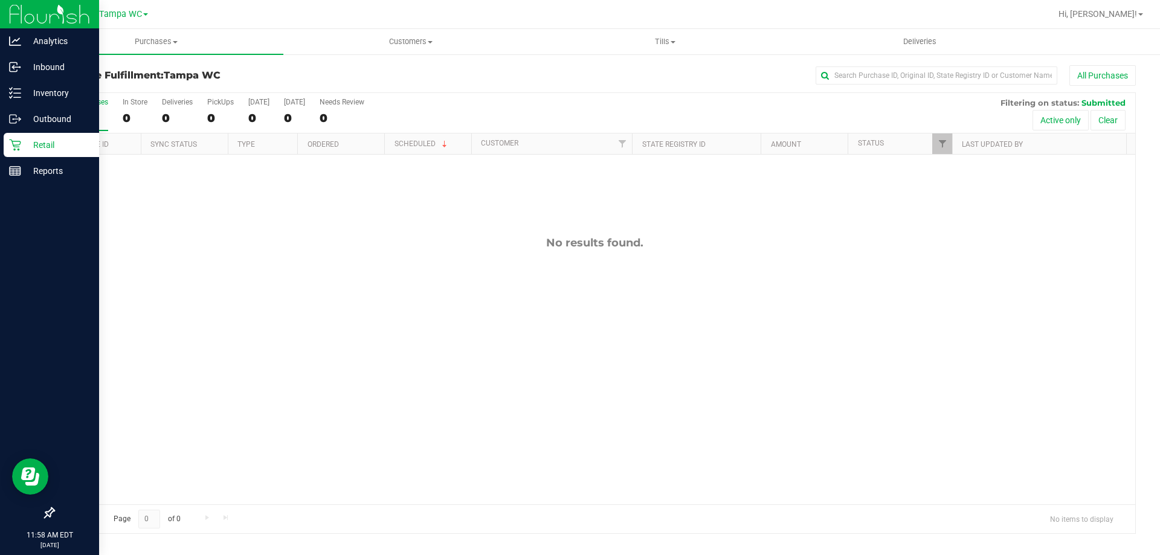
click at [80, 126] on label "All Purchases 0" at bounding box center [85, 114] width 45 height 33
click at [0, 0] on input "All Purchases 0" at bounding box center [0, 0] width 0 height 0
click at [93, 120] on div "0" at bounding box center [85, 118] width 45 height 14
click at [0, 0] on input "All Purchases 0" at bounding box center [0, 0] width 0 height 0
click at [98, 111] on div "0" at bounding box center [85, 118] width 45 height 14
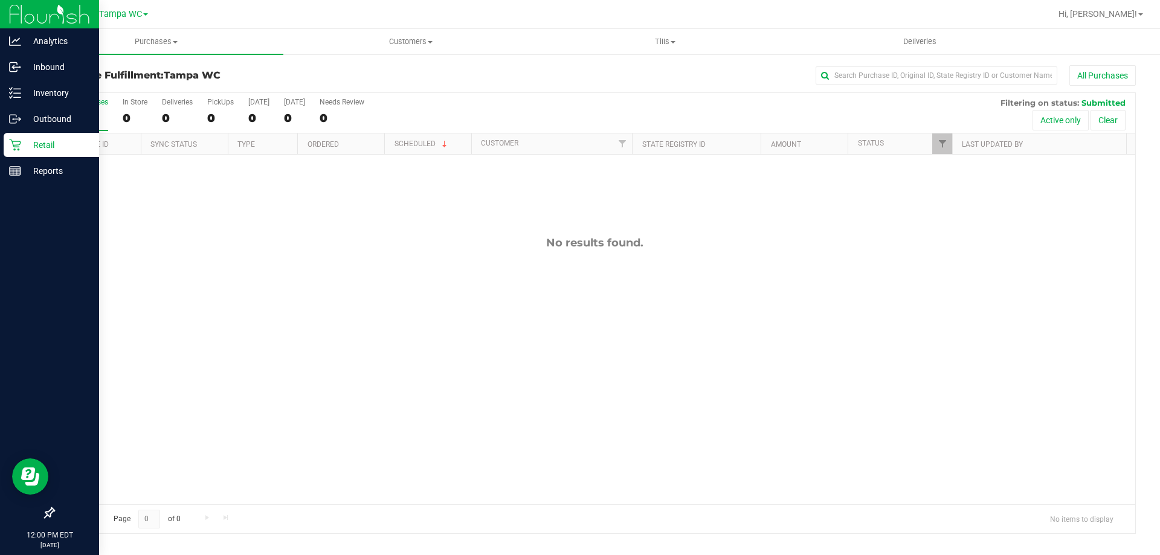
click at [0, 0] on input "All Purchases 0" at bounding box center [0, 0] width 0 height 0
click at [71, 108] on label "All Purchases 0" at bounding box center [85, 114] width 45 height 33
click at [0, 0] on input "All Purchases 0" at bounding box center [0, 0] width 0 height 0
click at [78, 105] on div "All Purchases" at bounding box center [85, 102] width 45 height 8
click at [0, 0] on input "All Purchases 0" at bounding box center [0, 0] width 0 height 0
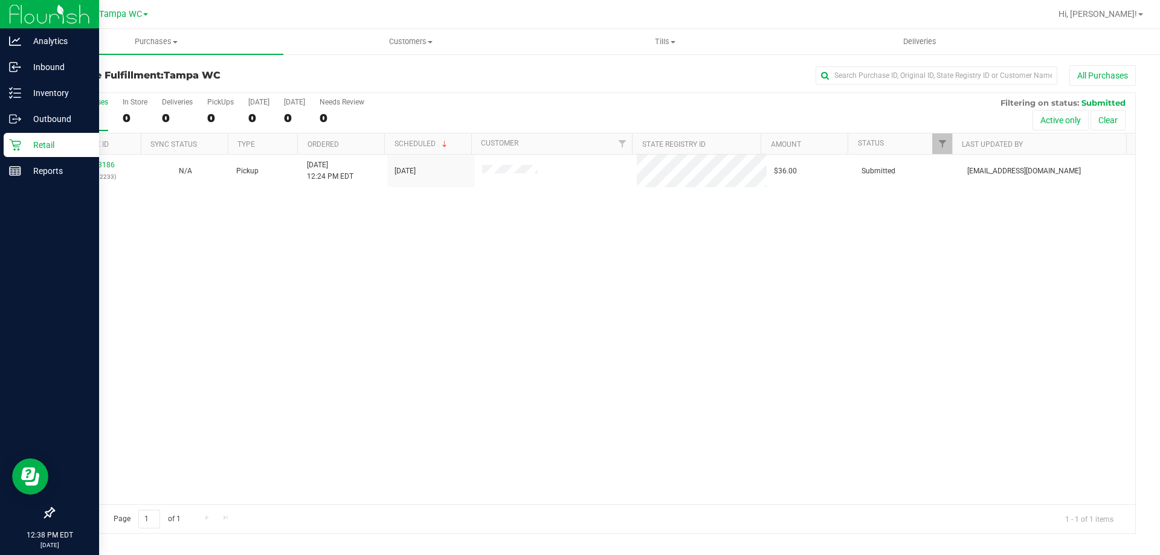
click at [83, 116] on div "0" at bounding box center [85, 118] width 45 height 14
click at [0, 0] on input "All Purchases 0" at bounding box center [0, 0] width 0 height 0
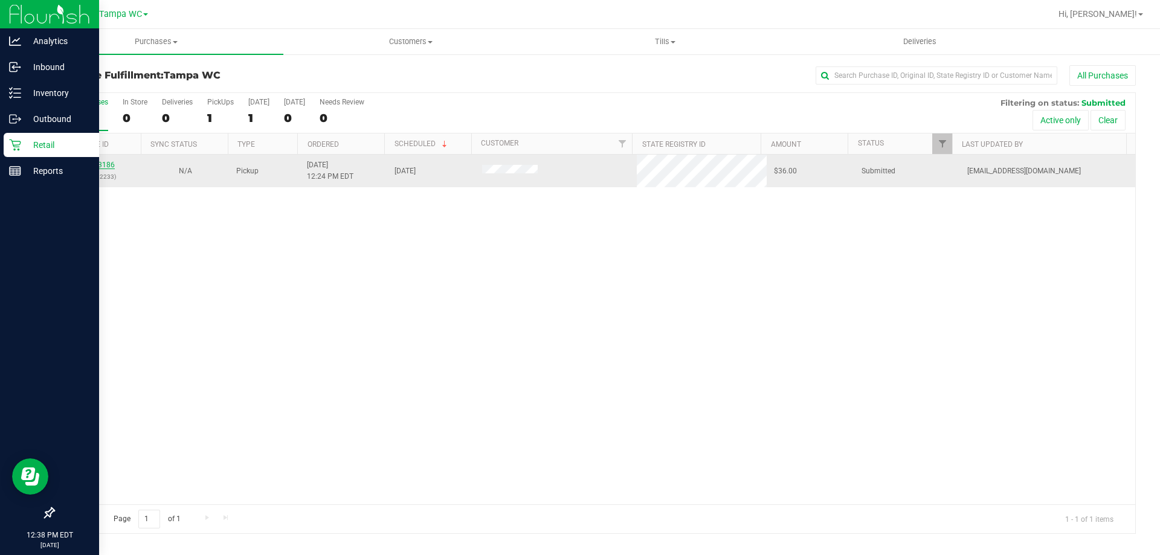
click at [89, 166] on link "12003186" at bounding box center [98, 165] width 34 height 8
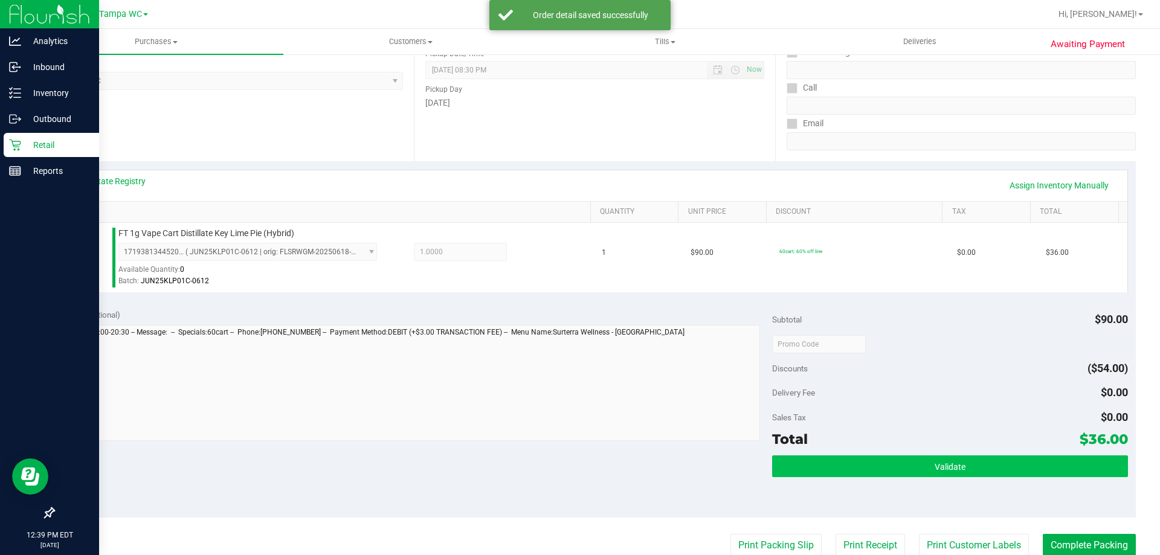
scroll to position [181, 0]
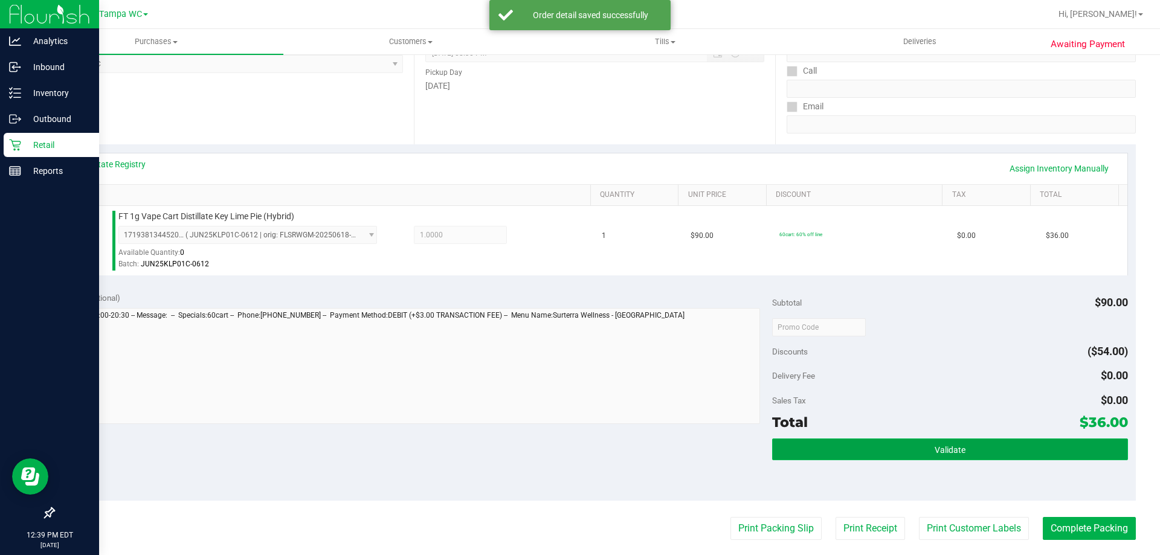
click at [1005, 453] on button "Validate" at bounding box center [949, 450] width 355 height 22
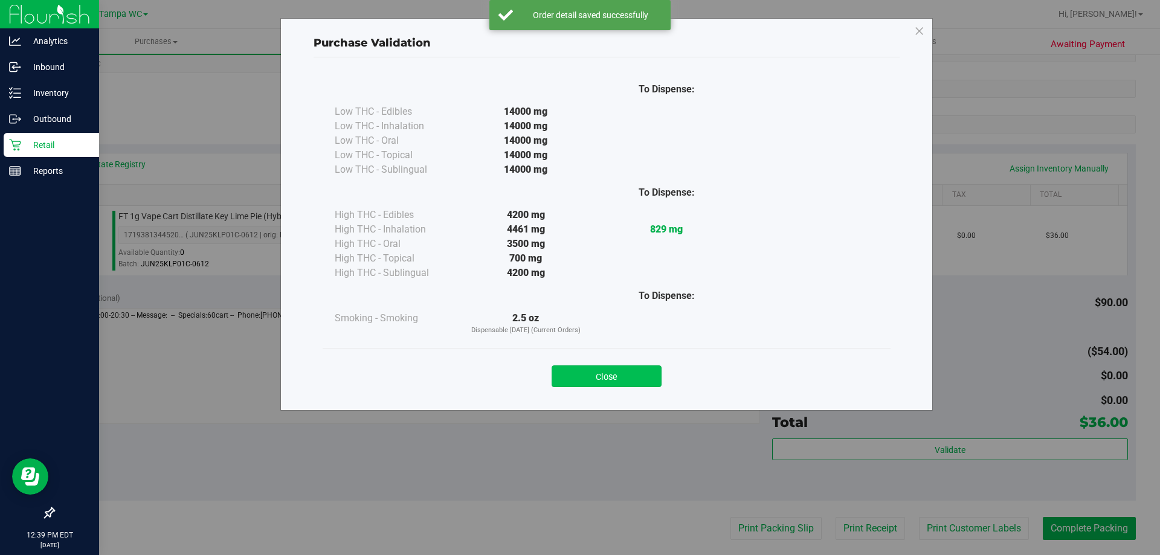
click at [608, 385] on button "Close" at bounding box center [607, 376] width 110 height 22
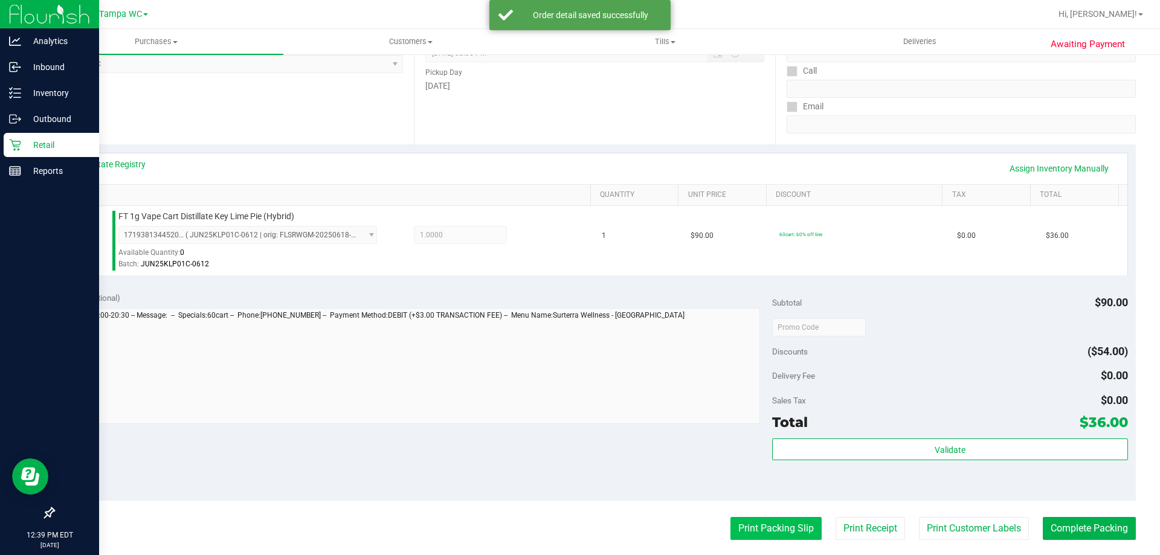
click at [778, 531] on button "Print Packing Slip" at bounding box center [775, 528] width 91 height 23
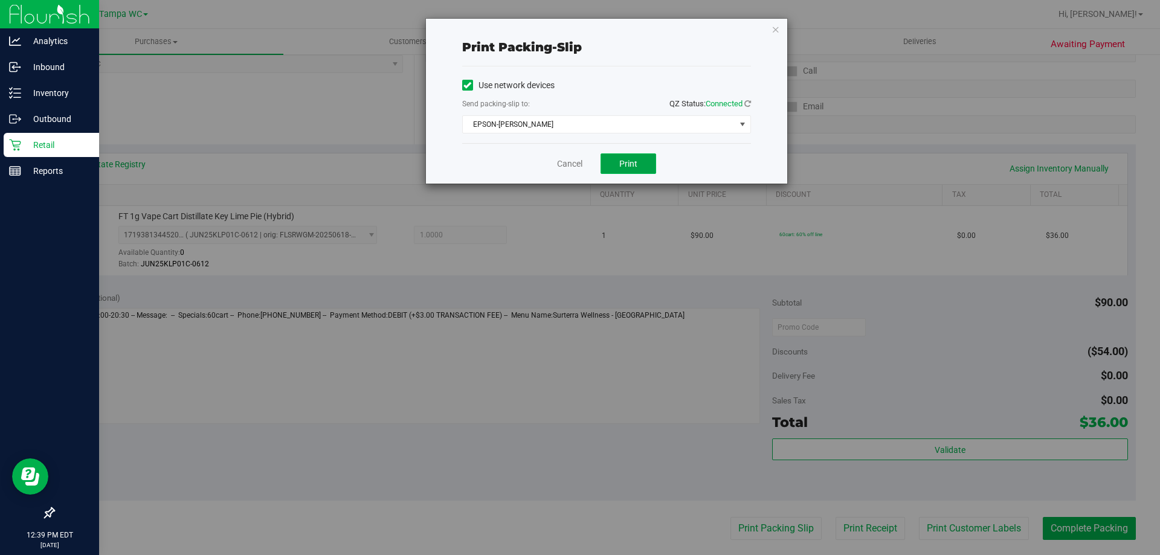
click at [633, 159] on span "Print" at bounding box center [628, 164] width 18 height 10
click at [581, 164] on link "Cancel" at bounding box center [569, 164] width 25 height 13
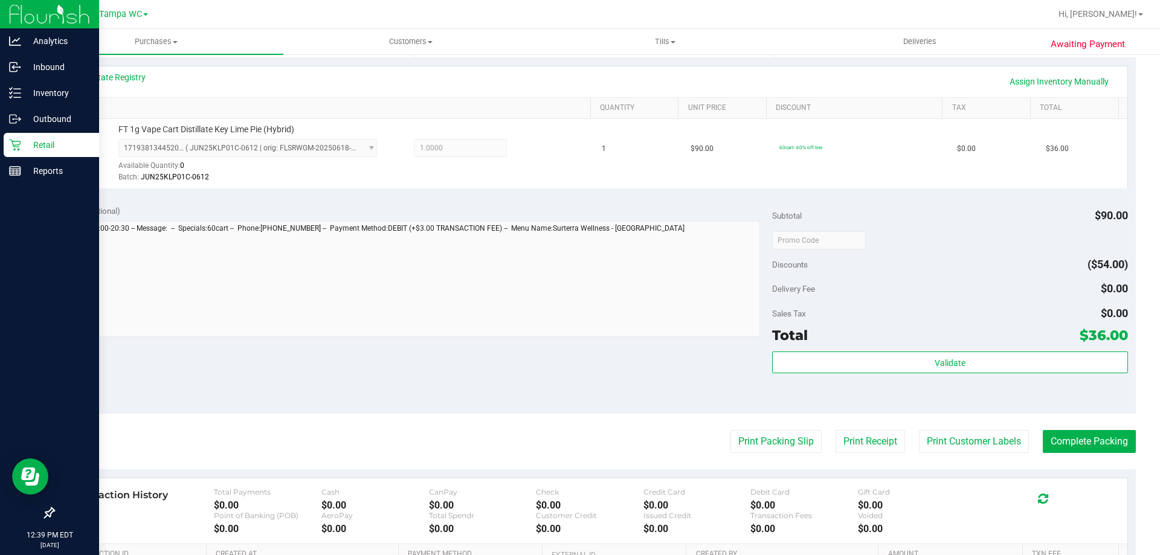
scroll to position [273, 0]
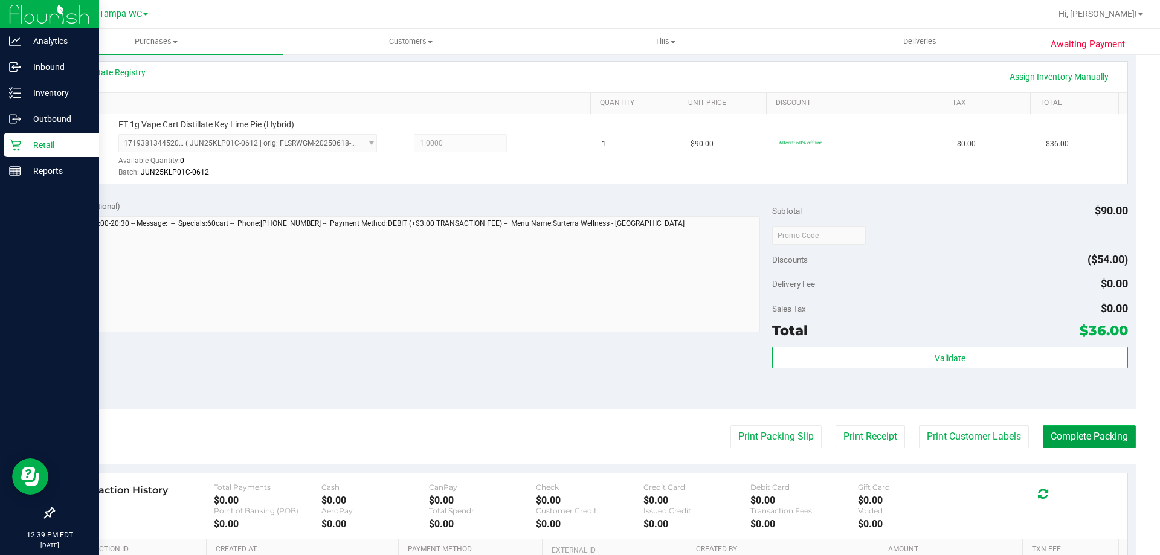
click at [1080, 433] on button "Complete Packing" at bounding box center [1089, 436] width 93 height 23
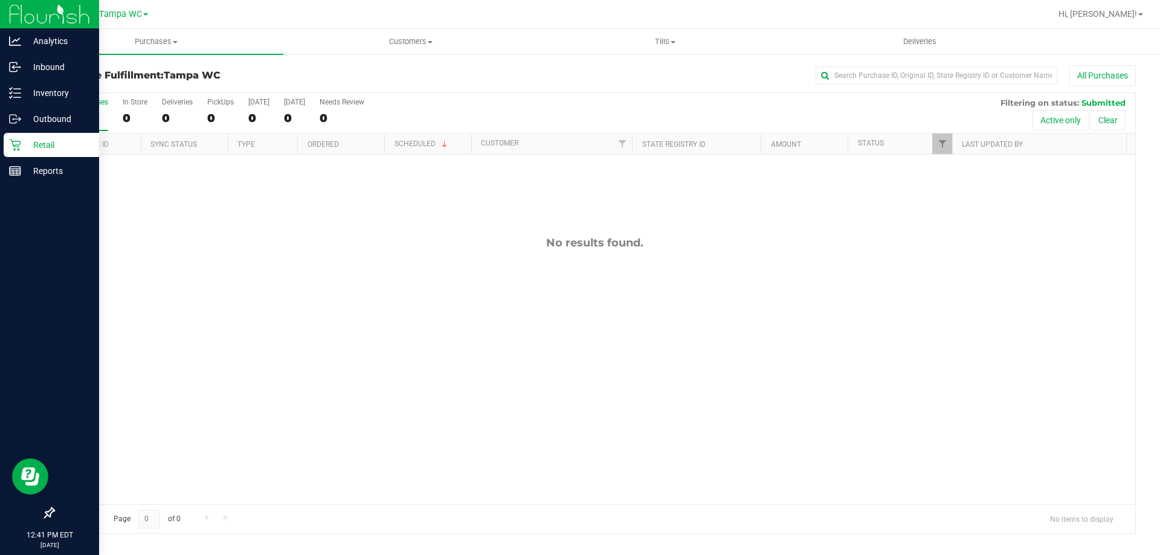
click at [103, 116] on div "0" at bounding box center [85, 118] width 45 height 14
click at [0, 0] on input "All Purchases 0" at bounding box center [0, 0] width 0 height 0
click at [506, 72] on div "All Purchases" at bounding box center [775, 75] width 722 height 21
click at [95, 112] on div "0" at bounding box center [85, 118] width 45 height 14
click at [0, 0] on input "All Purchases 0" at bounding box center [0, 0] width 0 height 0
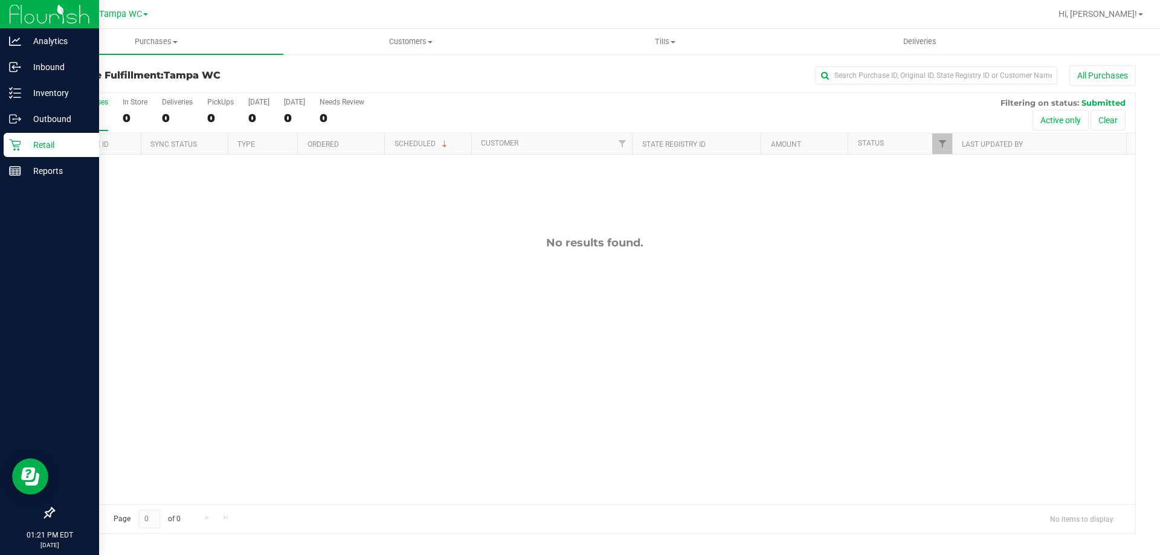
click at [67, 99] on div "All Purchases" at bounding box center [85, 102] width 45 height 8
click at [0, 0] on input "All Purchases 0" at bounding box center [0, 0] width 0 height 0
click at [89, 111] on div "0" at bounding box center [85, 118] width 45 height 14
click at [0, 0] on input "All Purchases 0" at bounding box center [0, 0] width 0 height 0
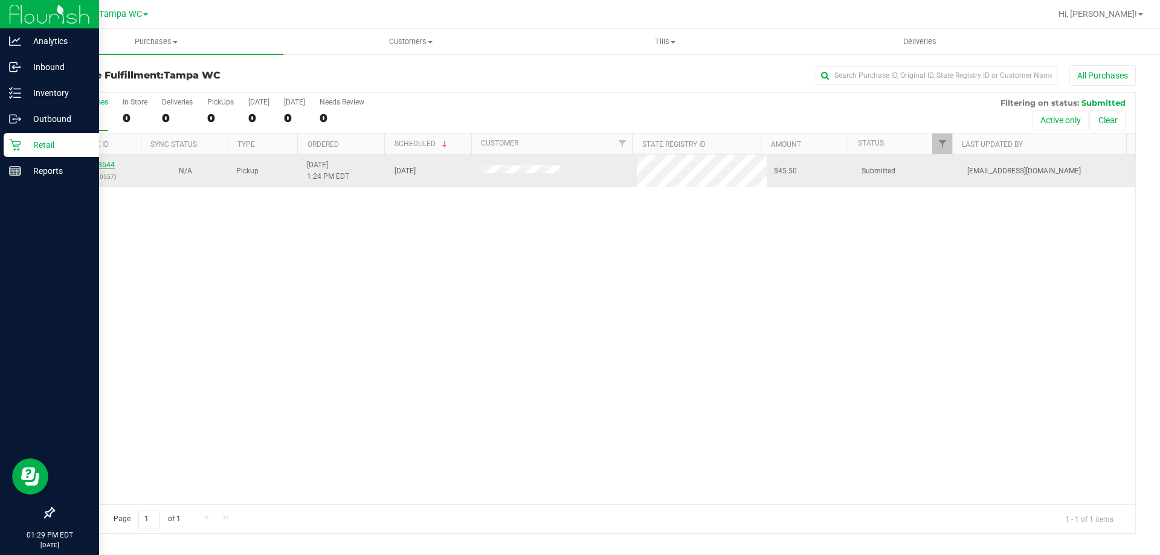
click at [89, 162] on link "12003644" at bounding box center [98, 165] width 34 height 8
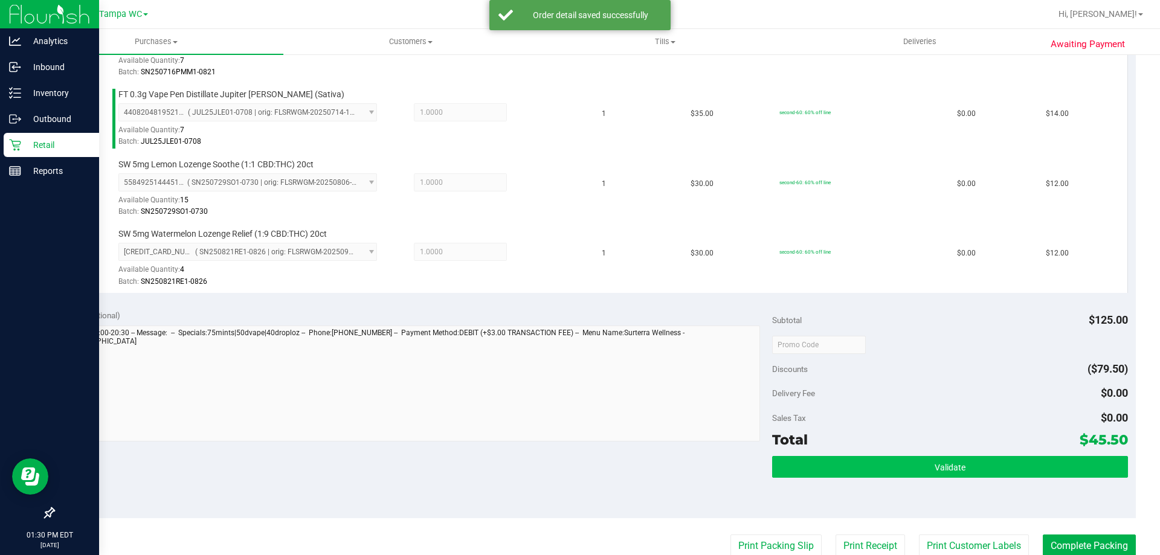
scroll to position [483, 0]
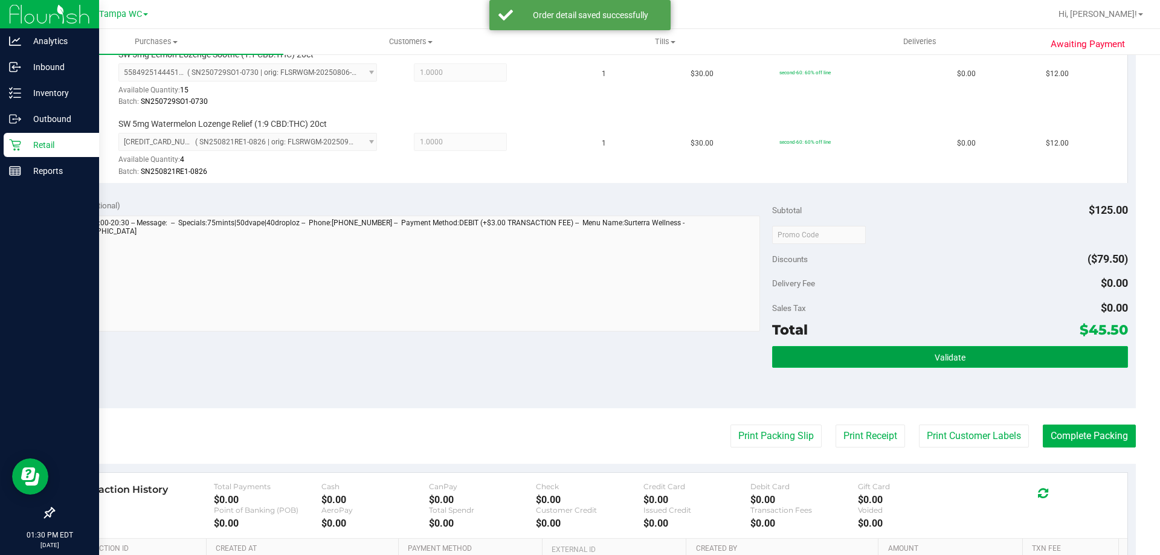
click at [960, 350] on button "Validate" at bounding box center [949, 357] width 355 height 22
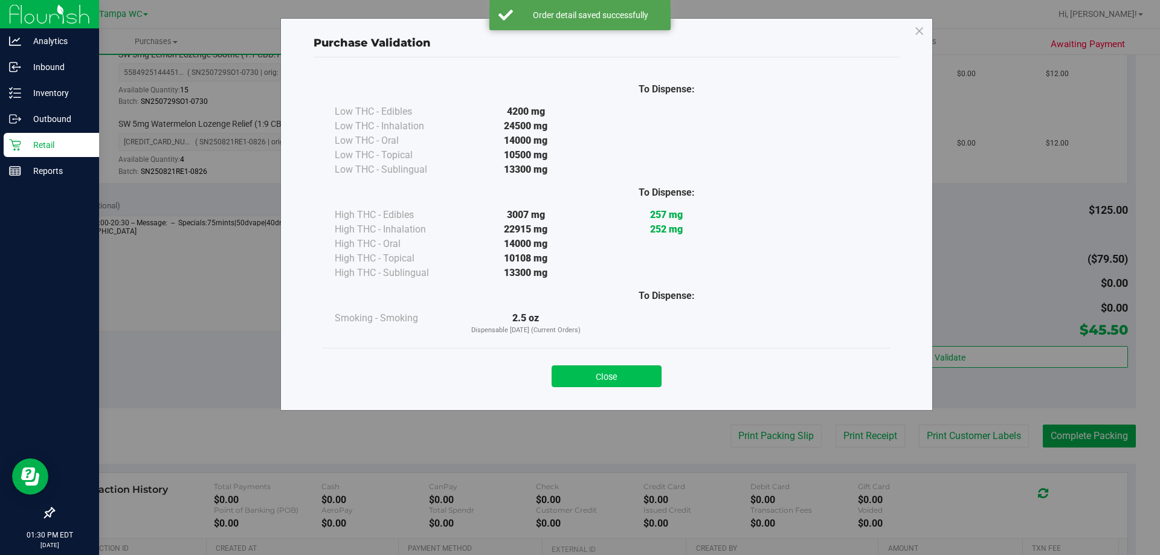
click at [623, 365] on button "Close" at bounding box center [607, 376] width 110 height 22
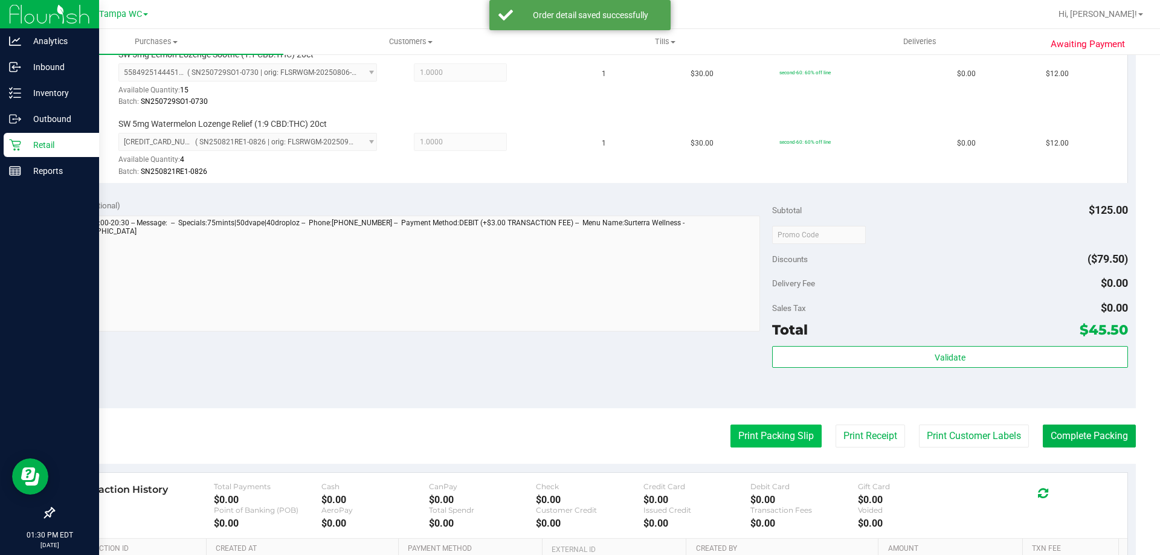
click at [733, 446] on button "Print Packing Slip" at bounding box center [775, 436] width 91 height 23
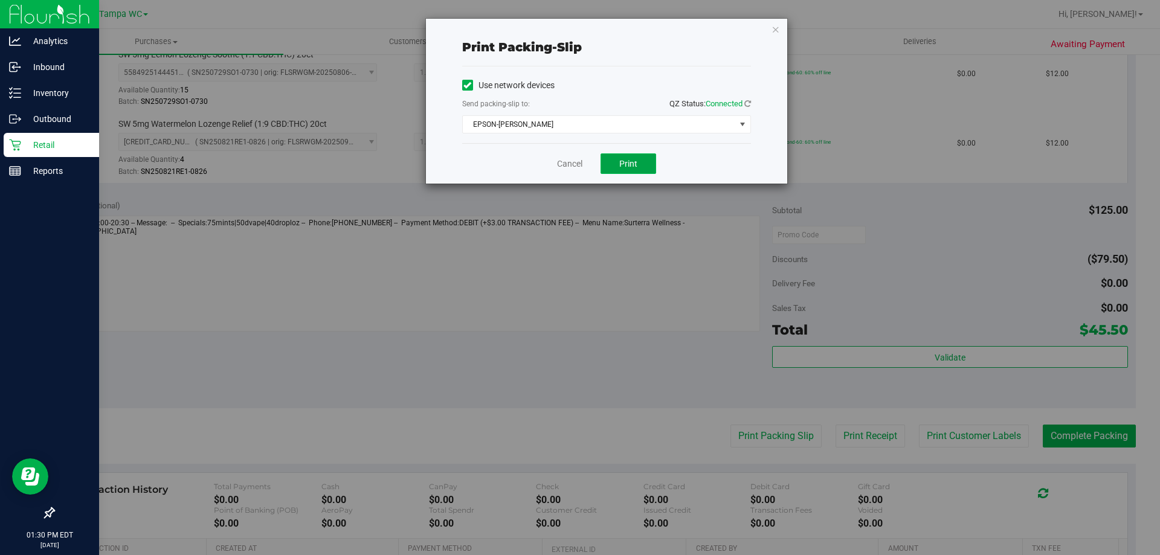
click at [612, 166] on button "Print" at bounding box center [628, 163] width 56 height 21
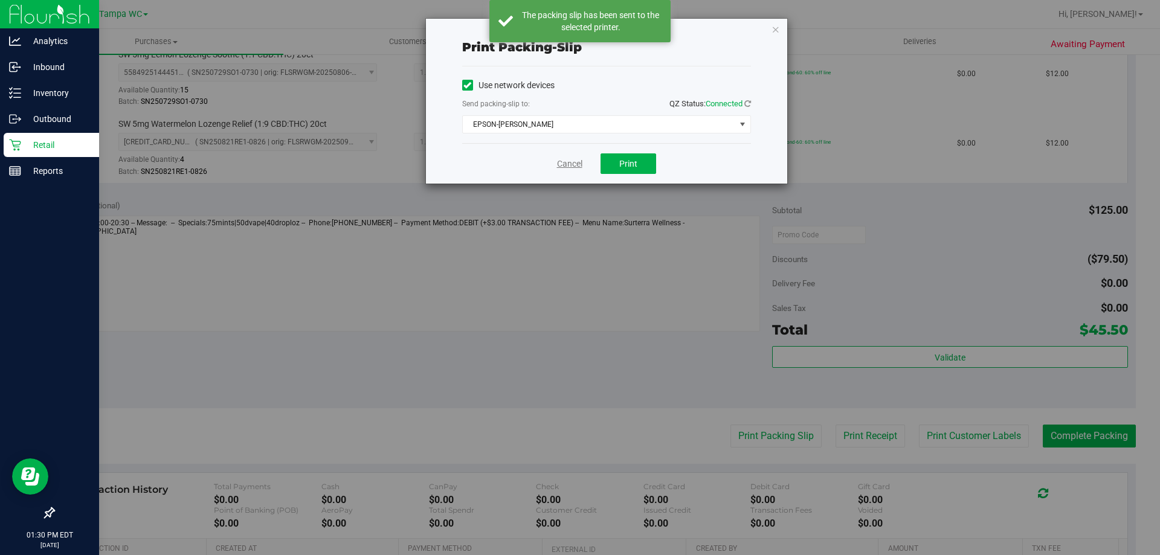
click at [569, 160] on link "Cancel" at bounding box center [569, 164] width 25 height 13
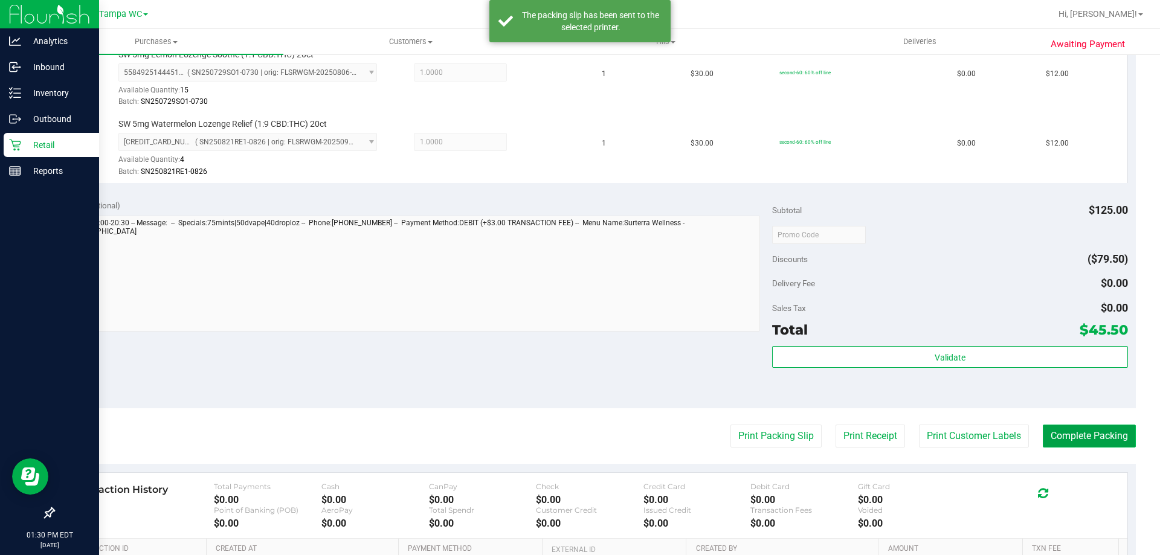
click at [1110, 440] on button "Complete Packing" at bounding box center [1089, 436] width 93 height 23
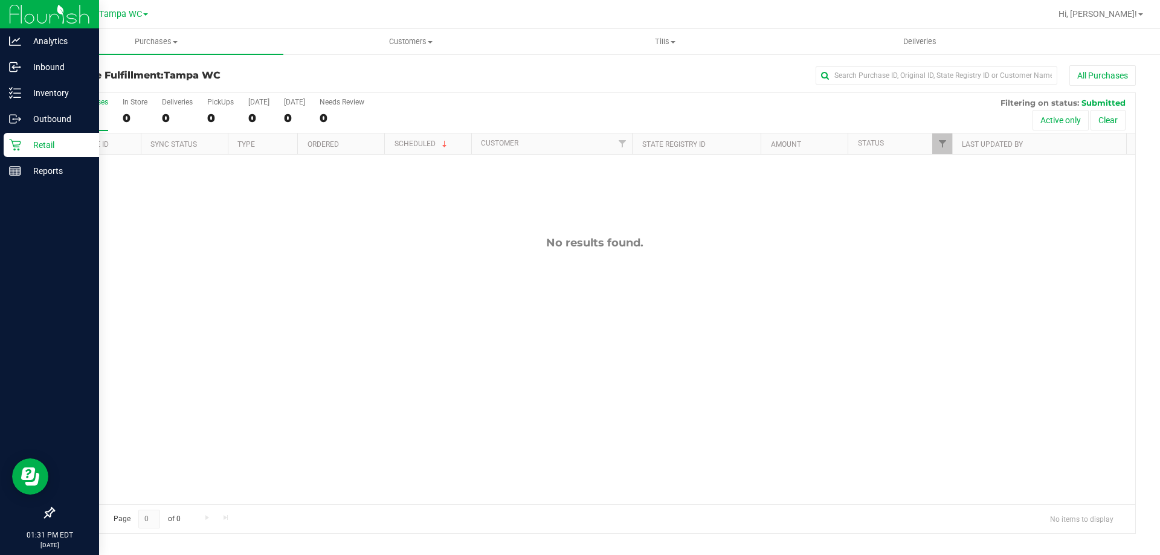
click at [83, 114] on div "0" at bounding box center [85, 118] width 45 height 14
click at [0, 0] on input "All Purchases 0" at bounding box center [0, 0] width 0 height 0
click at [105, 123] on div "0" at bounding box center [85, 118] width 45 height 14
click at [0, 0] on input "All Purchases 0" at bounding box center [0, 0] width 0 height 0
click at [80, 116] on div "0" at bounding box center [85, 118] width 45 height 14
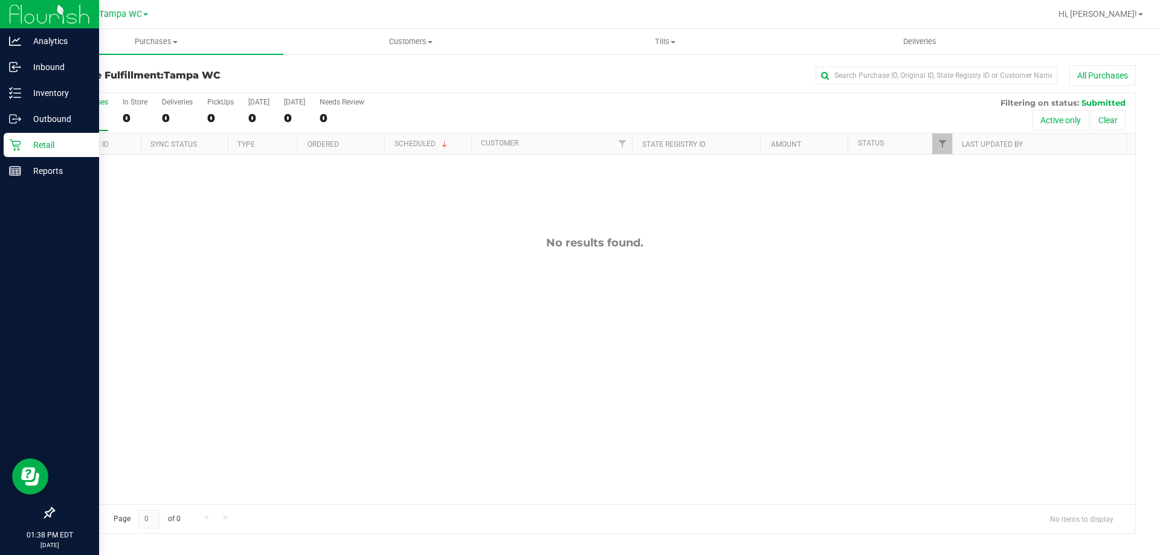
click at [0, 0] on input "All Purchases 0" at bounding box center [0, 0] width 0 height 0
click at [103, 108] on label "All Purchases 0" at bounding box center [85, 114] width 45 height 33
click at [0, 0] on input "All Purchases 0" at bounding box center [0, 0] width 0 height 0
click at [94, 115] on div "0" at bounding box center [85, 118] width 45 height 14
click at [0, 0] on input "All Purchases 0" at bounding box center [0, 0] width 0 height 0
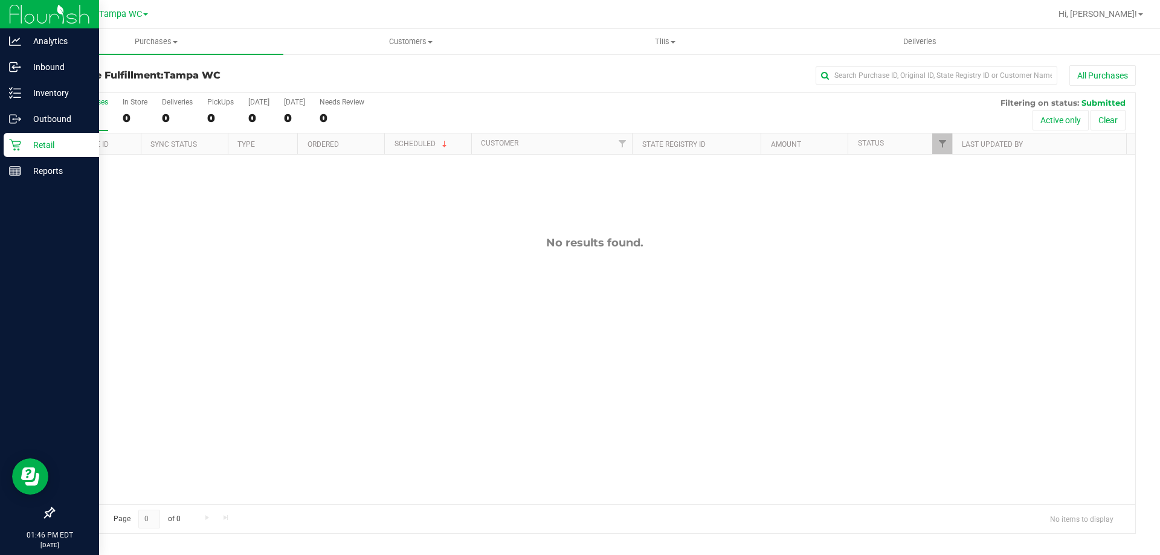
click at [93, 121] on div "0" at bounding box center [85, 118] width 45 height 14
click at [0, 0] on input "All Purchases 0" at bounding box center [0, 0] width 0 height 0
click at [88, 124] on div "0" at bounding box center [85, 118] width 45 height 14
click at [0, 0] on input "All Purchases 0" at bounding box center [0, 0] width 0 height 0
click at [79, 130] on label "All Purchases 0" at bounding box center [85, 114] width 45 height 33
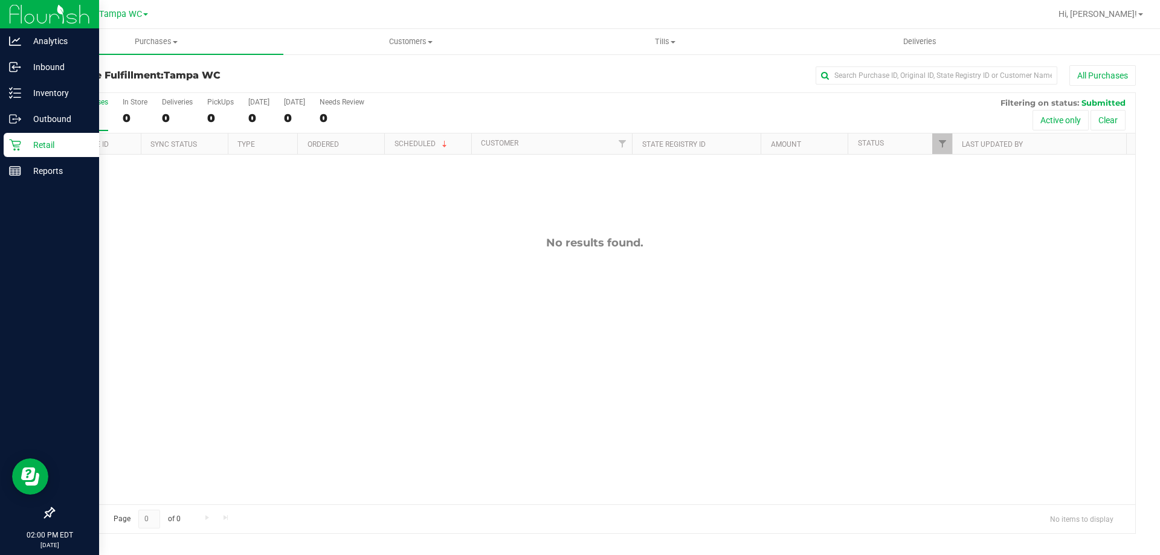
click at [0, 0] on input "All Purchases 0" at bounding box center [0, 0] width 0 height 0
click at [80, 124] on div "0" at bounding box center [85, 118] width 45 height 14
click at [0, 0] on input "All Purchases 0" at bounding box center [0, 0] width 0 height 0
click at [89, 120] on div "0" at bounding box center [85, 118] width 45 height 14
click at [0, 0] on input "All Purchases 0" at bounding box center [0, 0] width 0 height 0
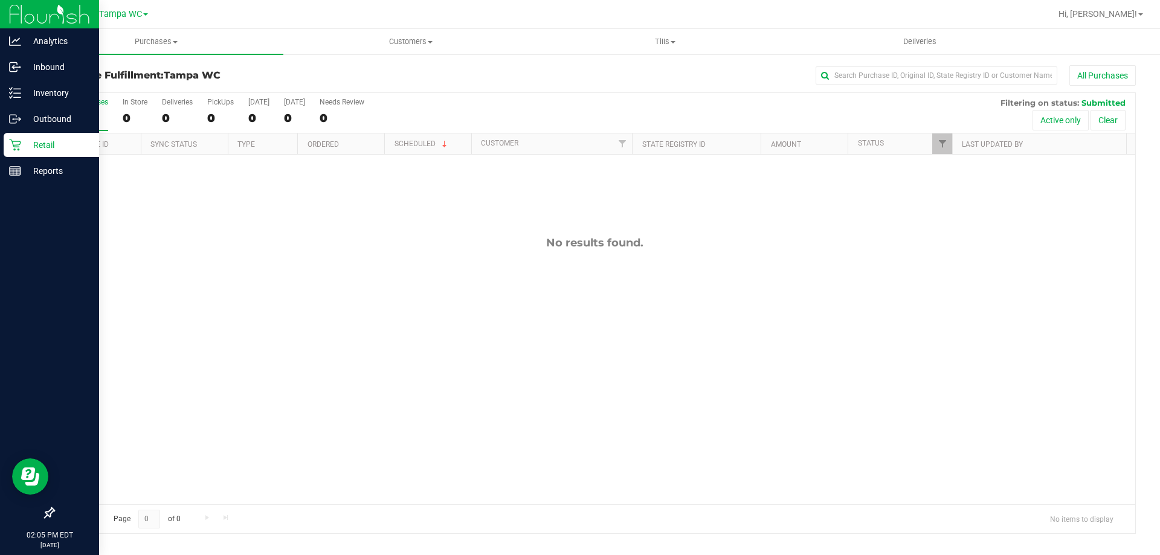
click at [508, 66] on div "All Purchases" at bounding box center [775, 75] width 722 height 21
click at [93, 109] on label "All Purchases 0" at bounding box center [85, 114] width 45 height 33
click at [0, 0] on input "All Purchases 0" at bounding box center [0, 0] width 0 height 0
click at [88, 114] on div "0" at bounding box center [85, 118] width 45 height 14
click at [0, 0] on input "All Purchases 0" at bounding box center [0, 0] width 0 height 0
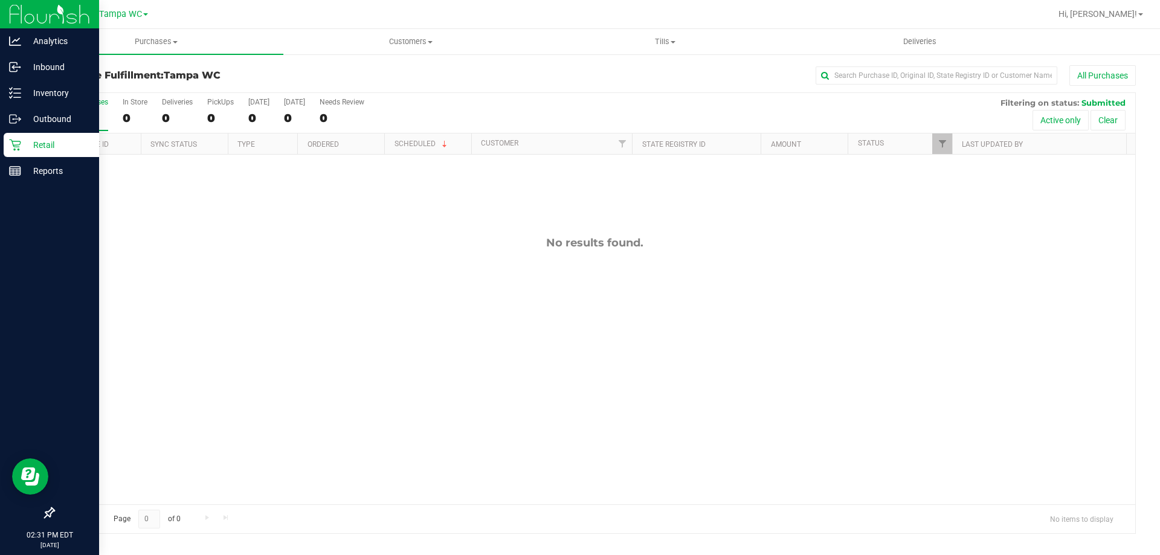
click at [94, 121] on div "0" at bounding box center [85, 118] width 45 height 14
click at [0, 0] on input "All Purchases 0" at bounding box center [0, 0] width 0 height 0
drag, startPoint x: 91, startPoint y: 106, endPoint x: 82, endPoint y: 71, distance: 35.6
click at [91, 106] on div "All Purchases" at bounding box center [85, 102] width 45 height 8
click at [0, 0] on input "All Purchases 0" at bounding box center [0, 0] width 0 height 0
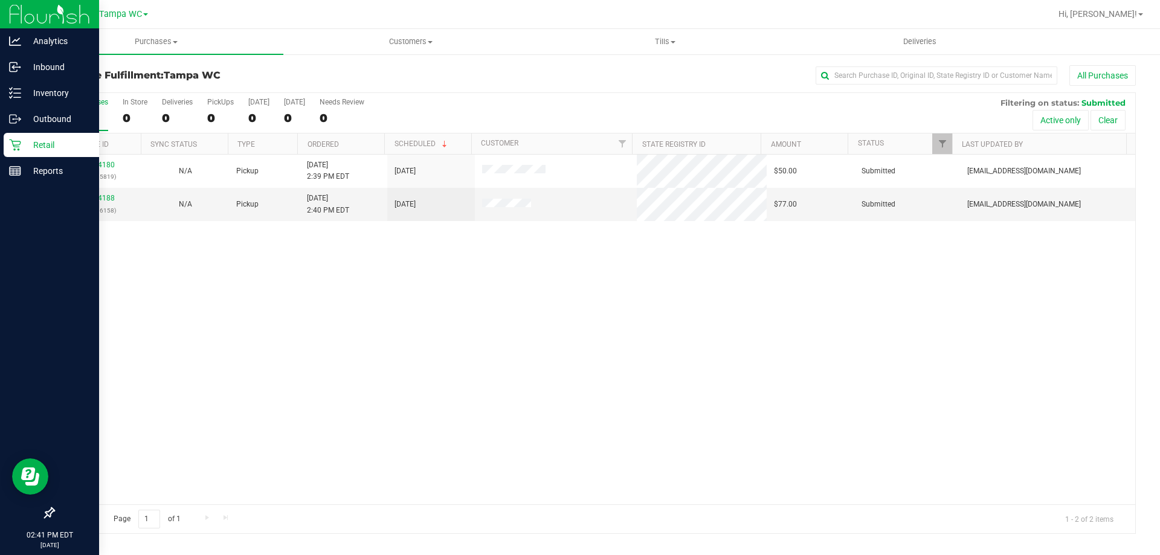
click at [101, 109] on label "All Purchases 0" at bounding box center [85, 114] width 45 height 33
click at [0, 0] on input "All Purchases 0" at bounding box center [0, 0] width 0 height 0
click at [93, 198] on link "12004188" at bounding box center [98, 198] width 34 height 8
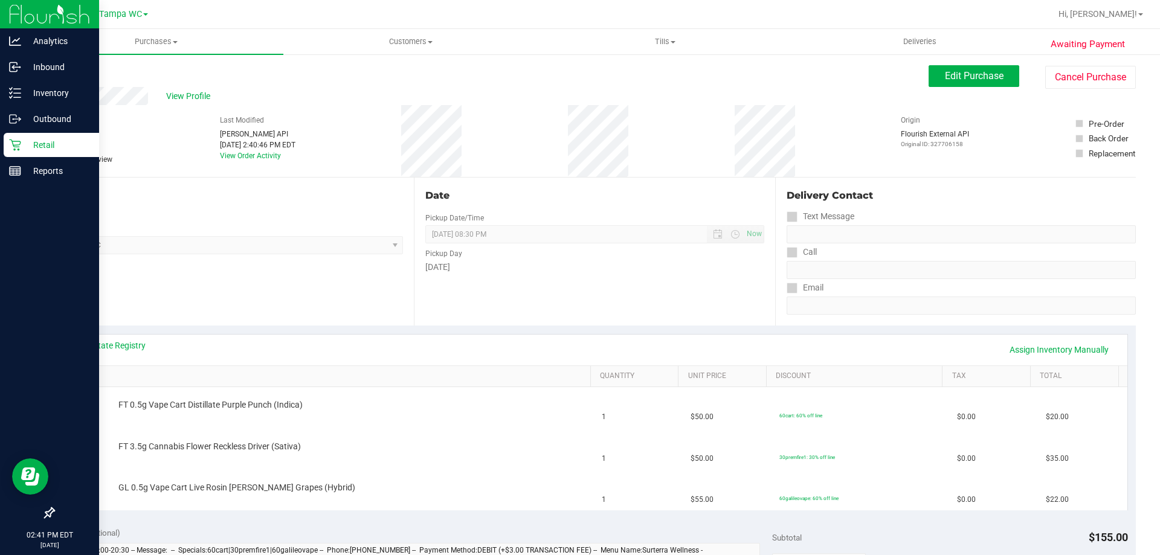
click at [74, 71] on div "Back Edit Purchase Cancel Purchase" at bounding box center [594, 76] width 1083 height 22
click at [66, 71] on link "Back" at bounding box center [62, 72] width 18 height 8
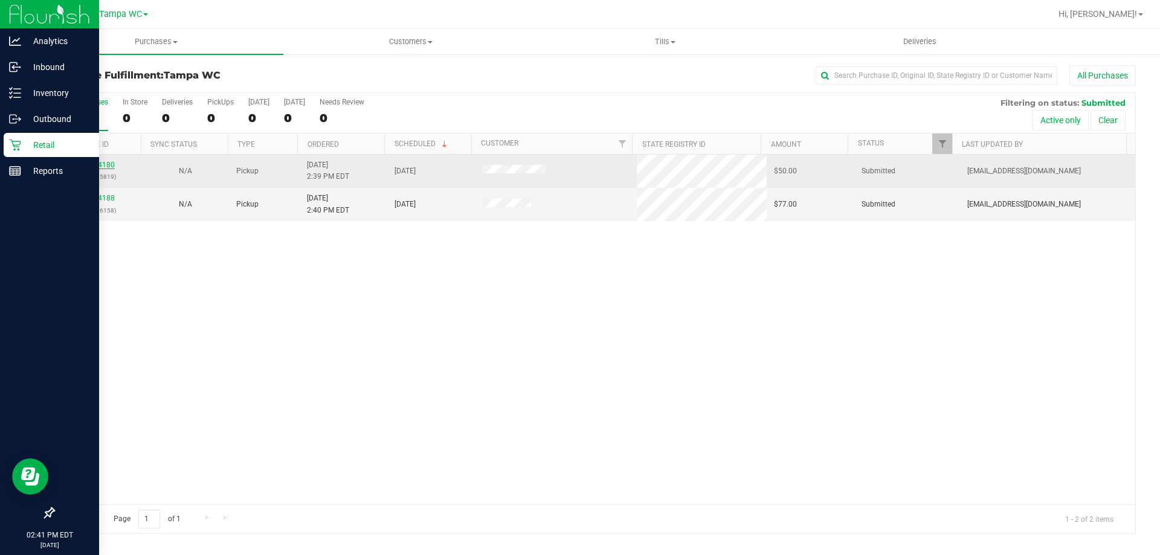
click at [108, 167] on link "12004180" at bounding box center [98, 165] width 34 height 8
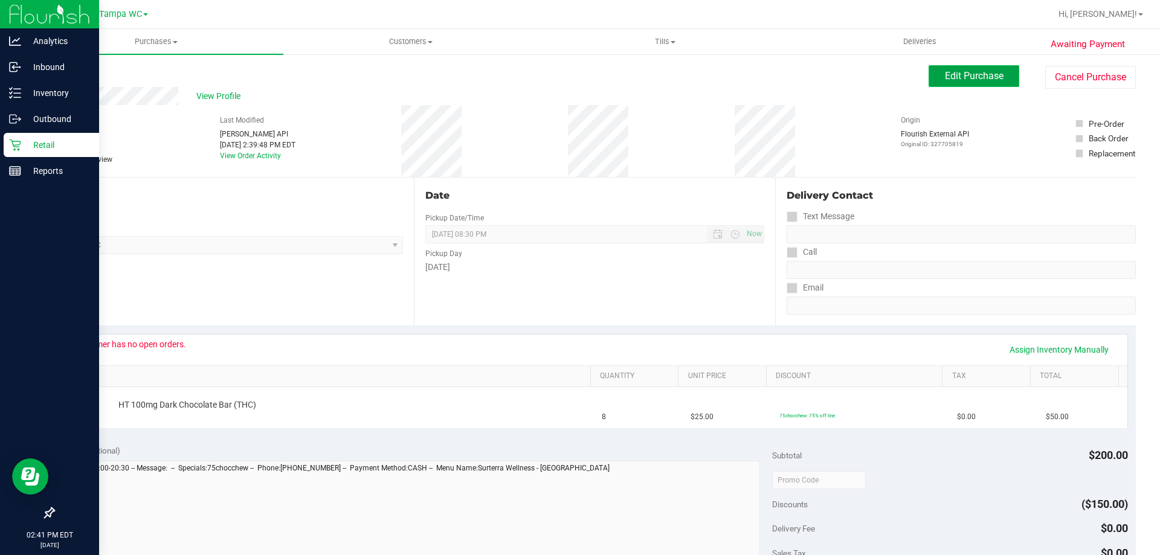
click at [964, 75] on span "Edit Purchase" at bounding box center [974, 75] width 59 height 11
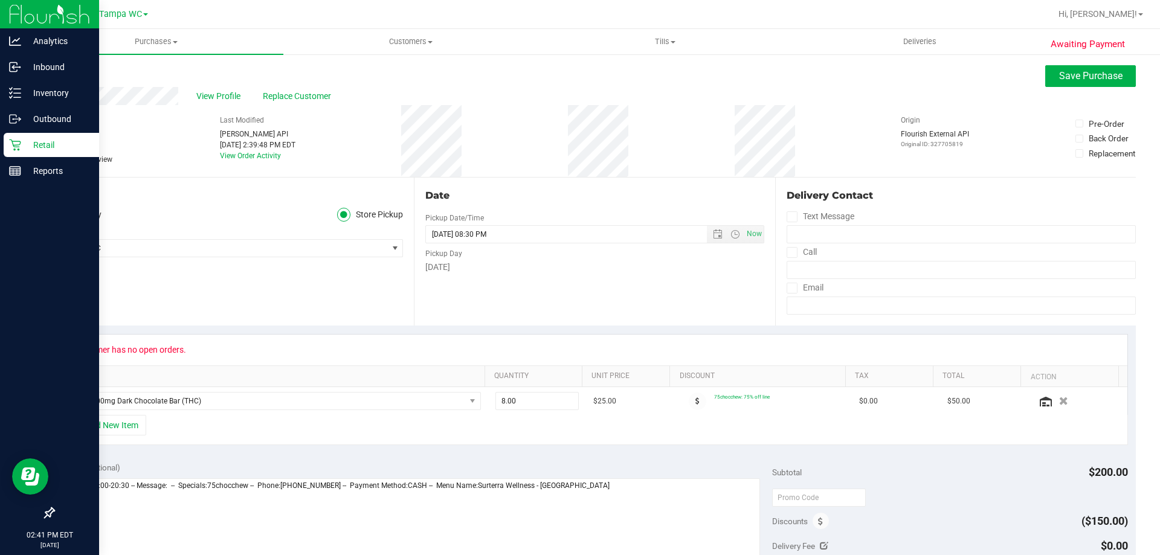
click at [63, 157] on span at bounding box center [58, 159] width 11 height 11
click at [0, 0] on input "Needs review" at bounding box center [0, 0] width 0 height 0
click at [1059, 79] on span "Save Purchase" at bounding box center [1090, 75] width 63 height 11
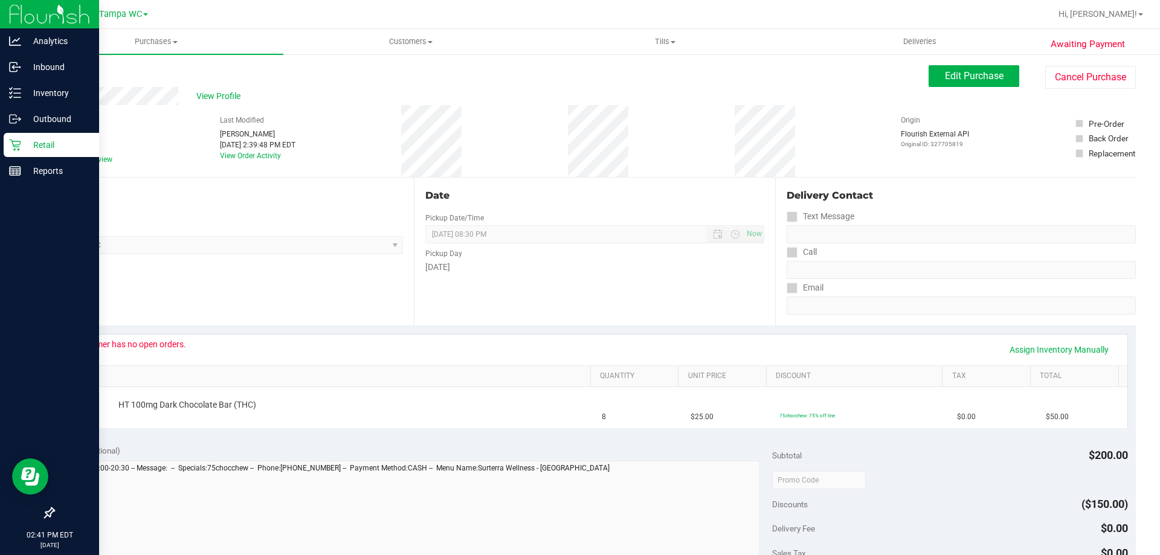
click at [225, 92] on span "View Profile" at bounding box center [220, 96] width 48 height 13
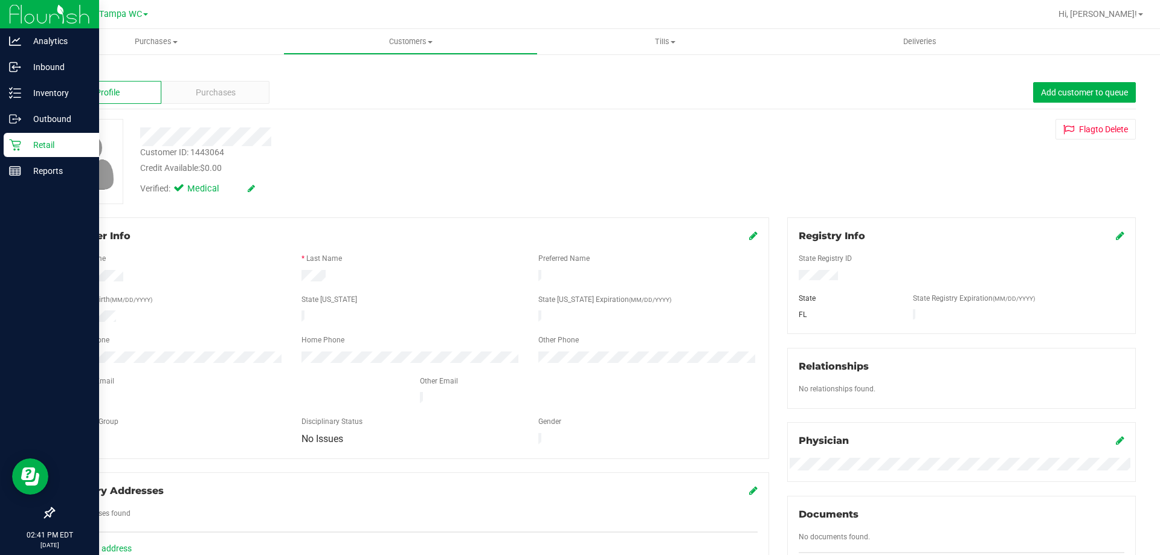
click at [206, 150] on div "Customer ID: 1443064" at bounding box center [182, 152] width 84 height 13
copy div "1443064"
click at [407, 162] on div "Credit Available: $0.00" at bounding box center [406, 168] width 532 height 13
click at [65, 70] on link "Back" at bounding box center [63, 70] width 21 height 8
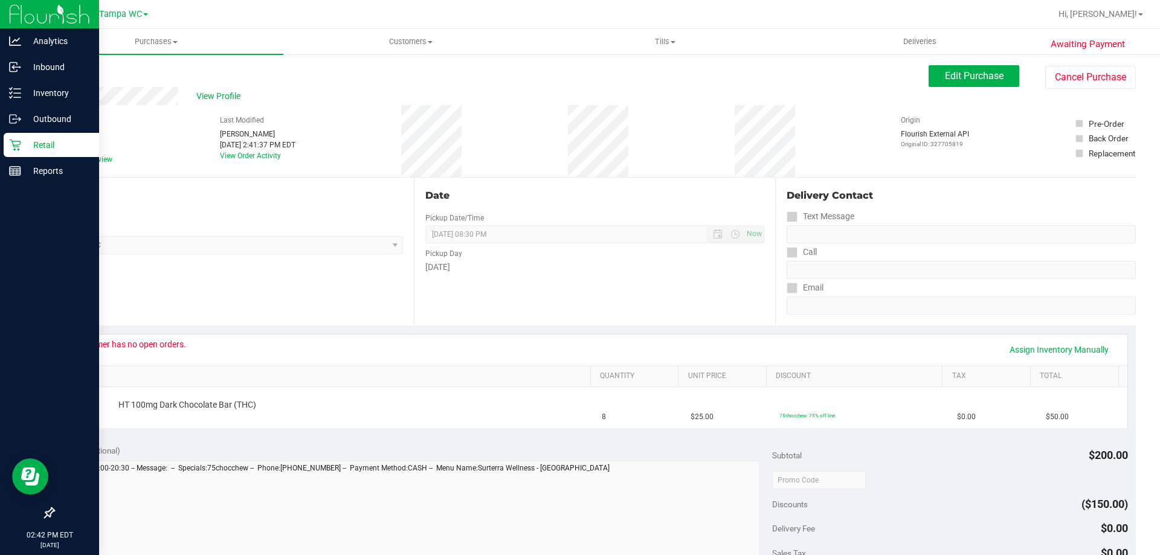
click at [15, 146] on icon at bounding box center [14, 145] width 11 height 11
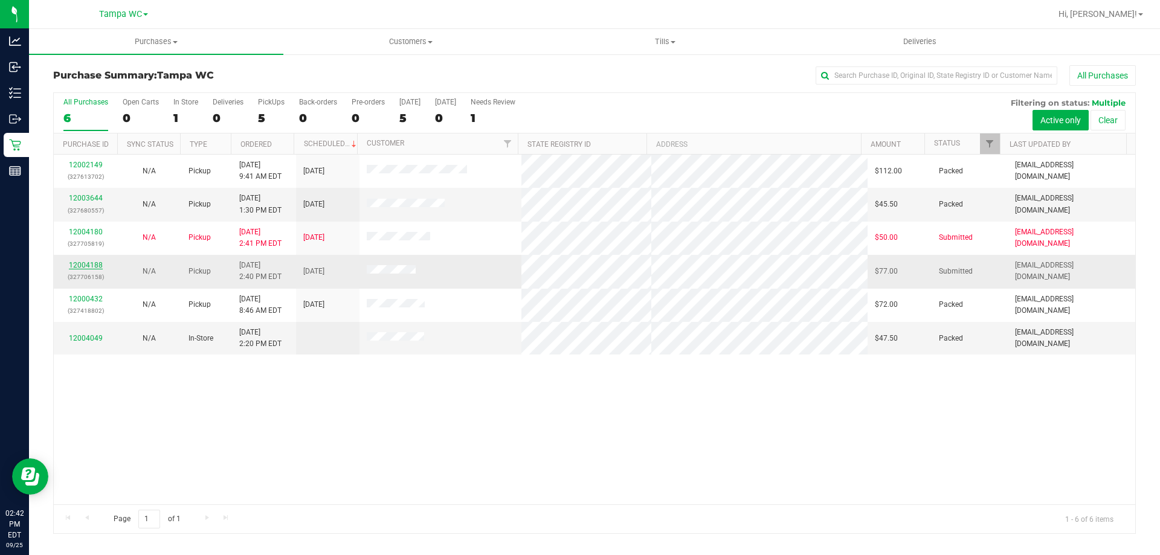
click at [89, 266] on link "12004188" at bounding box center [86, 265] width 34 height 8
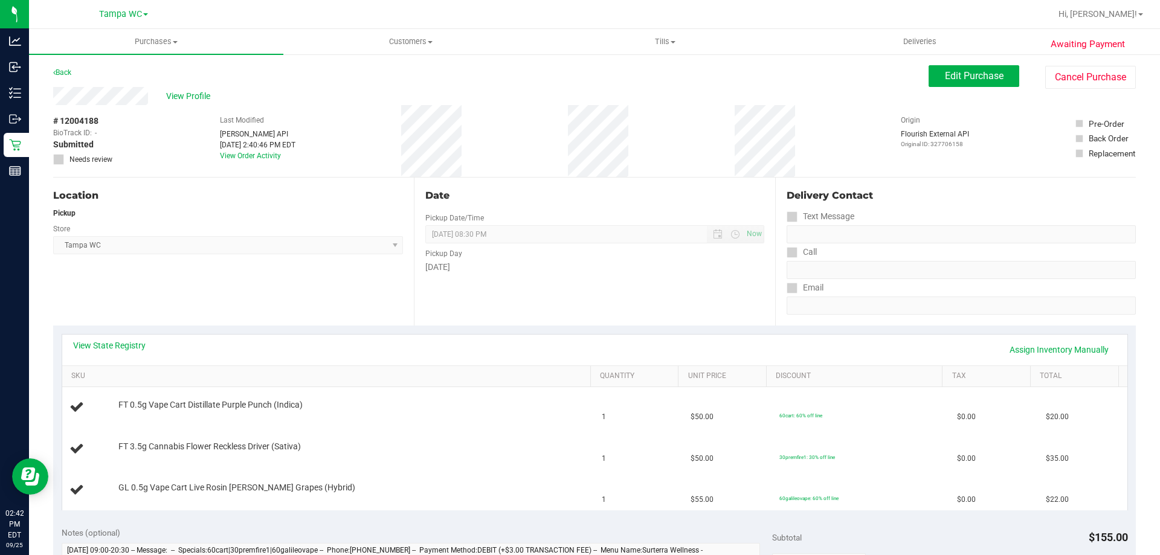
click at [62, 67] on div "Back" at bounding box center [62, 72] width 18 height 14
click at [66, 73] on link "Back" at bounding box center [62, 72] width 18 height 8
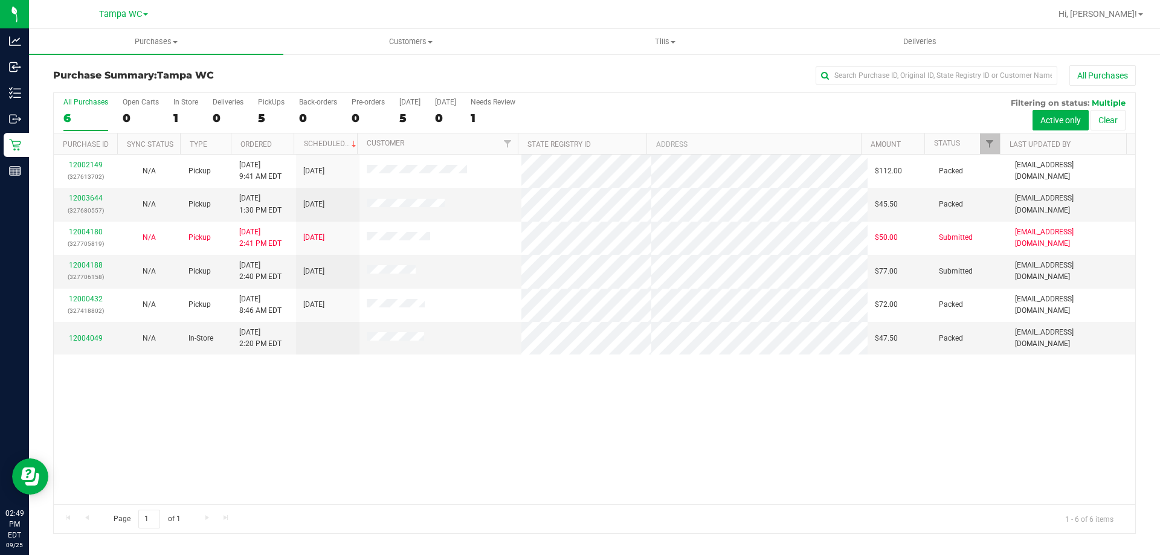
click at [83, 123] on div "6" at bounding box center [85, 118] width 45 height 14
click at [0, 0] on input "All Purchases 6" at bounding box center [0, 0] width 0 height 0
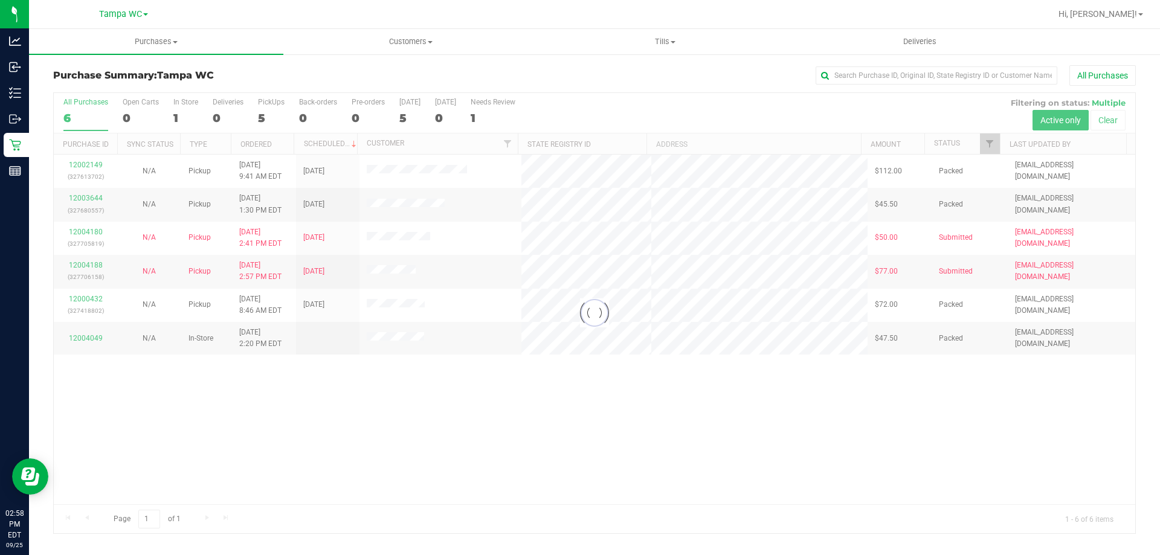
click at [66, 108] on div at bounding box center [594, 313] width 1081 height 440
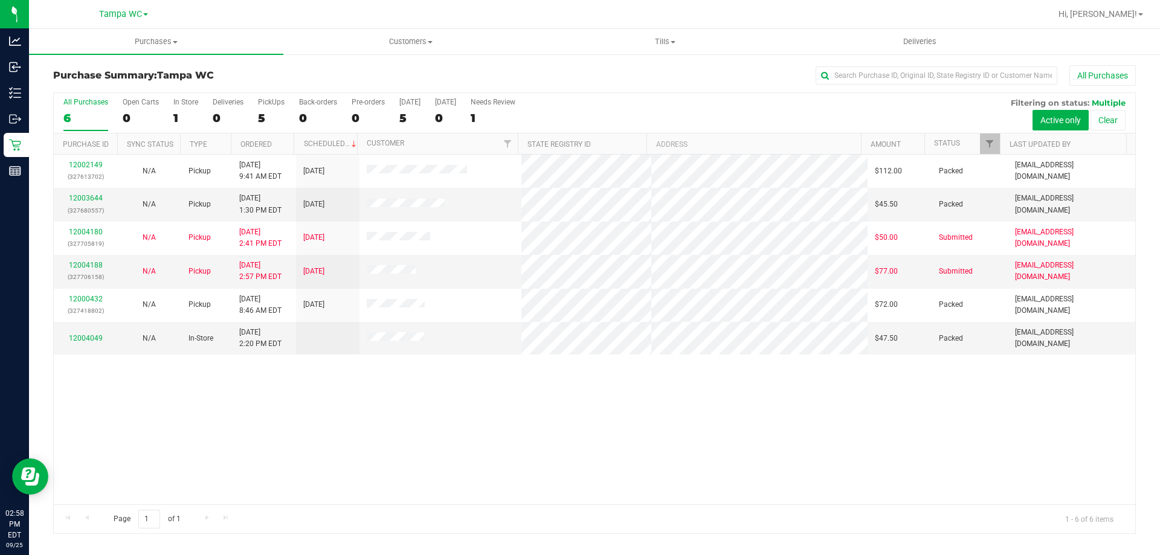
click at [81, 115] on div "6" at bounding box center [85, 118] width 45 height 14
click at [0, 0] on input "All Purchases 6" at bounding box center [0, 0] width 0 height 0
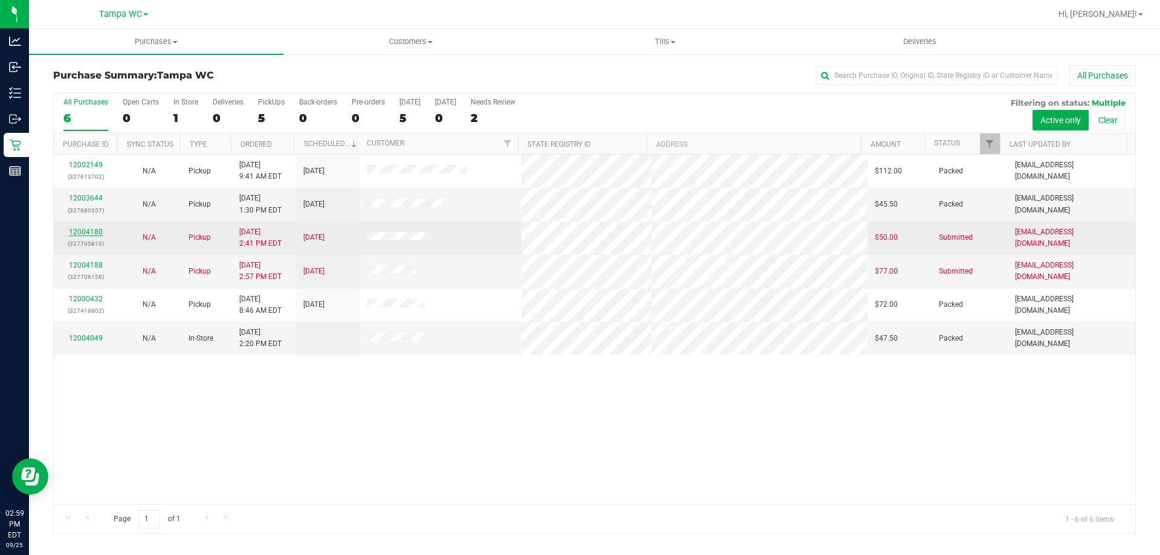
click at [94, 234] on link "12004180" at bounding box center [86, 232] width 34 height 8
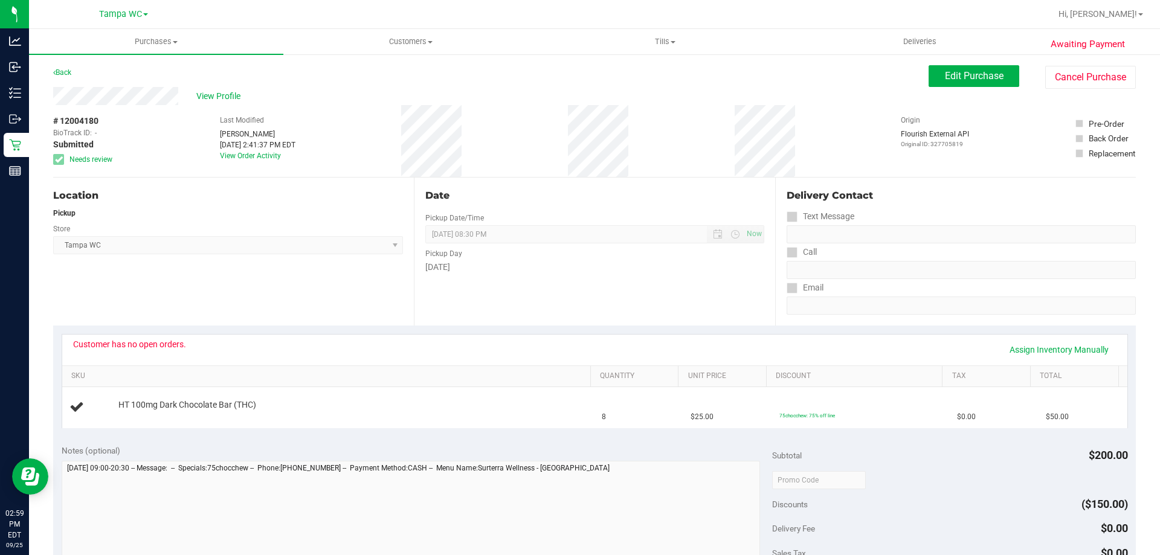
click at [66, 67] on div "Back" at bounding box center [62, 72] width 18 height 14
click at [64, 78] on div "Back" at bounding box center [62, 72] width 18 height 14
click at [69, 74] on link "Back" at bounding box center [62, 72] width 18 height 8
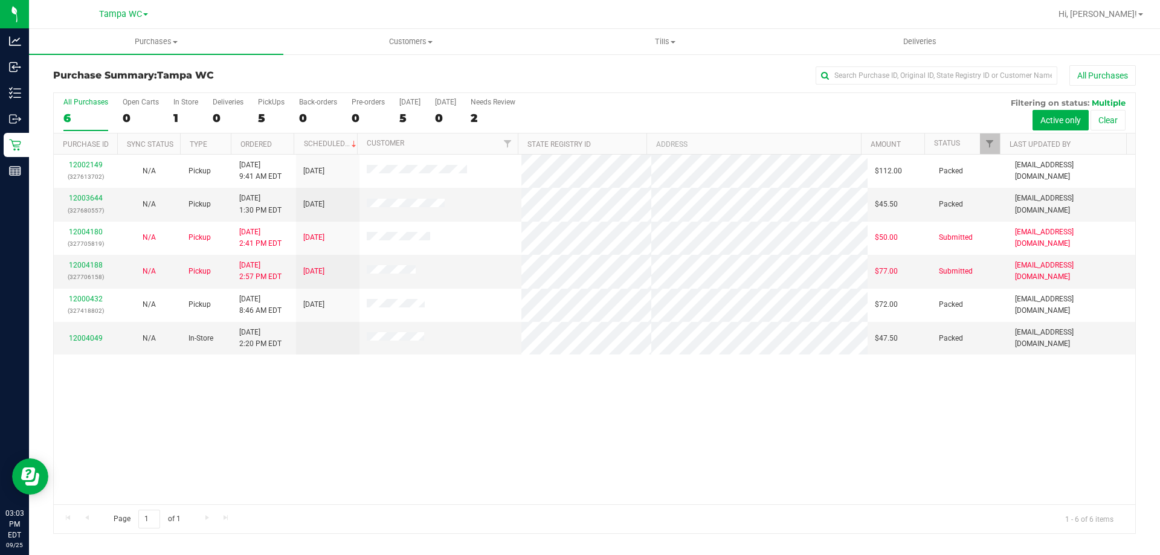
click at [85, 102] on div "All Purchases" at bounding box center [85, 102] width 45 height 8
click at [0, 0] on input "All Purchases 6" at bounding box center [0, 0] width 0 height 0
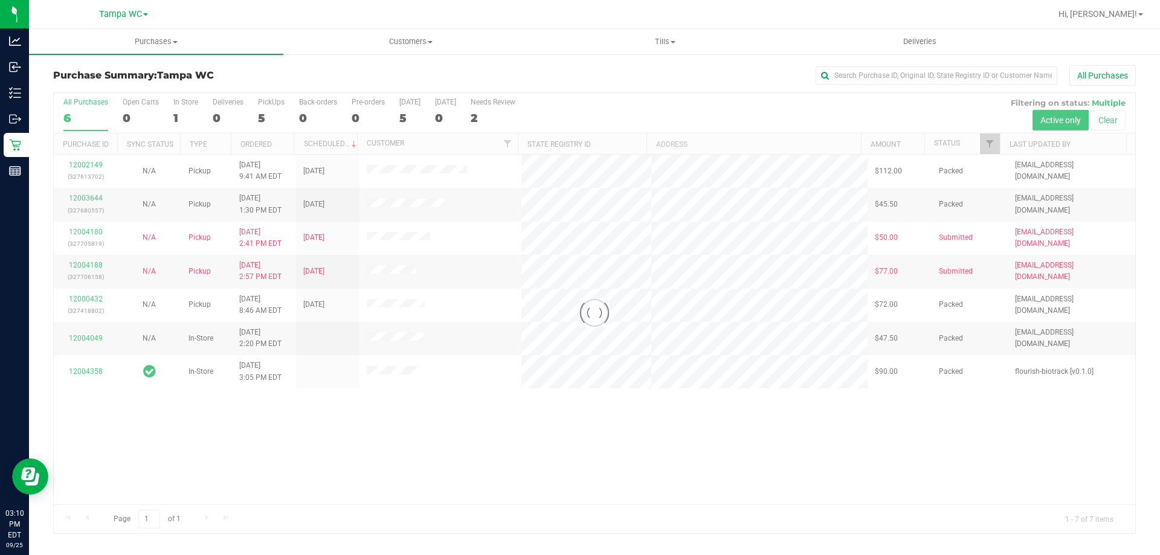
click at [76, 117] on div at bounding box center [594, 313] width 1081 height 440
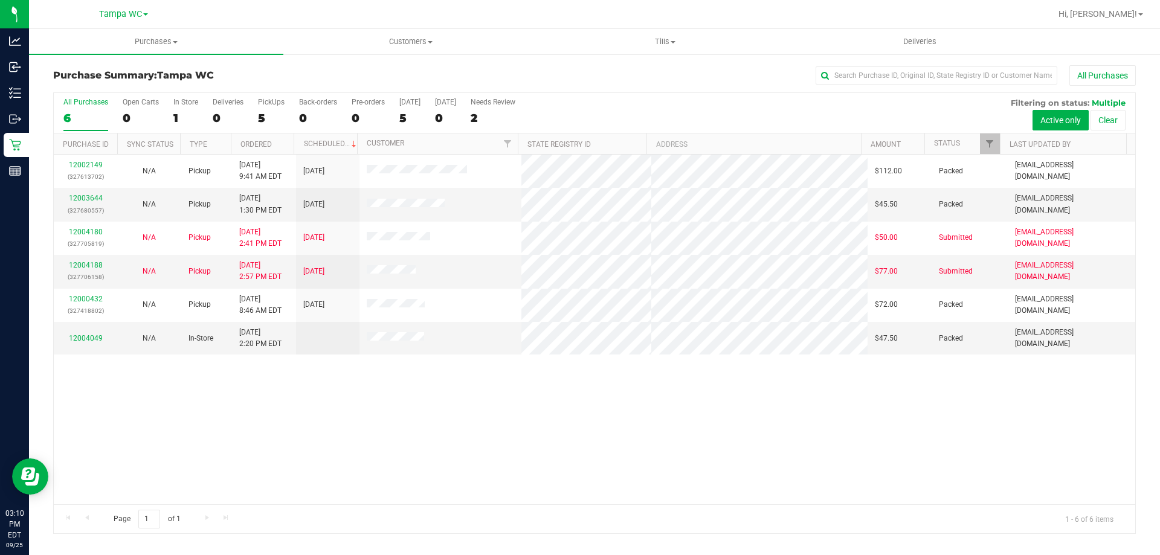
click at [79, 116] on div "6" at bounding box center [85, 118] width 45 height 14
click at [0, 0] on input "All Purchases 6" at bounding box center [0, 0] width 0 height 0
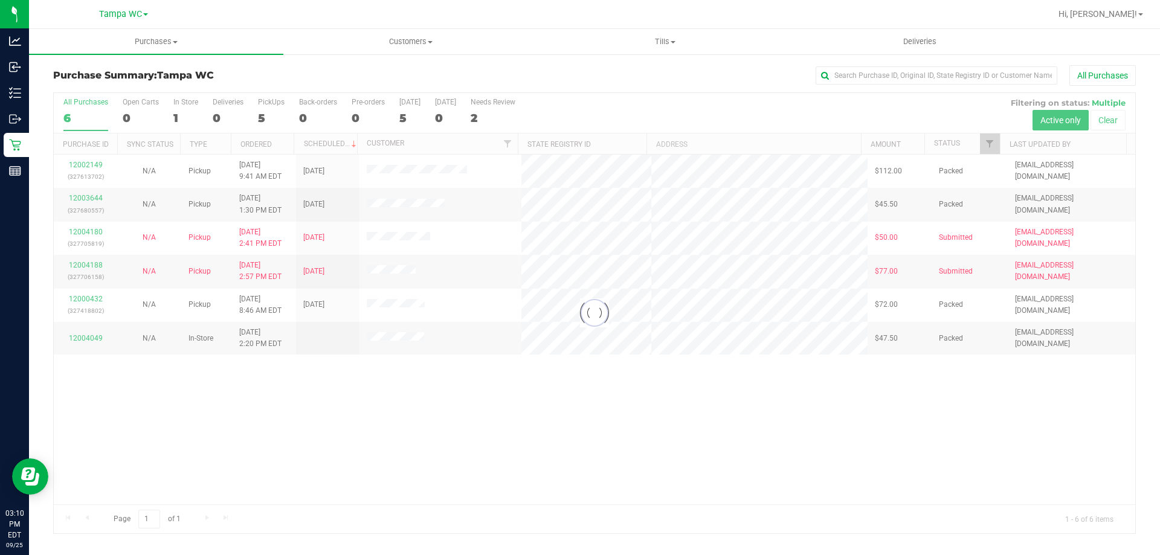
click at [514, 439] on div at bounding box center [594, 313] width 1081 height 440
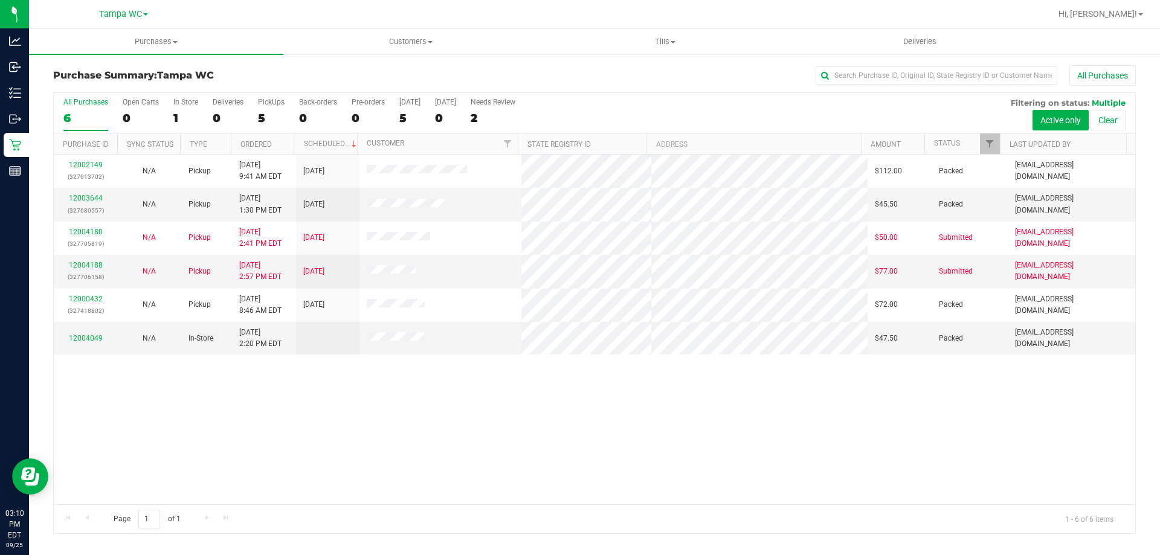
click at [372, 438] on div "12002149 (327613702) N/A Pickup 9/25/2025 9:41 AM EDT 9/25/2025 $112.00 Packed …" at bounding box center [594, 330] width 1081 height 350
click at [88, 115] on div "6" at bounding box center [85, 118] width 45 height 14
click at [0, 0] on input "All Purchases 6" at bounding box center [0, 0] width 0 height 0
click at [79, 112] on div "6" at bounding box center [85, 118] width 45 height 14
click at [0, 0] on input "All Purchases 6" at bounding box center [0, 0] width 0 height 0
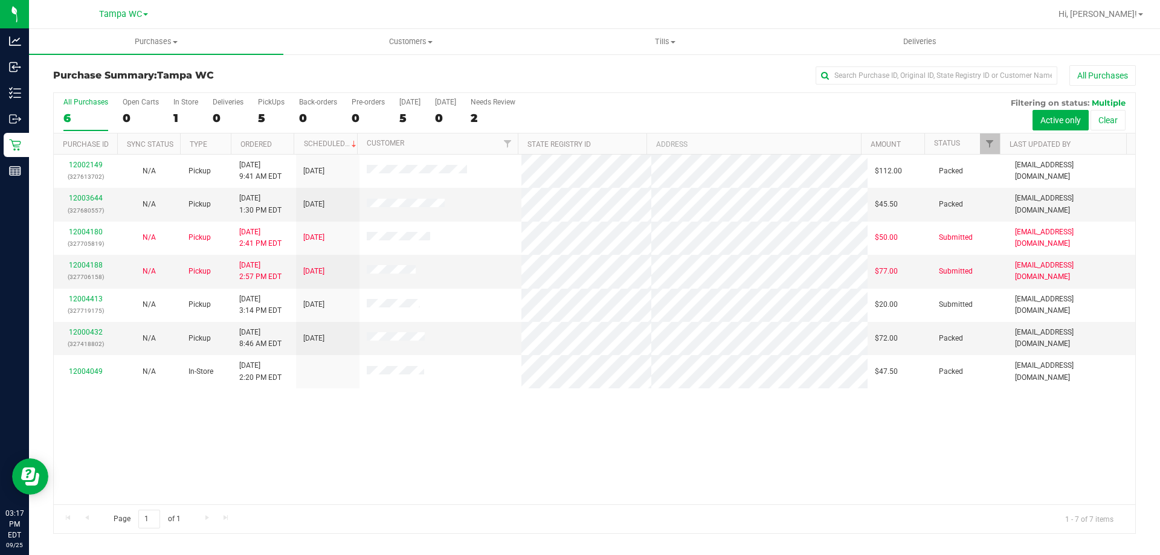
click at [74, 106] on label "All Purchases 6" at bounding box center [85, 114] width 45 height 33
click at [0, 0] on input "All Purchases 6" at bounding box center [0, 0] width 0 height 0
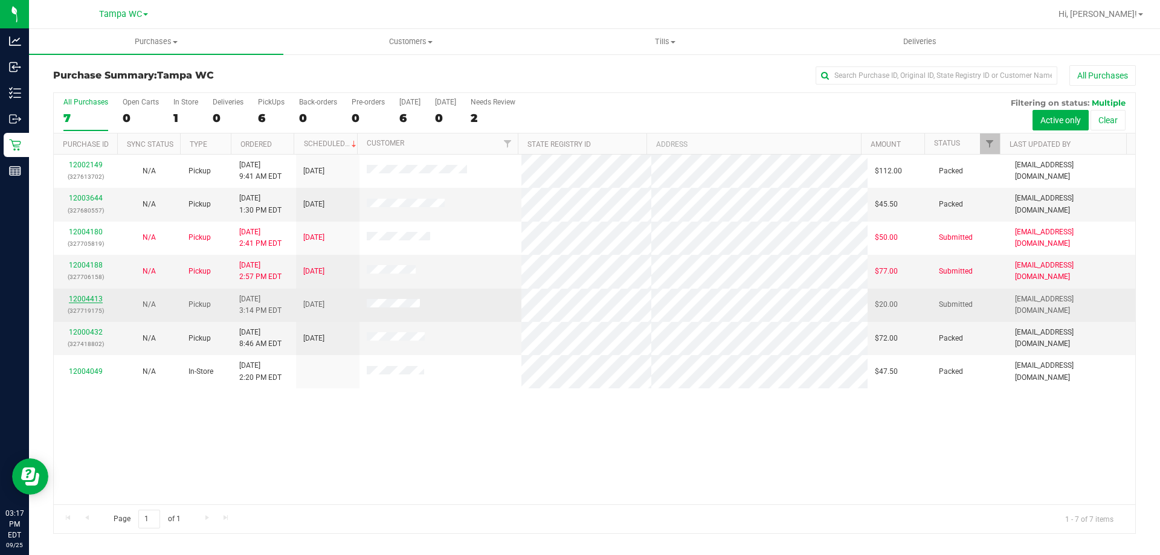
click at [91, 295] on link "12004413" at bounding box center [86, 299] width 34 height 8
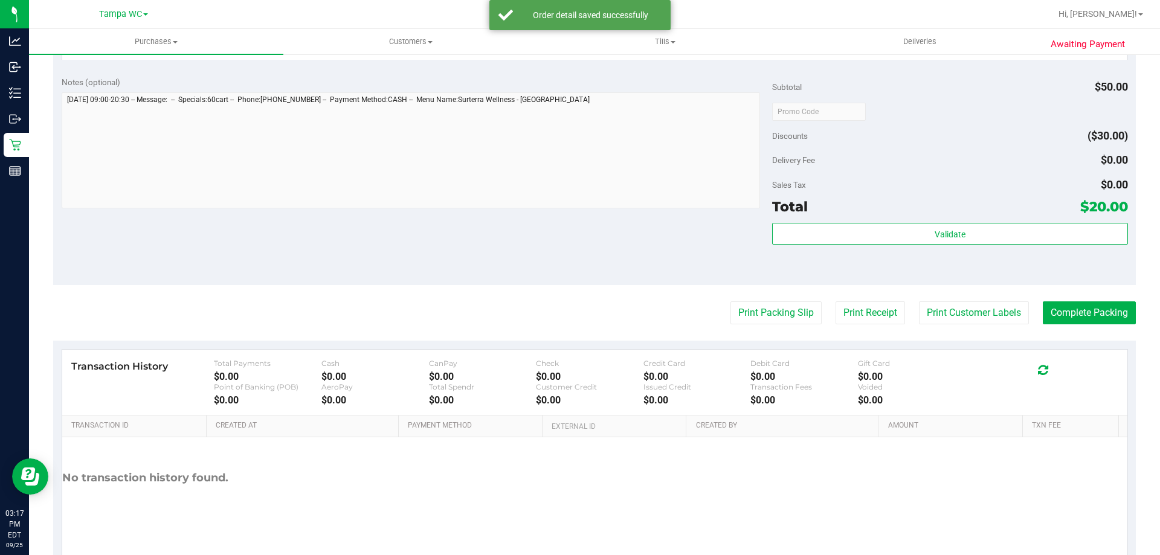
scroll to position [433, 0]
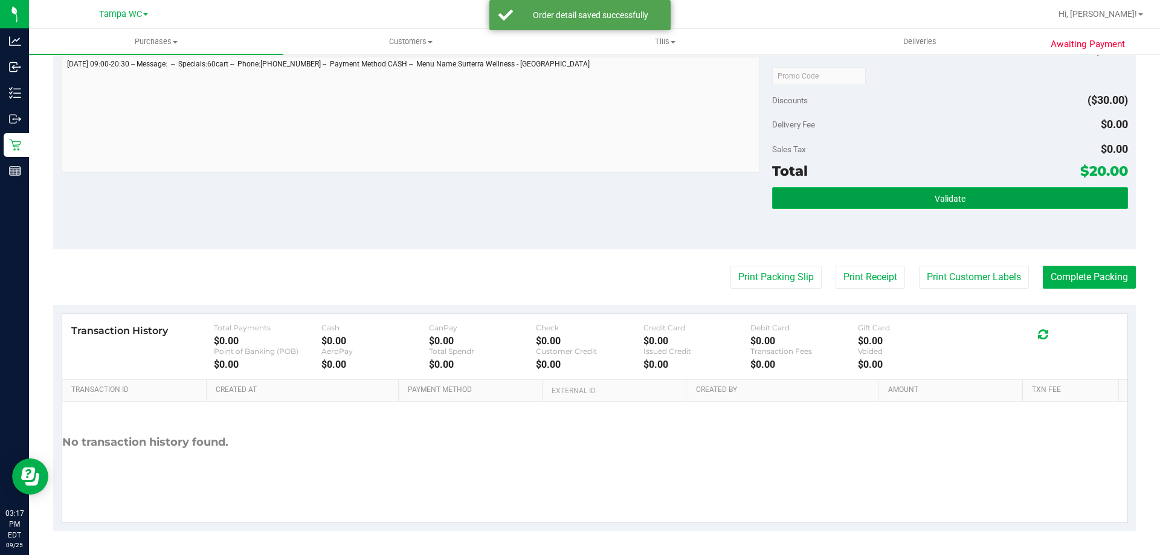
click at [899, 200] on button "Validate" at bounding box center [949, 198] width 355 height 22
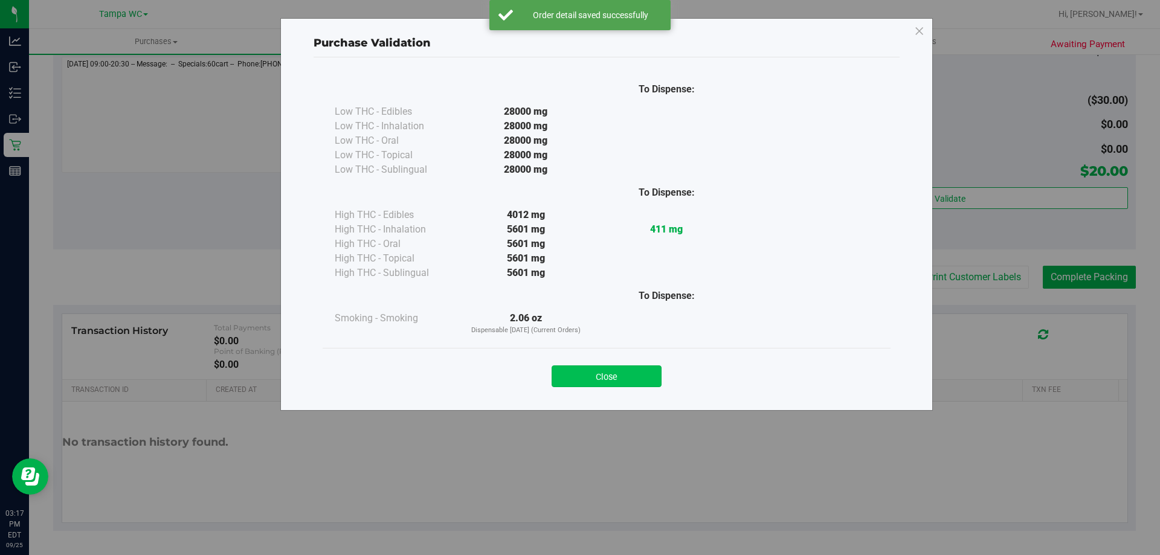
click at [590, 370] on button "Close" at bounding box center [607, 376] width 110 height 22
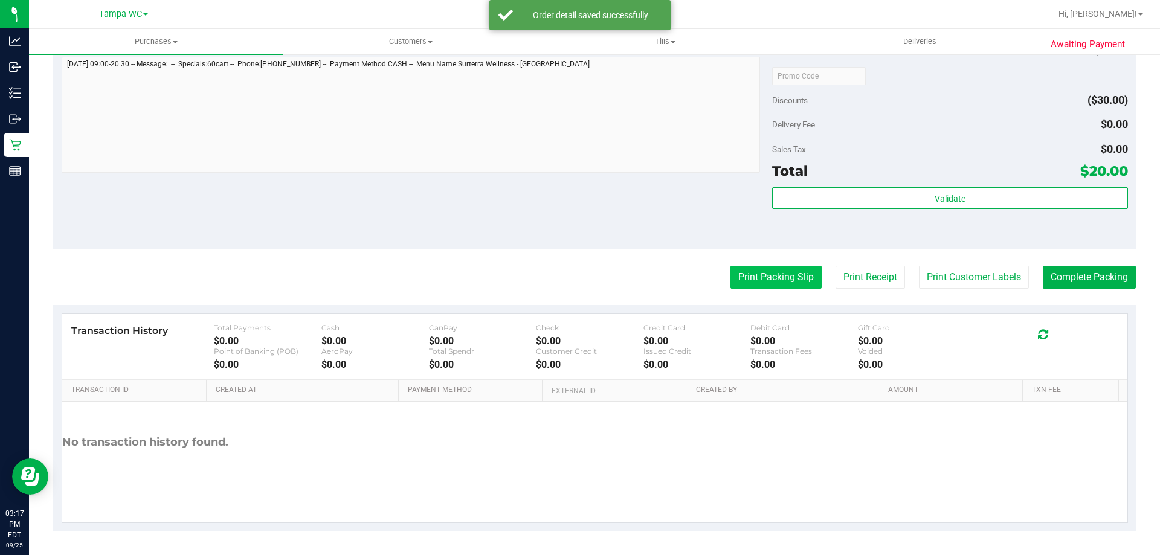
click at [738, 285] on button "Print Packing Slip" at bounding box center [775, 277] width 91 height 23
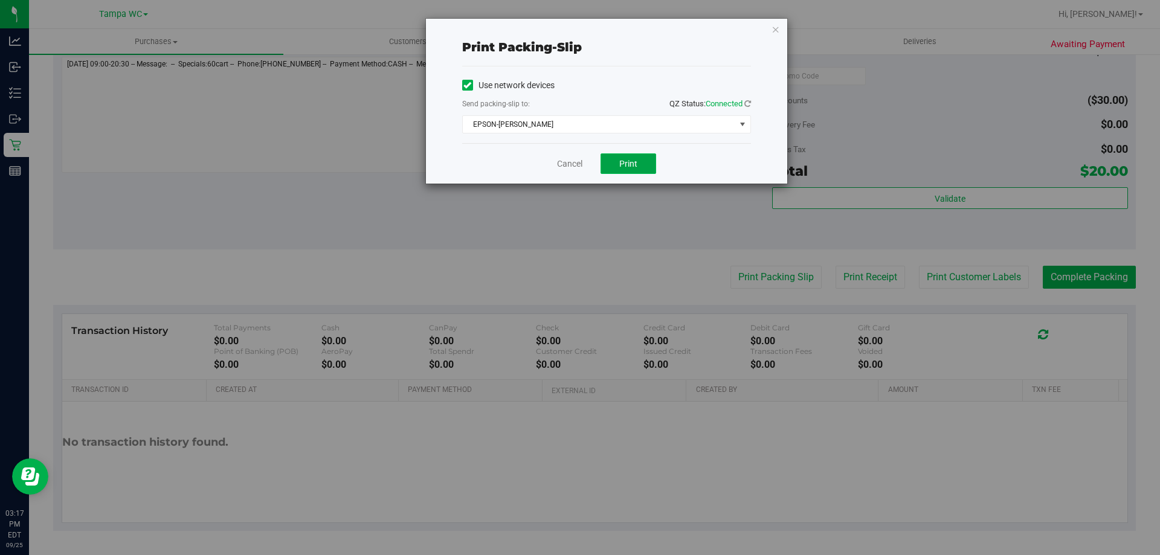
click at [602, 165] on button "Print" at bounding box center [628, 163] width 56 height 21
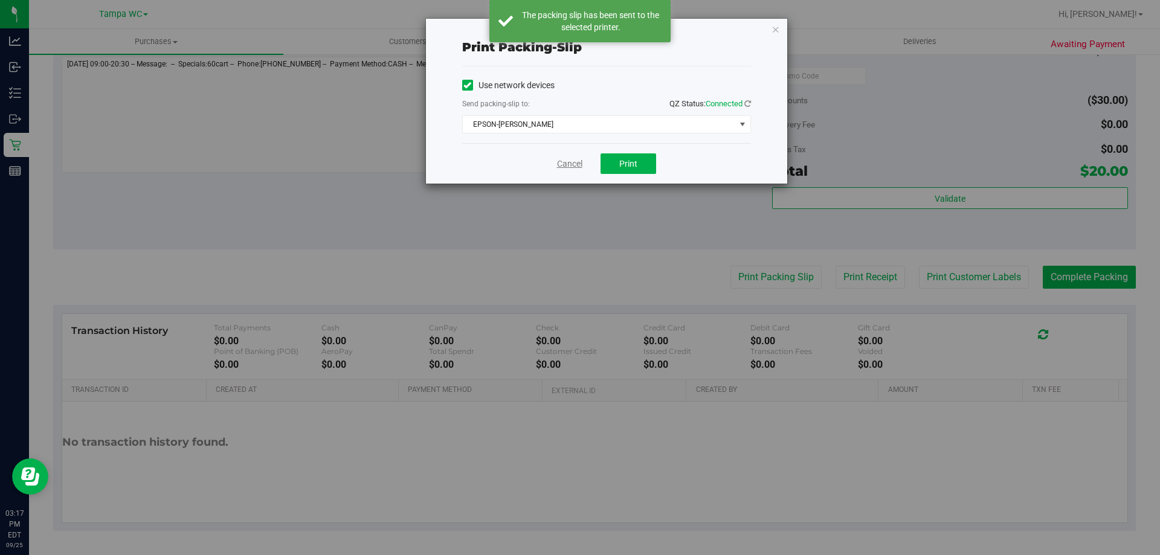
click at [573, 161] on link "Cancel" at bounding box center [569, 164] width 25 height 13
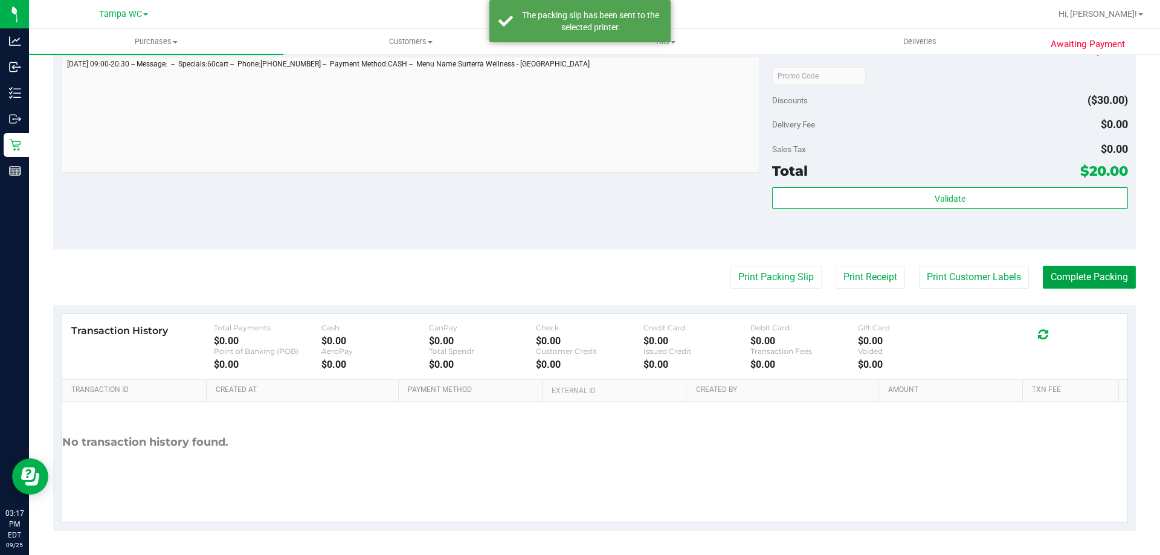
click at [1093, 280] on button "Complete Packing" at bounding box center [1089, 277] width 93 height 23
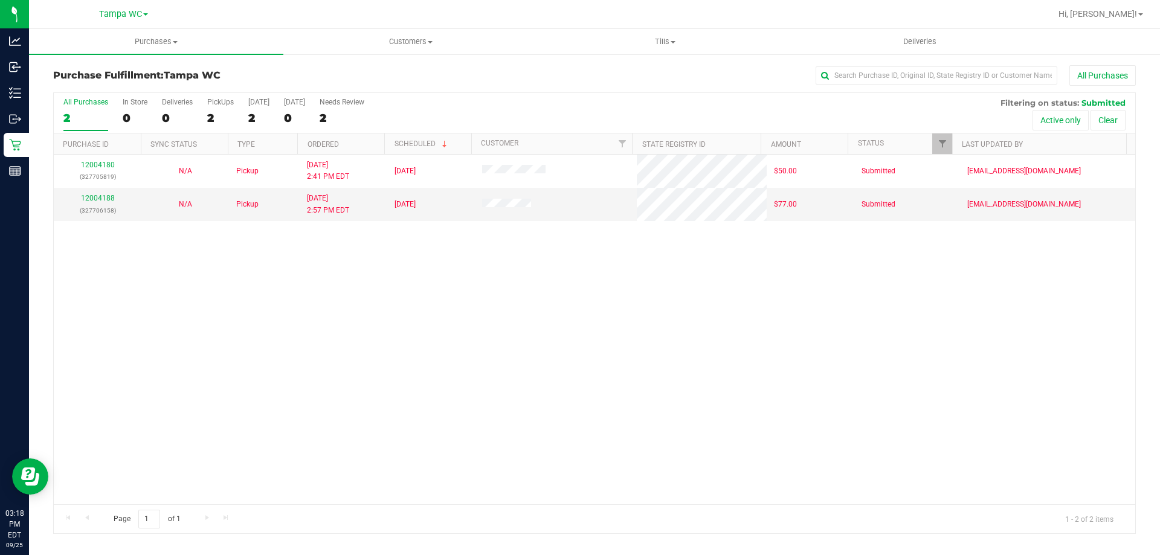
click at [69, 103] on div "All Purchases" at bounding box center [85, 102] width 45 height 8
click at [0, 0] on input "All Purchases 2" at bounding box center [0, 0] width 0 height 0
click at [86, 117] on div "2" at bounding box center [85, 118] width 45 height 14
click at [0, 0] on input "All Purchases 2" at bounding box center [0, 0] width 0 height 0
click at [104, 110] on label "All Purchases 2" at bounding box center [85, 114] width 45 height 33
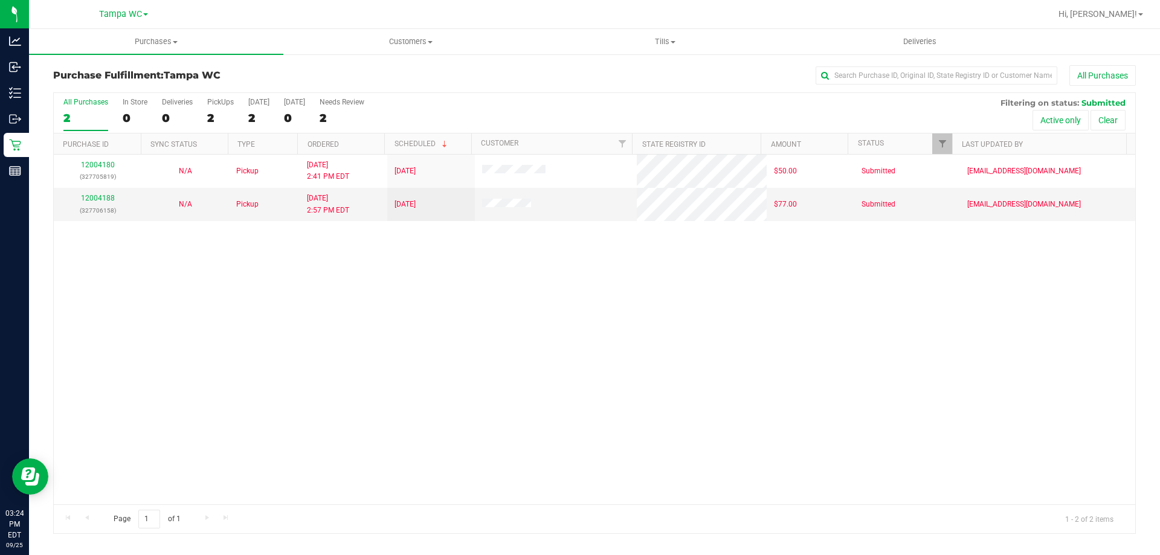
click at [0, 0] on input "All Purchases 2" at bounding box center [0, 0] width 0 height 0
click at [92, 109] on label "All Purchases 2" at bounding box center [85, 114] width 45 height 33
click at [0, 0] on input "All Purchases 2" at bounding box center [0, 0] width 0 height 0
click at [87, 117] on div "2" at bounding box center [85, 118] width 45 height 14
click at [0, 0] on input "All Purchases 2" at bounding box center [0, 0] width 0 height 0
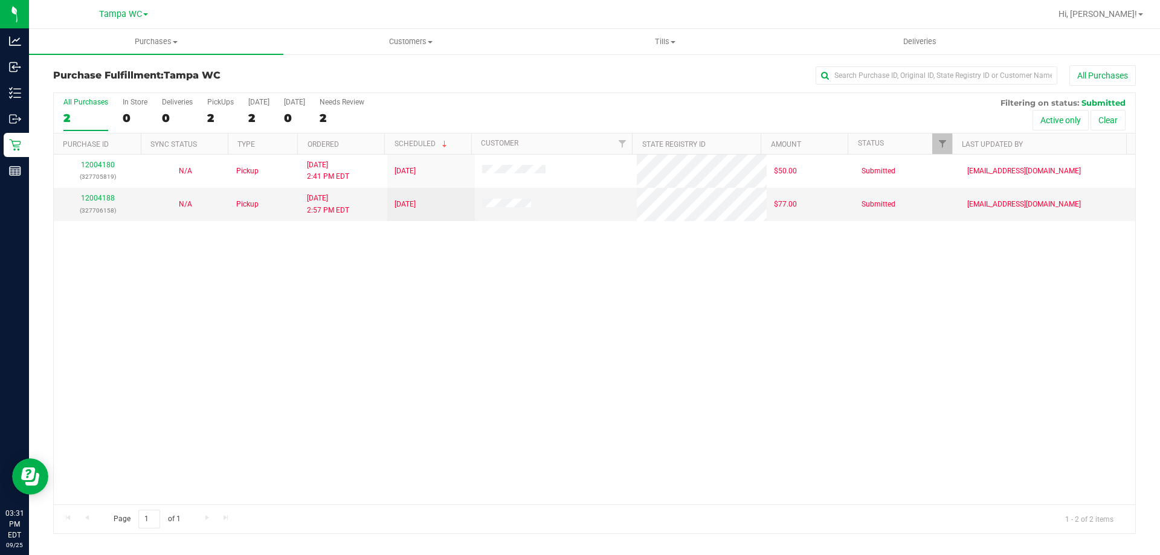
click at [88, 109] on label "All Purchases 2" at bounding box center [85, 114] width 45 height 33
click at [0, 0] on input "All Purchases 2" at bounding box center [0, 0] width 0 height 0
click at [102, 196] on link "12004188" at bounding box center [98, 198] width 34 height 8
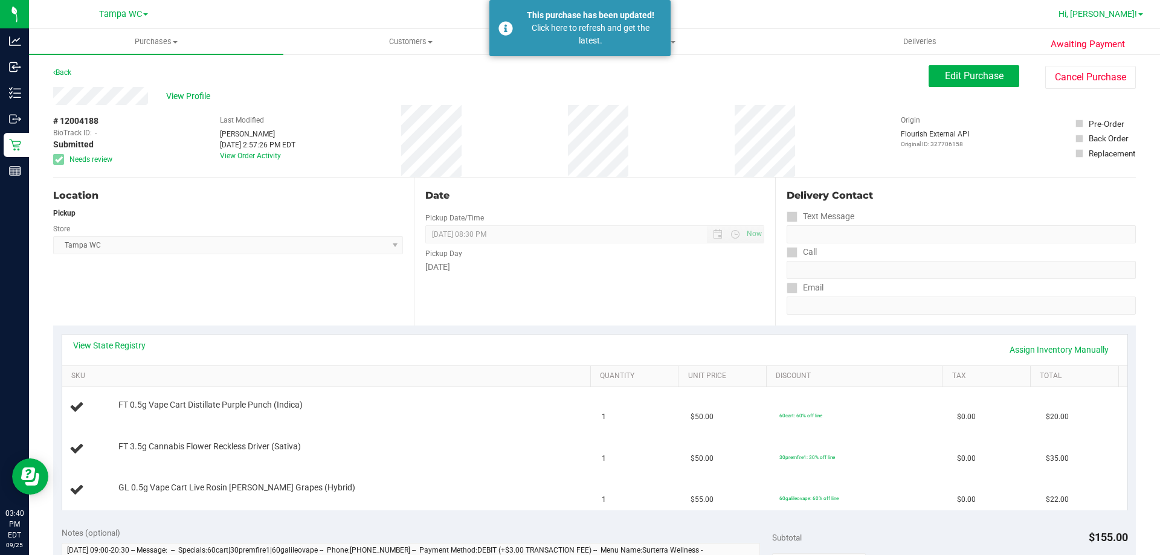
click at [1111, 10] on span "Hi, Zachary!" at bounding box center [1097, 14] width 79 height 10
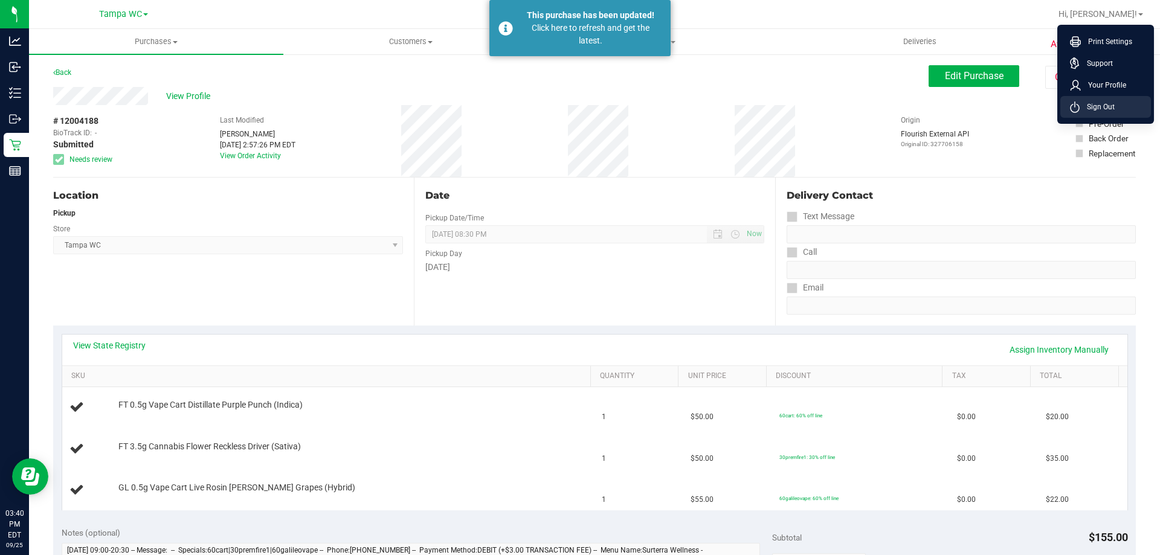
click at [1099, 102] on span "Sign Out" at bounding box center [1096, 107] width 35 height 12
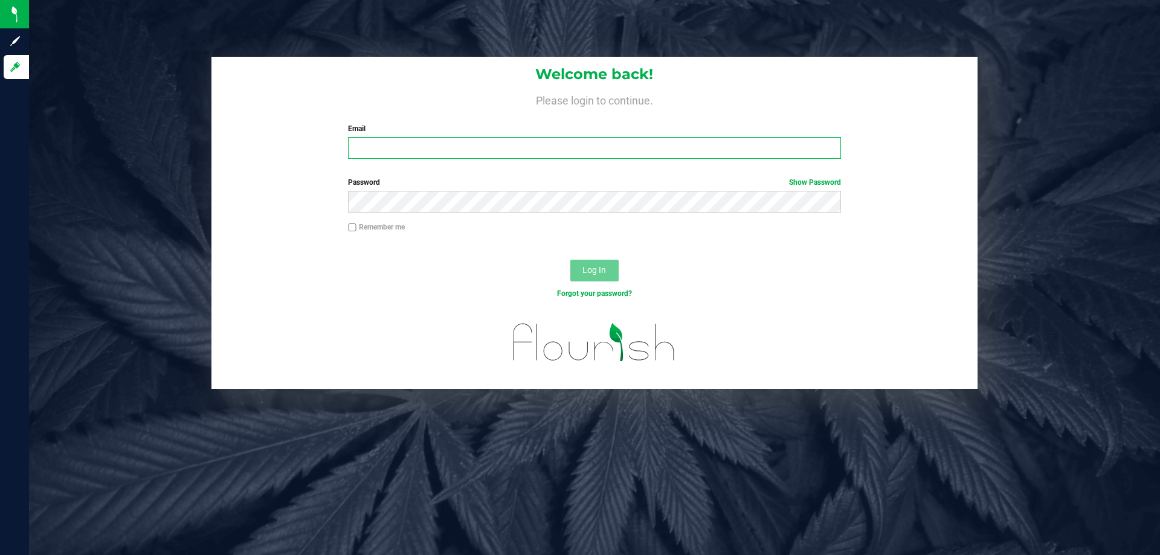
click at [423, 139] on input "Email" at bounding box center [594, 148] width 492 height 22
type input "clauterbach-west@liveparallel.com"
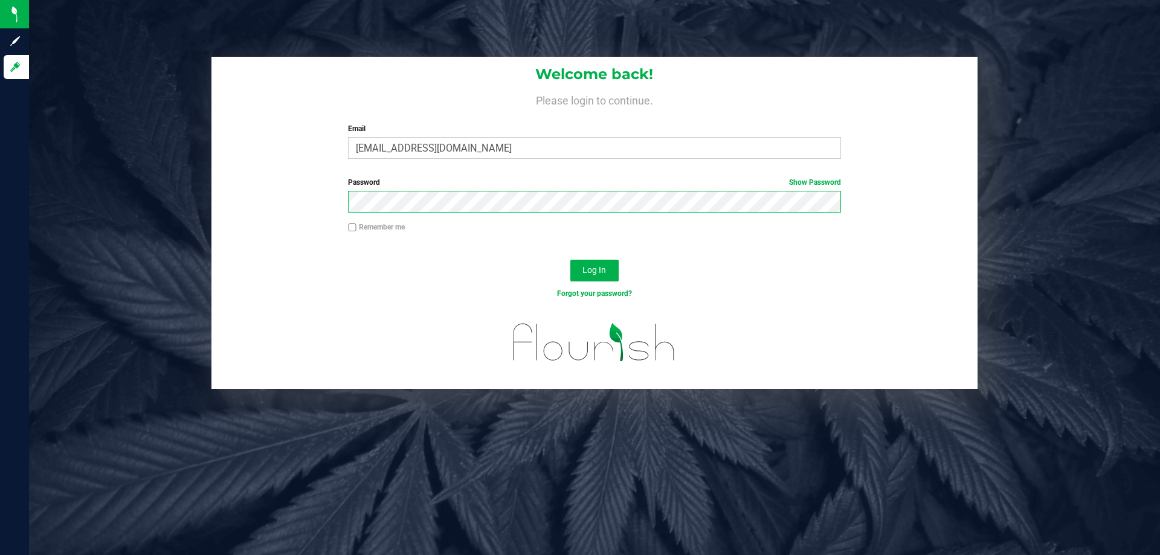
click at [570, 260] on button "Log In" at bounding box center [594, 271] width 48 height 22
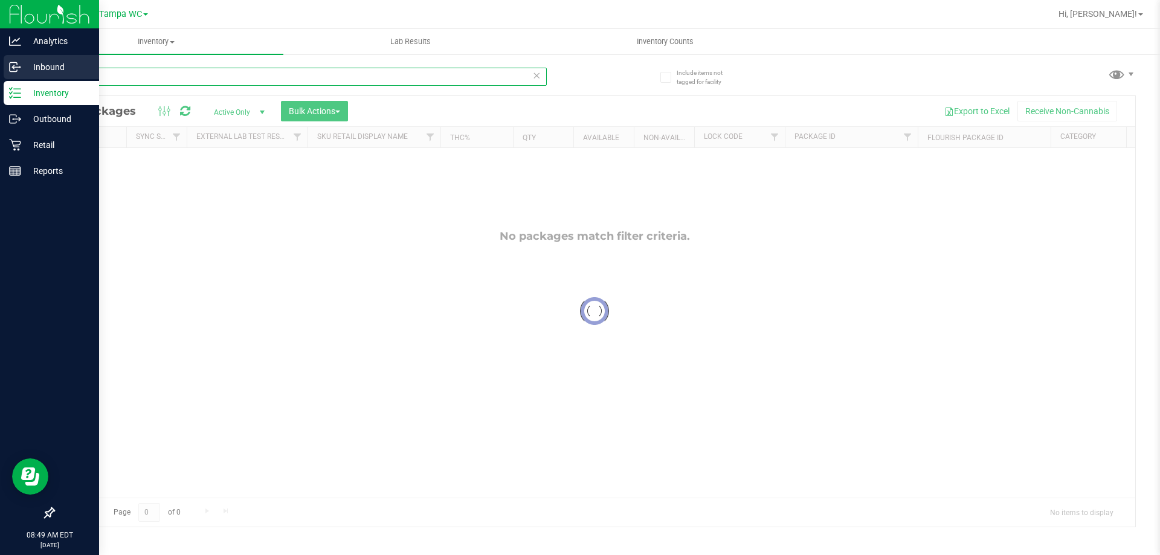
drag, startPoint x: 53, startPoint y: 69, endPoint x: 0, endPoint y: 69, distance: 52.6
click at [0, 69] on div "Analytics Inbound Inventory Outbound Retail Reports 08:49 AM EDT 09/25/2025 09/…" at bounding box center [580, 277] width 1160 height 555
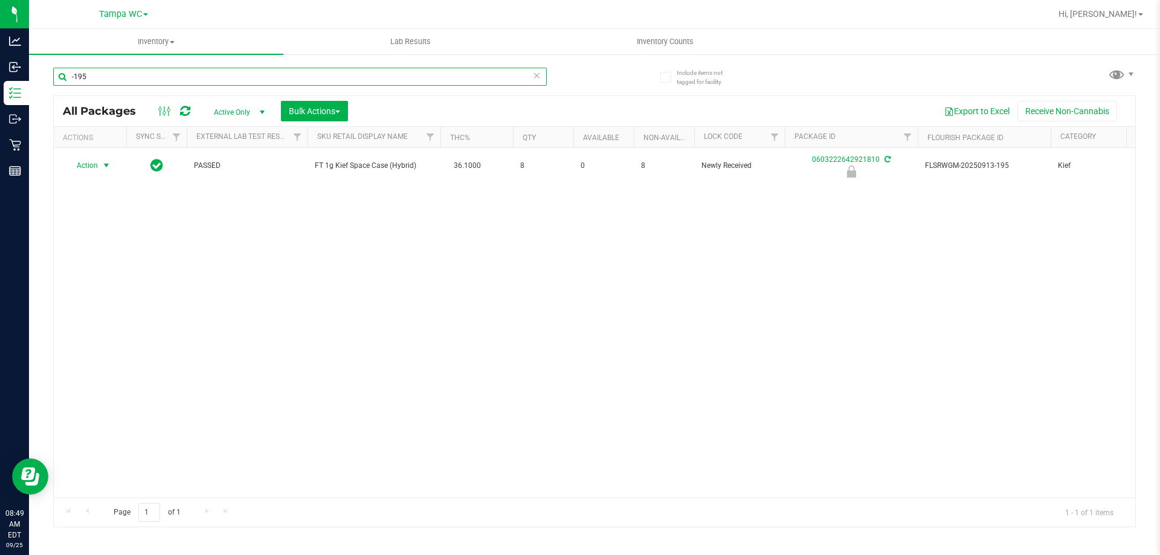
type input "-195"
click at [100, 162] on span "select" at bounding box center [106, 165] width 15 height 17
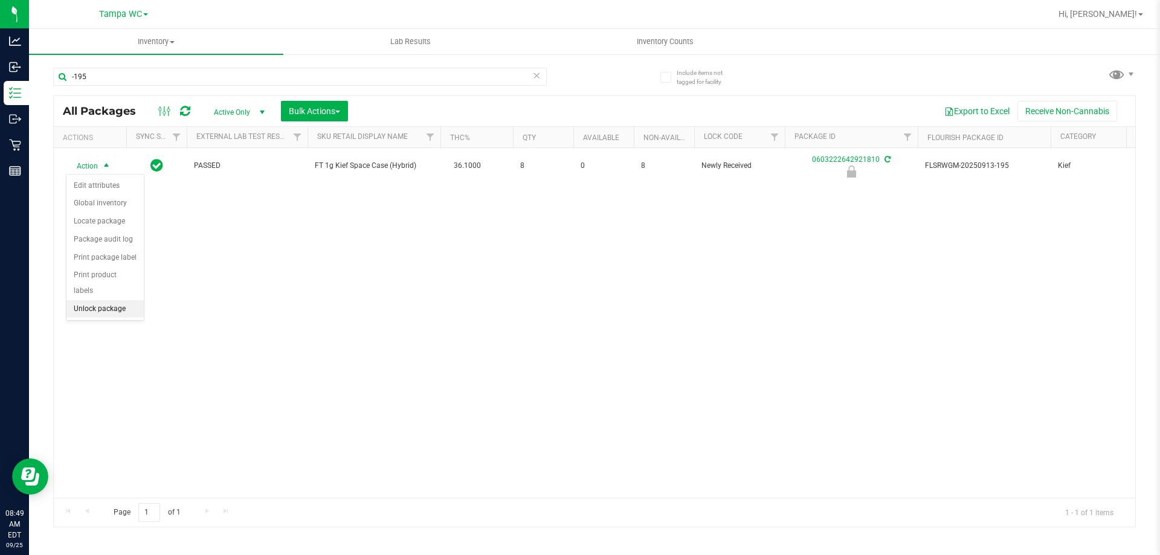
click at [107, 300] on li "Unlock package" at bounding box center [104, 309] width 77 height 18
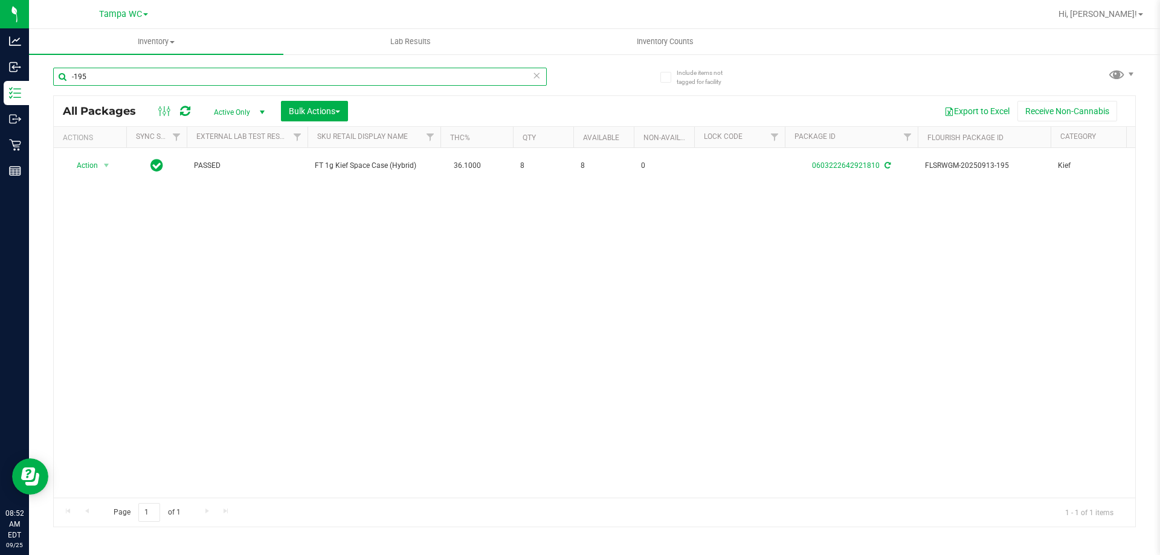
click at [541, 71] on input "-195" at bounding box center [300, 77] width 494 height 18
click at [537, 72] on icon at bounding box center [536, 75] width 8 height 14
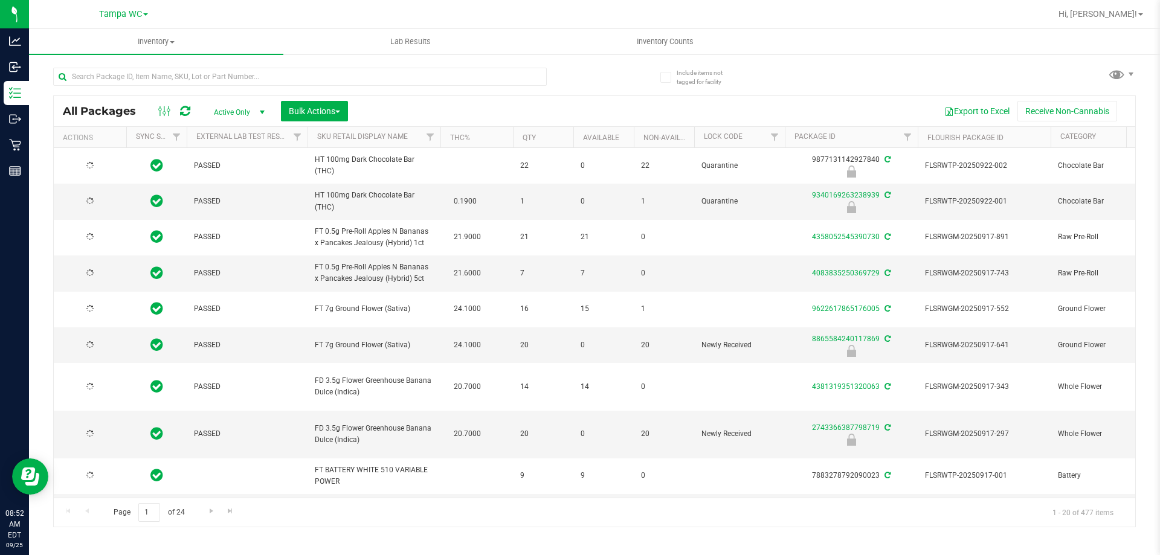
type input "[DATE]"
click at [519, 98] on div "All Packages Active Only Active Only Lab Samples Locked All External Internal B…" at bounding box center [594, 111] width 1081 height 30
click at [211, 68] on input "text" at bounding box center [300, 77] width 494 height 18
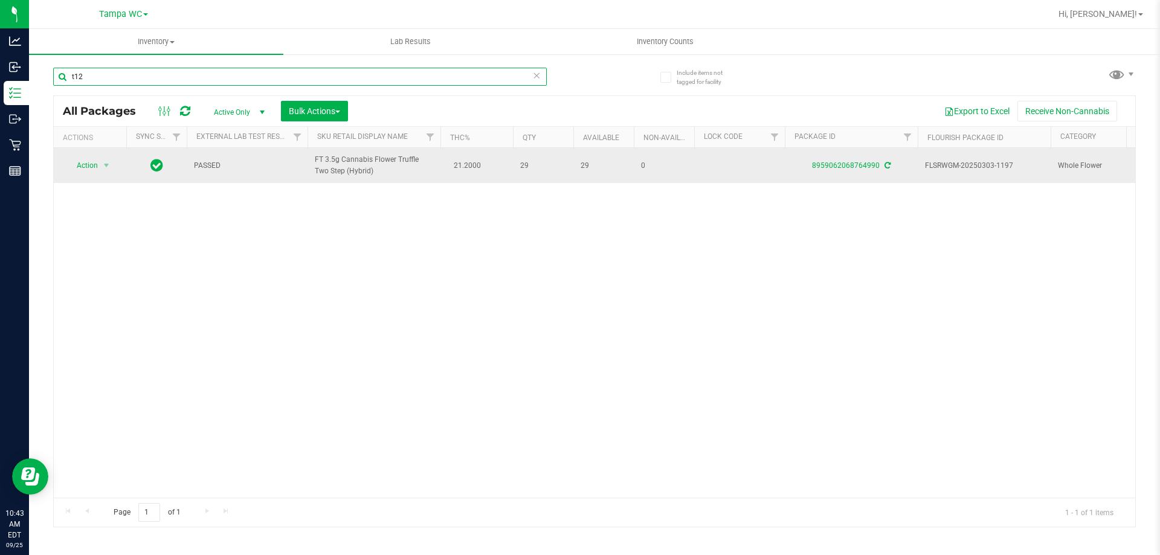
type input "t12"
drag, startPoint x: 449, startPoint y: 162, endPoint x: 691, endPoint y: 159, distance: 242.3
click at [691, 159] on td "0" at bounding box center [664, 165] width 60 height 35
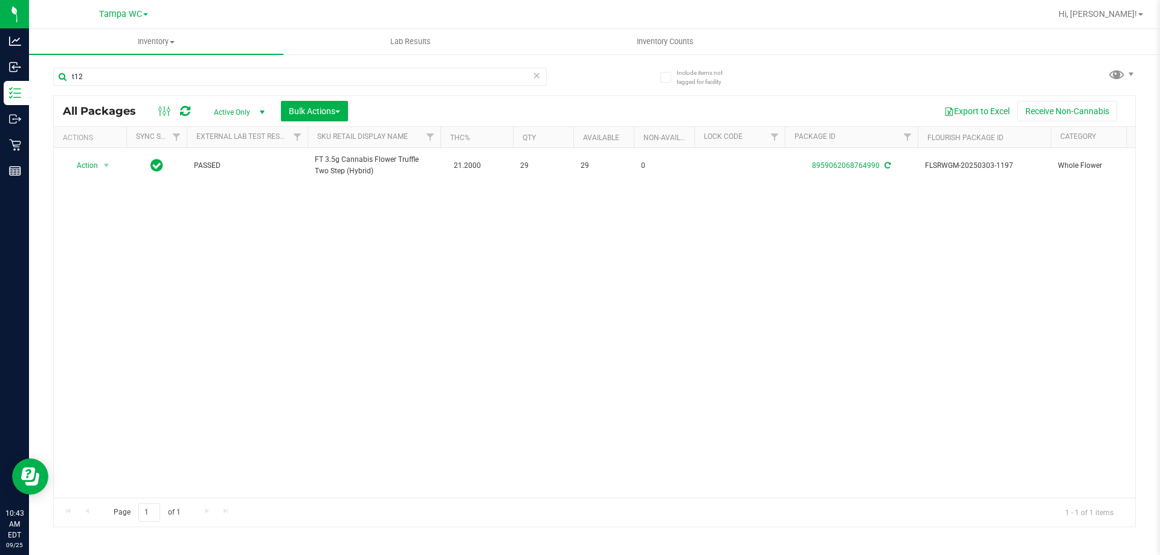
click at [537, 73] on icon at bounding box center [536, 75] width 8 height 14
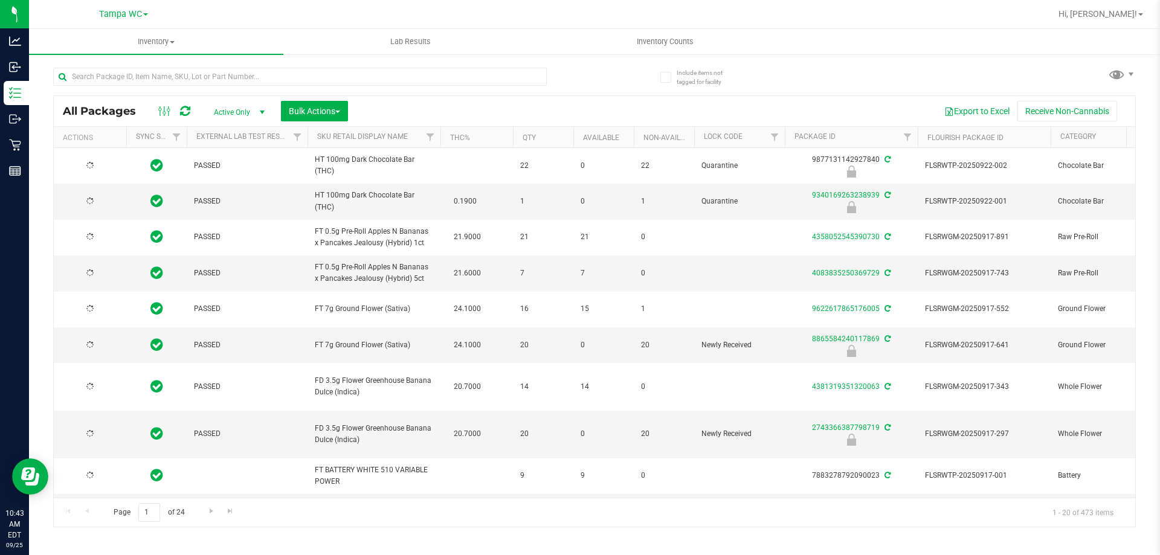
type input "2026-02-07"
type input "2026-03-16"
click at [600, 85] on div "All Packages Active Only Active Only Lab Samples Locked All External Internal B…" at bounding box center [594, 291] width 1083 height 471
click at [171, 80] on input "text" at bounding box center [300, 77] width 494 height 18
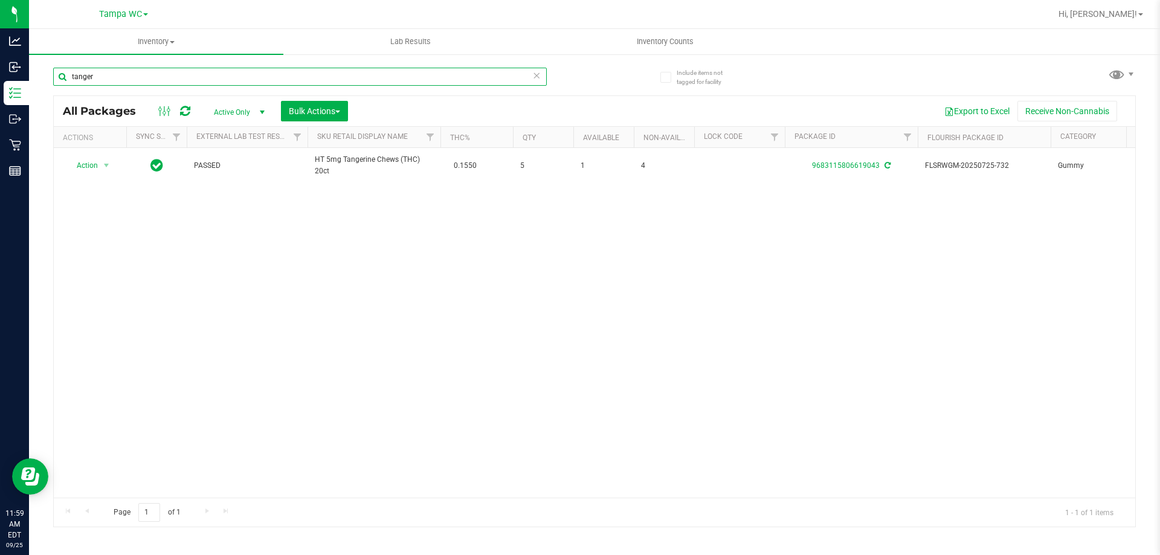
type input "tanger"
click at [533, 75] on icon at bounding box center [536, 75] width 8 height 14
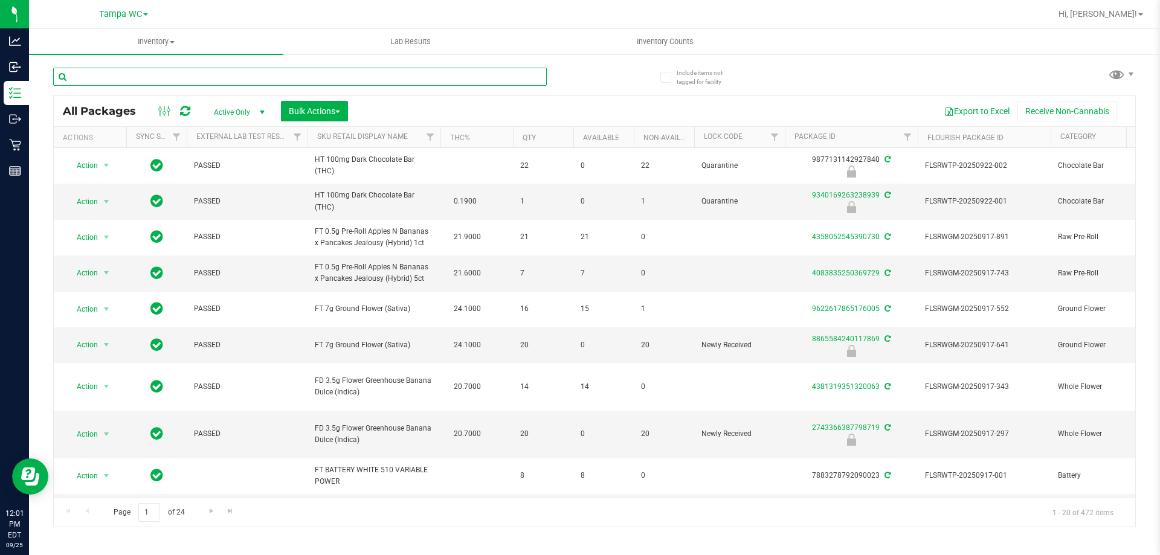
click at [237, 71] on input "text" at bounding box center [300, 77] width 494 height 18
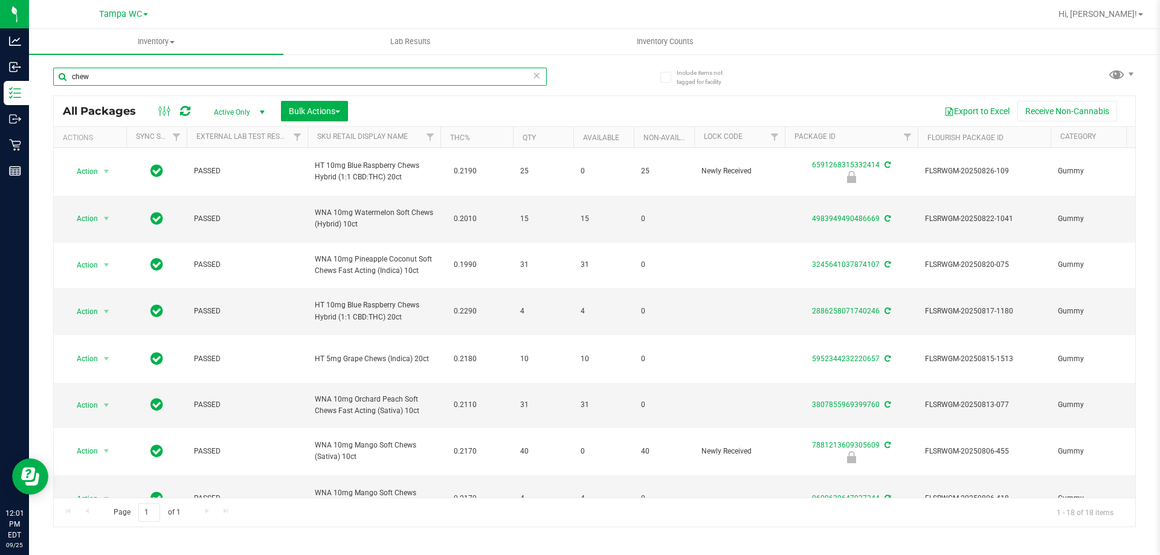
type input "chew"
click at [535, 74] on icon at bounding box center [536, 75] width 8 height 14
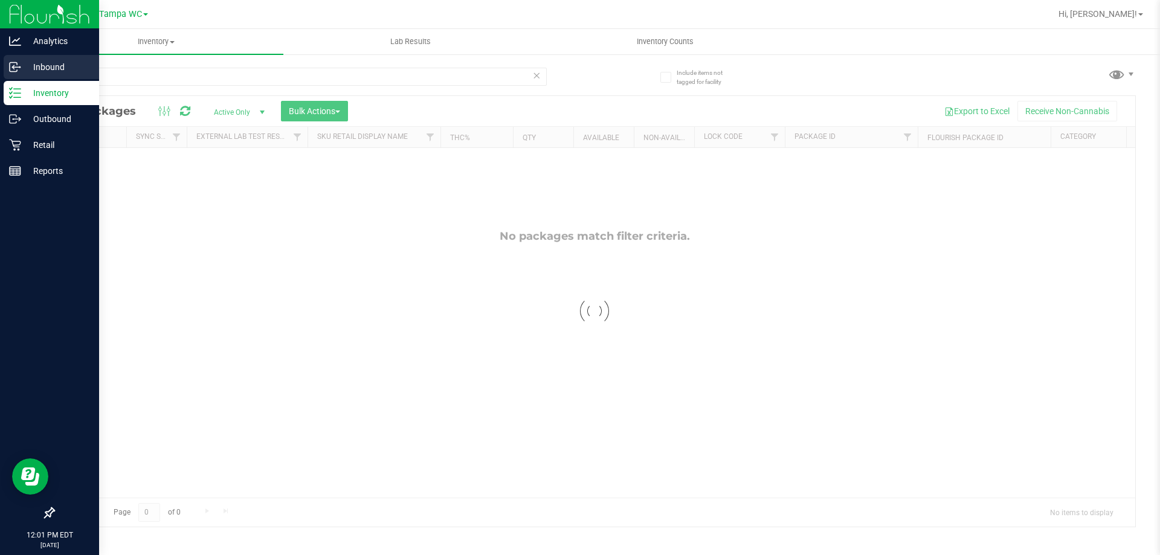
click at [19, 66] on icon at bounding box center [15, 67] width 12 height 12
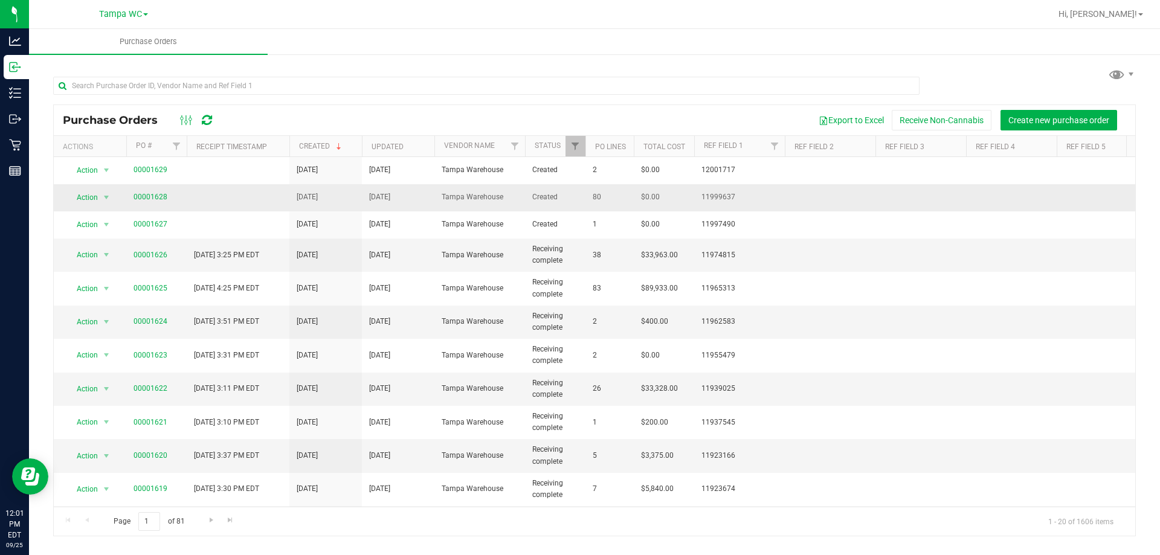
click at [155, 191] on span "00001628" at bounding box center [151, 196] width 34 height 11
click at [153, 198] on link "00001628" at bounding box center [151, 197] width 34 height 8
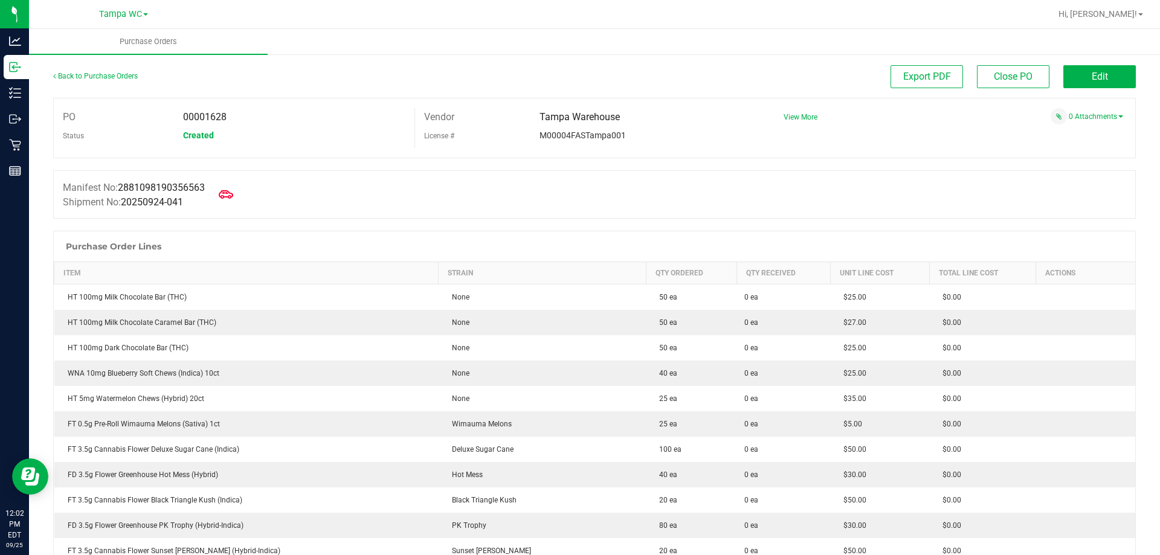
click at [422, 178] on div "Manifest No: 2881098190356563 Shipment No: 20250924-041" at bounding box center [594, 194] width 1083 height 48
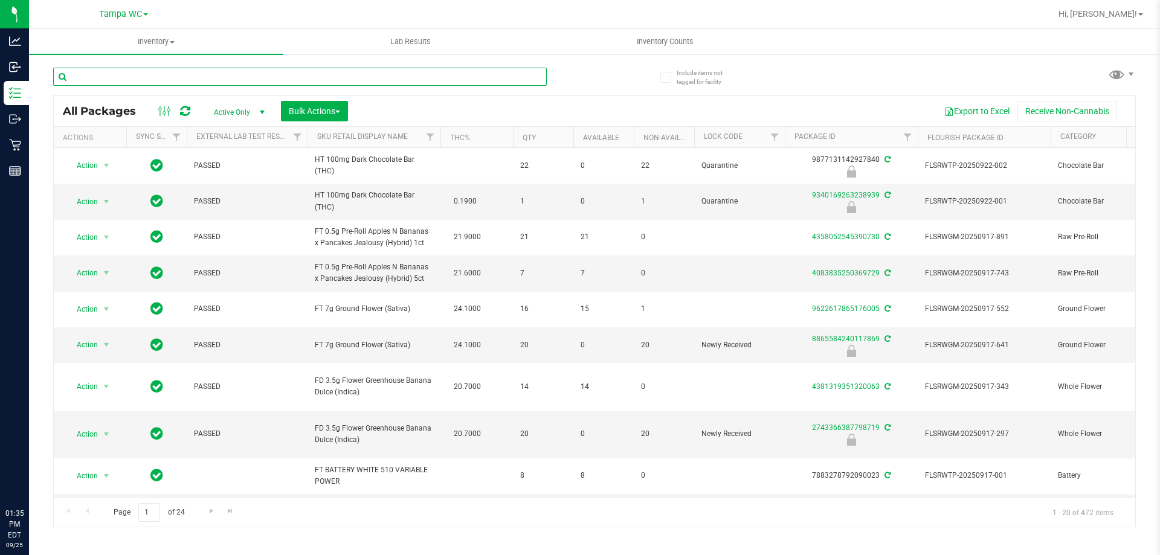
click at [109, 77] on input "text" at bounding box center [300, 77] width 494 height 18
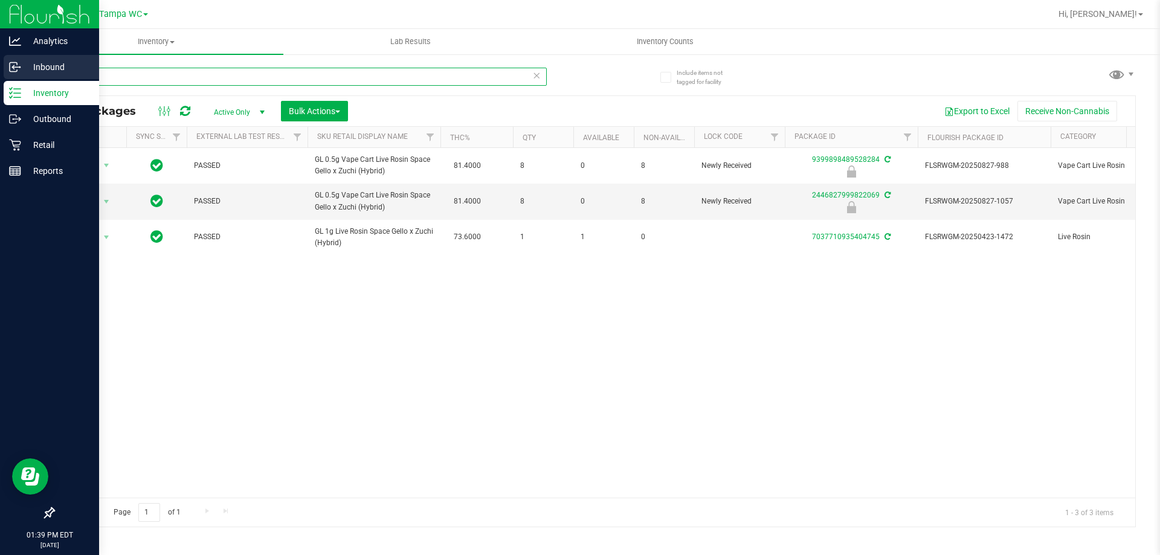
drag, startPoint x: 112, startPoint y: 79, endPoint x: 0, endPoint y: 79, distance: 112.4
click at [0, 79] on div "Analytics Inbound Inventory Outbound Retail Reports 01:39 PM EDT [DATE] 09/25 T…" at bounding box center [580, 277] width 1160 height 555
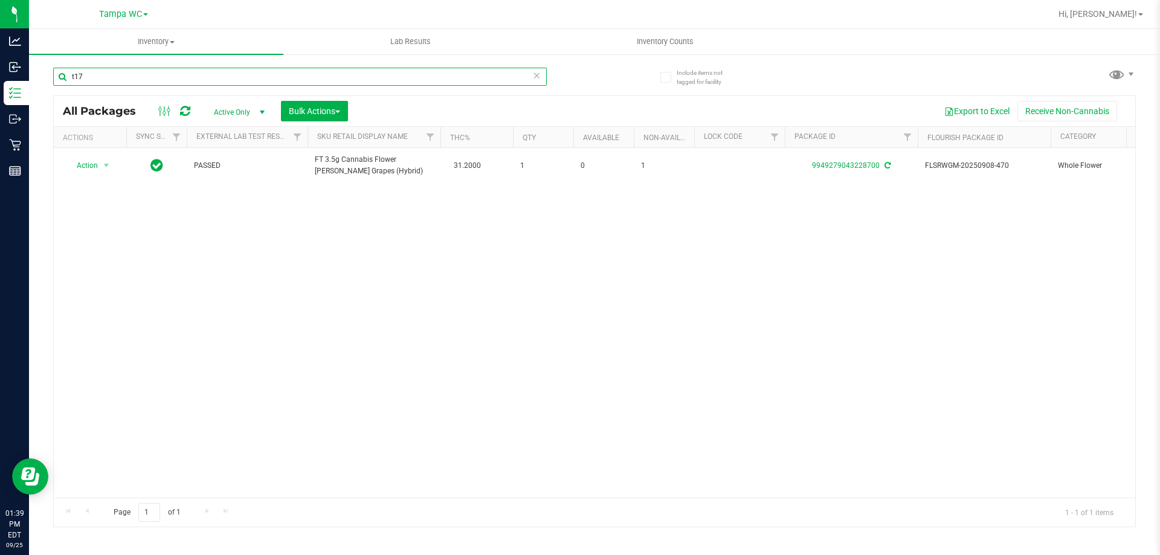
type input "t17"
click at [535, 79] on icon at bounding box center [536, 75] width 8 height 14
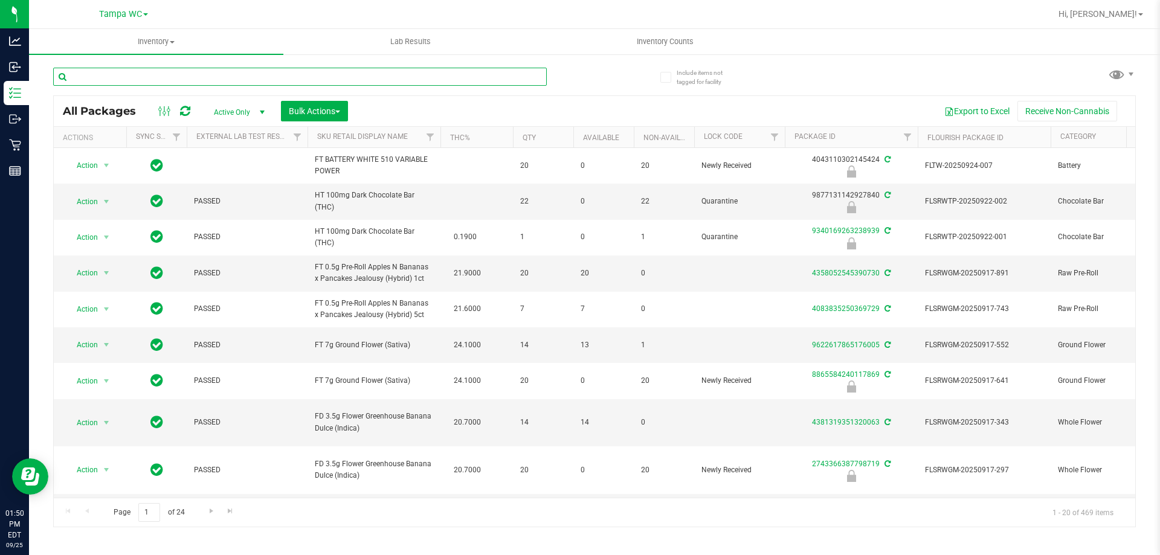
click at [191, 75] on input "text" at bounding box center [300, 77] width 494 height 18
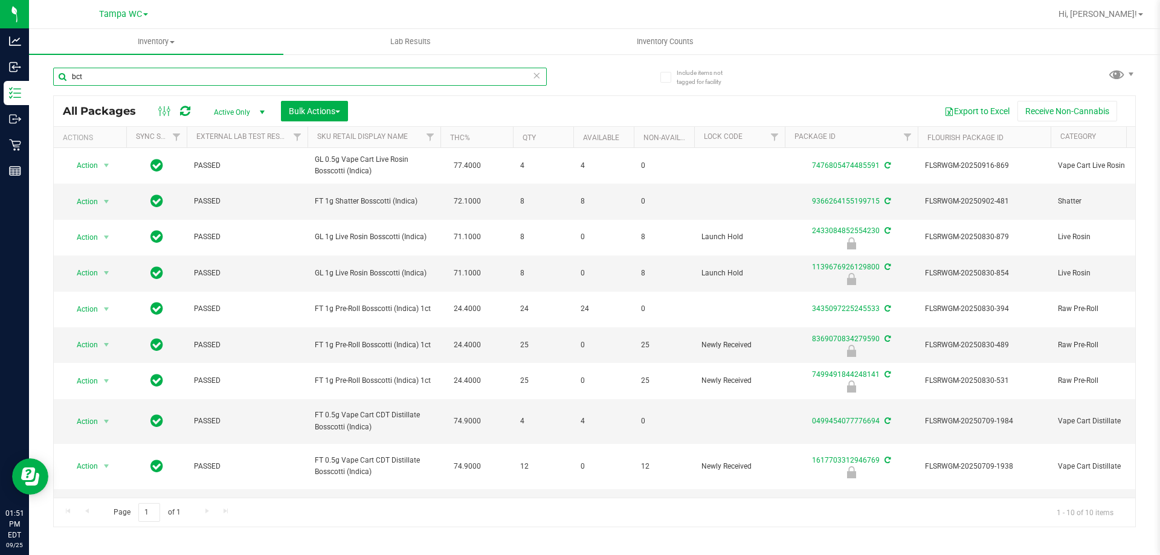
type input "bct"
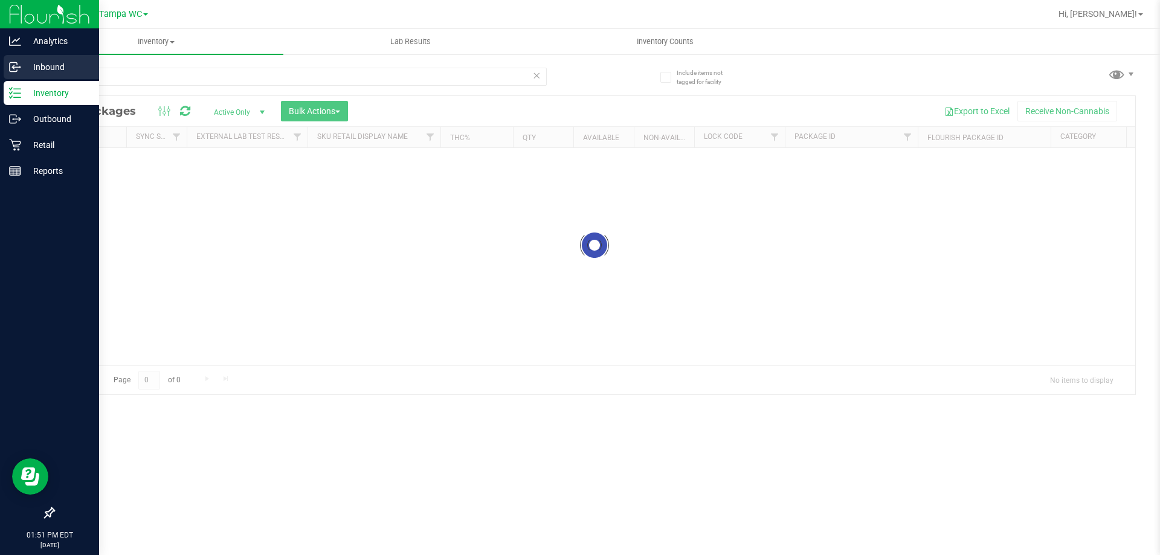
click at [24, 68] on p "Inbound" at bounding box center [57, 67] width 72 height 14
click at [16, 70] on icon at bounding box center [15, 67] width 12 height 12
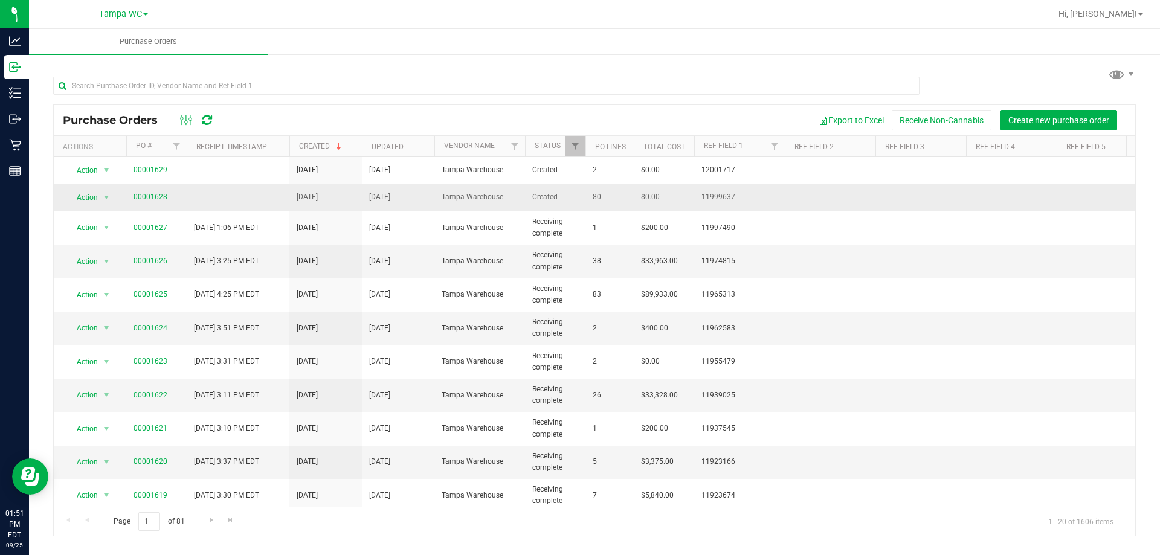
click at [156, 199] on link "00001628" at bounding box center [151, 197] width 34 height 8
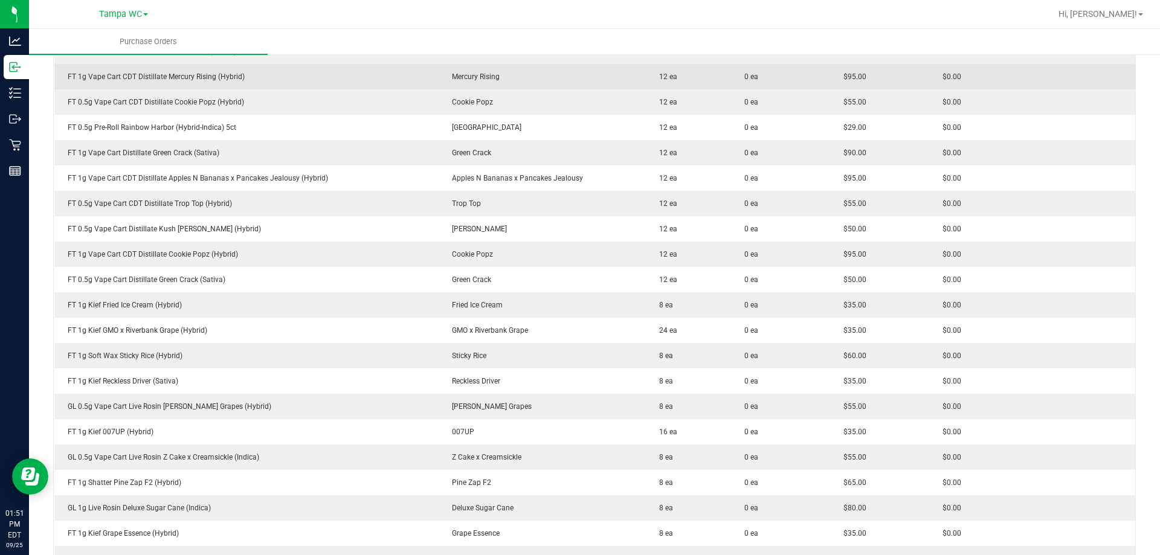
scroll to position [1691, 0]
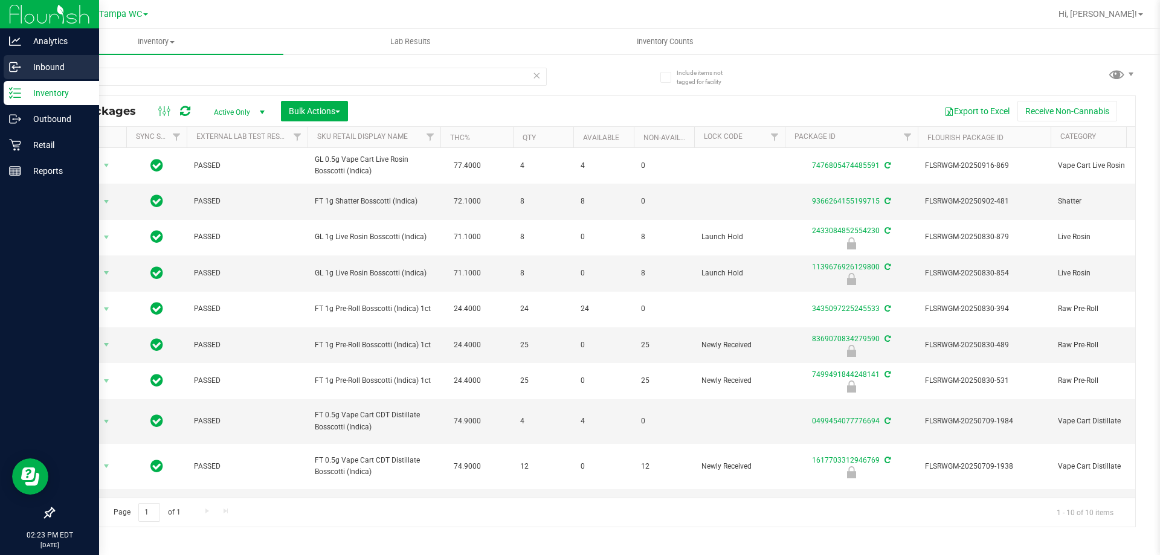
drag, startPoint x: 182, startPoint y: 80, endPoint x: 1, endPoint y: 73, distance: 181.4
click at [0, 72] on div "Analytics Inbound Inventory Outbound Retail Reports 02:23 PM EDT 09/25/2025 09/…" at bounding box center [580, 277] width 1160 height 555
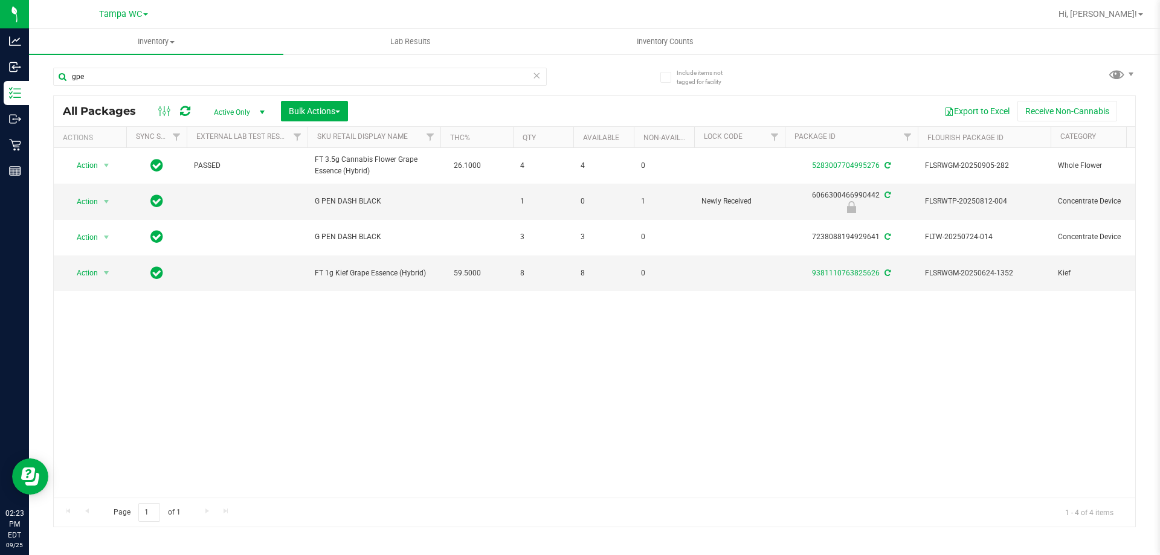
type input "gpe"
click at [182, 109] on icon at bounding box center [185, 111] width 10 height 12
click at [204, 272] on td at bounding box center [247, 273] width 121 height 35
click at [176, 111] on div at bounding box center [174, 111] width 40 height 14
click at [188, 111] on icon at bounding box center [185, 111] width 10 height 12
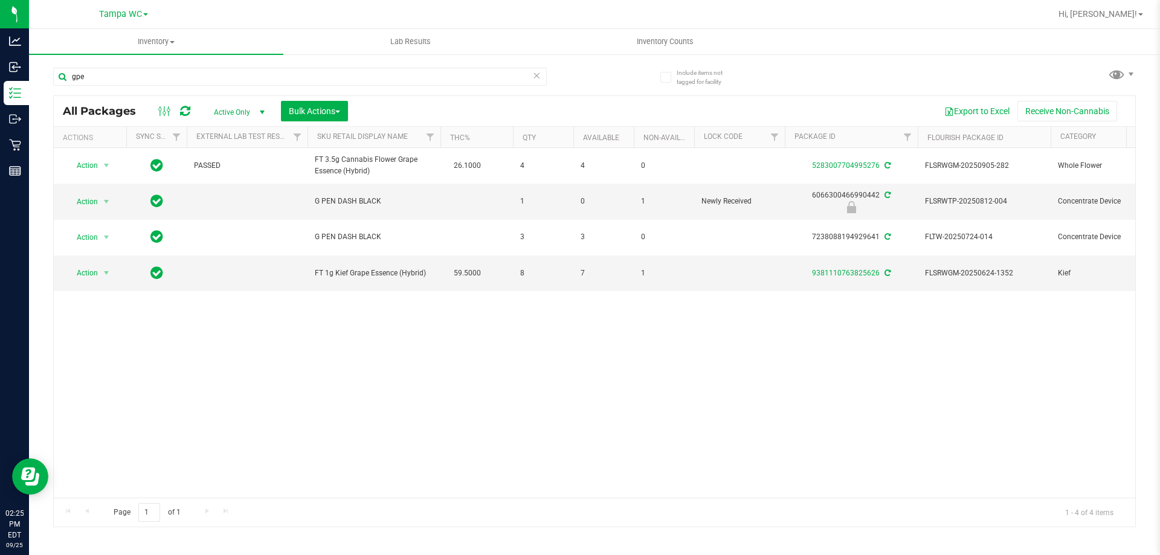
click at [536, 76] on icon at bounding box center [536, 75] width 8 height 14
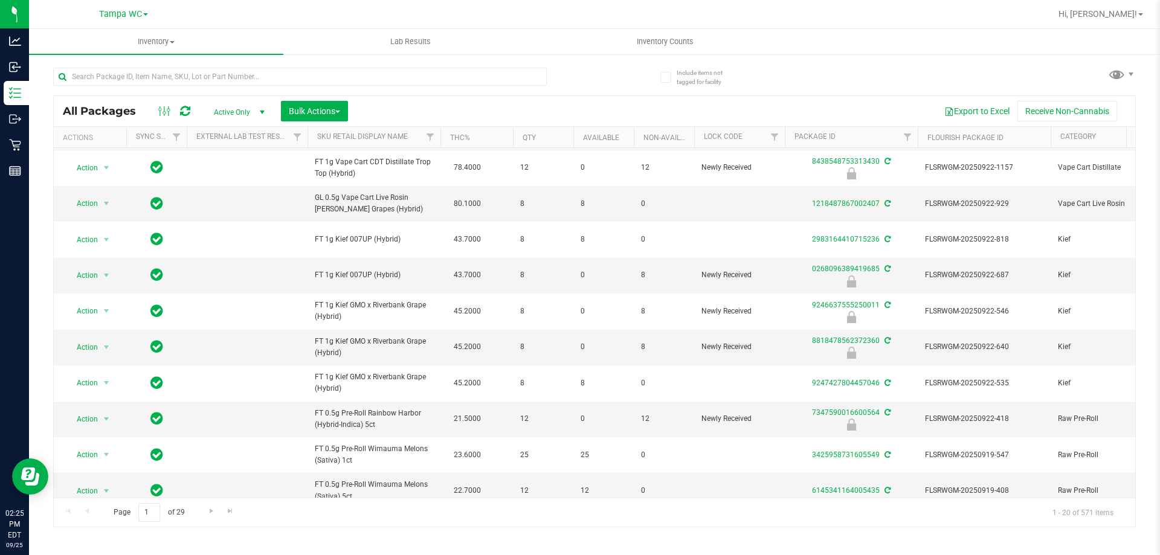
scroll to position [93, 0]
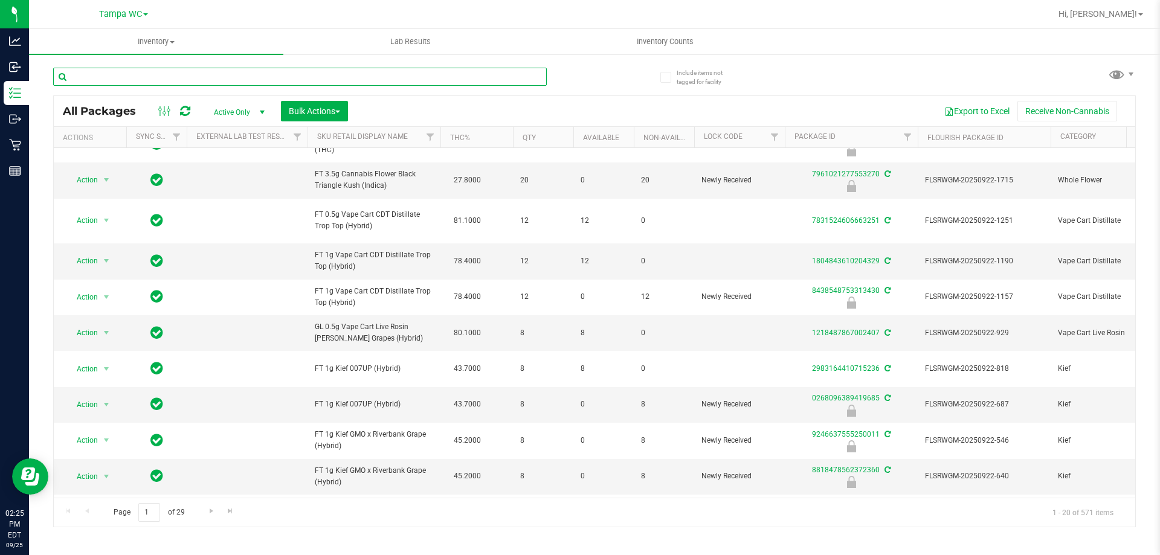
click at [154, 72] on input "text" at bounding box center [300, 77] width 494 height 18
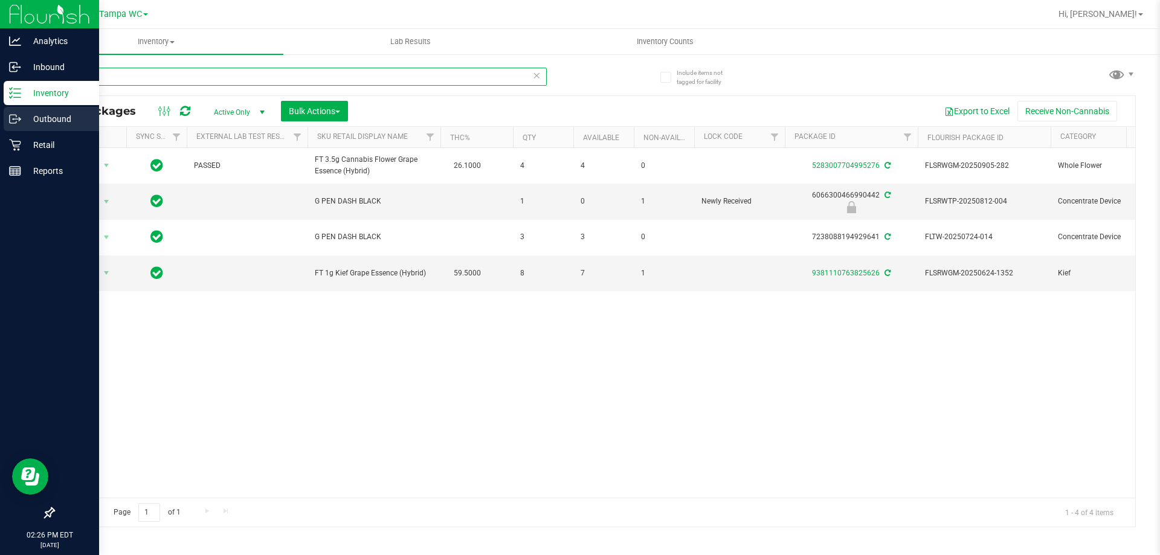
drag, startPoint x: 143, startPoint y: 80, endPoint x: 0, endPoint y: 111, distance: 146.4
click at [0, 111] on div "Analytics Inbound Inventory Outbound Retail Reports 02:26 PM EDT 09/25/2025 09/…" at bounding box center [580, 277] width 1160 height 555
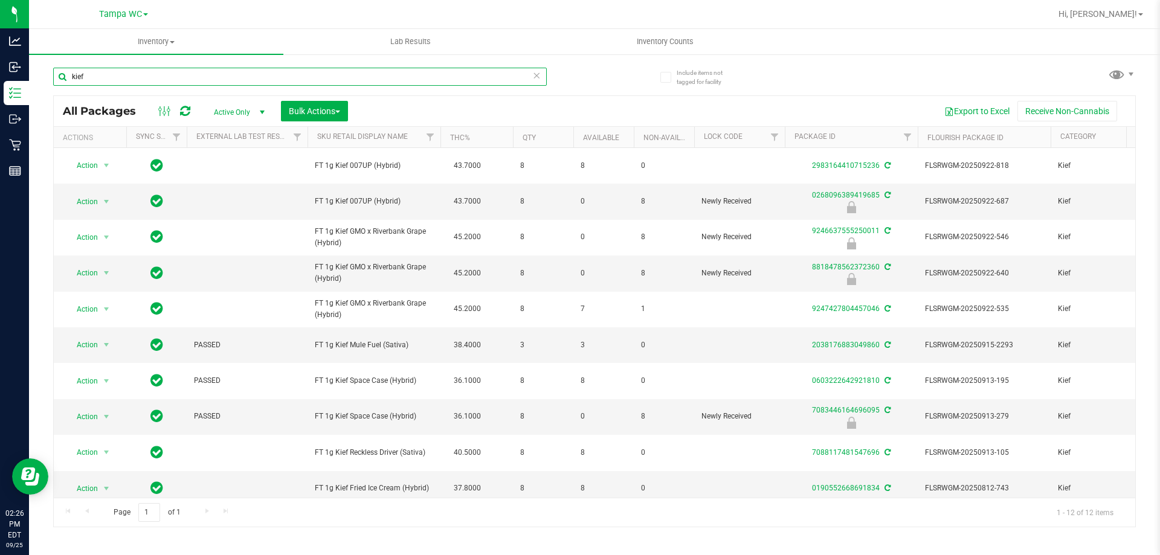
type input "kief"
click at [538, 76] on icon at bounding box center [536, 75] width 8 height 14
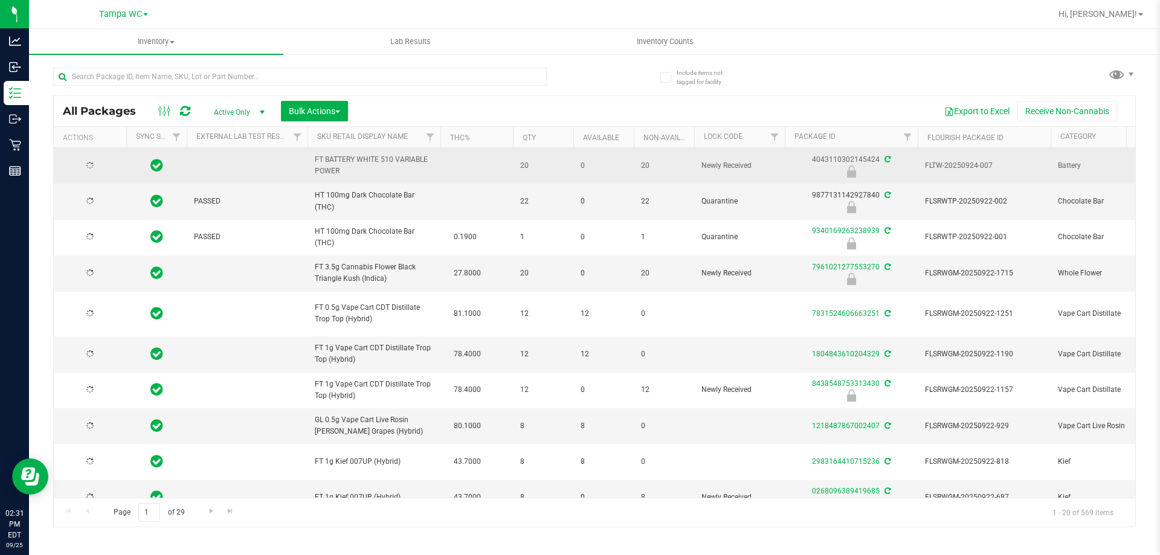
type input "2026-02-07"
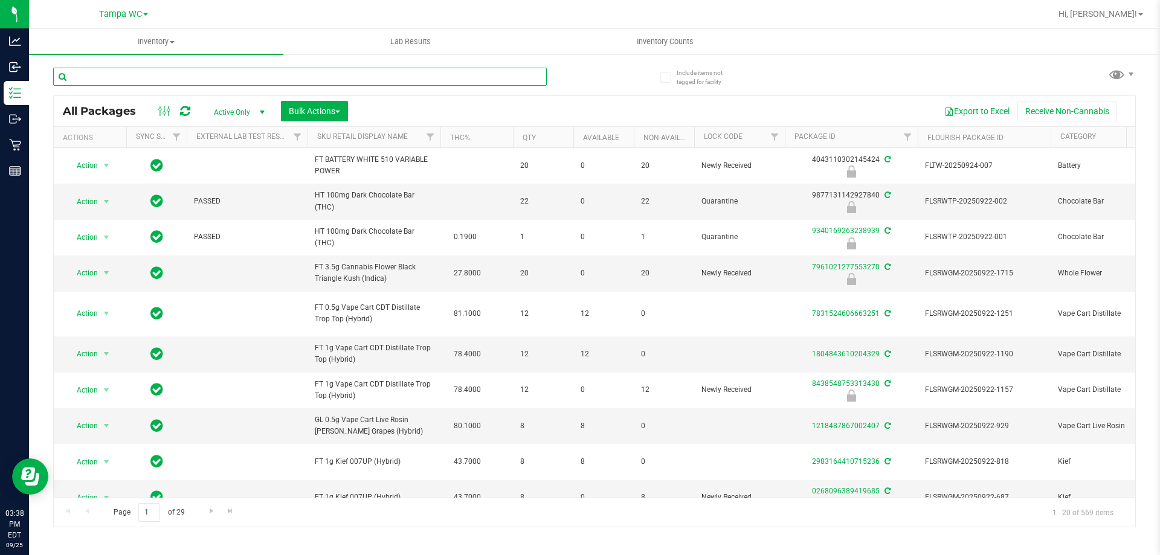
click at [129, 81] on input "text" at bounding box center [300, 77] width 494 height 18
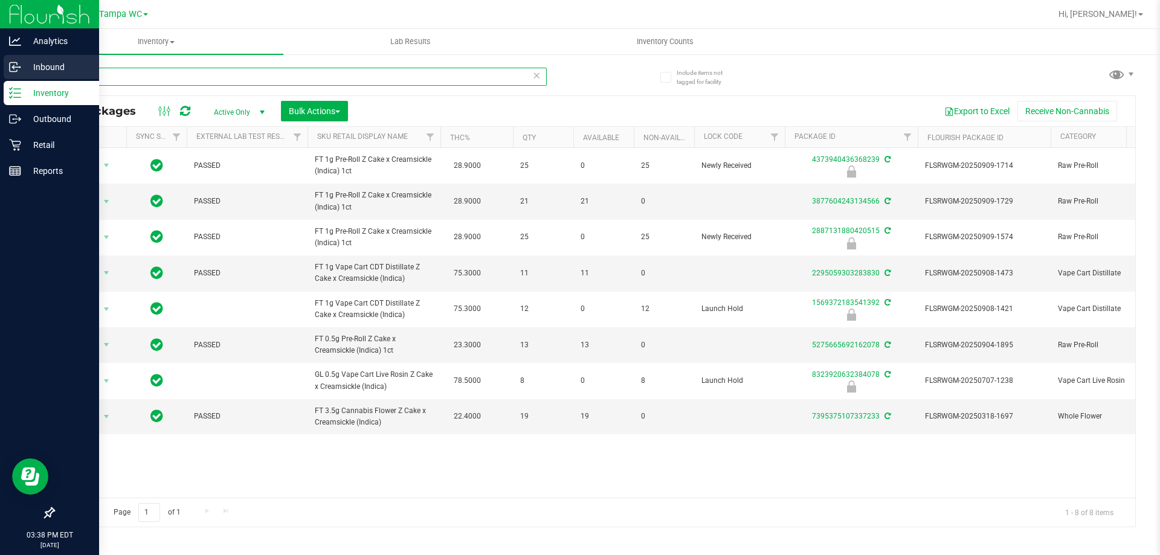
drag, startPoint x: 106, startPoint y: 77, endPoint x: 0, endPoint y: 65, distance: 106.4
click at [0, 65] on div "Analytics Inbound Inventory Outbound Retail Reports 03:38 PM EDT 09/25/2025 09/…" at bounding box center [580, 277] width 1160 height 555
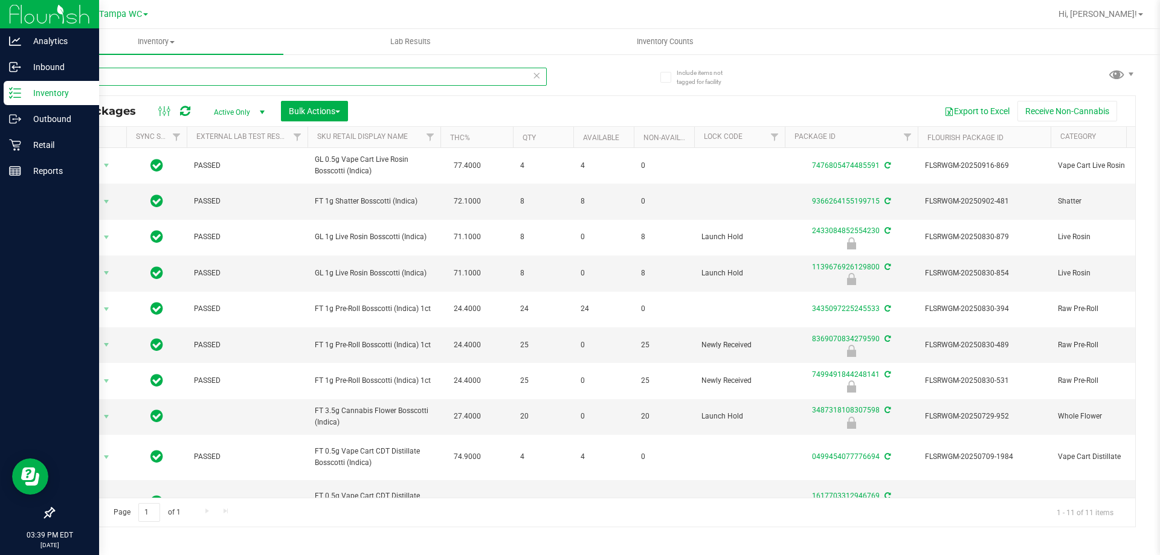
drag, startPoint x: 84, startPoint y: 78, endPoint x: 0, endPoint y: 92, distance: 85.2
click at [0, 92] on div "Analytics Inbound Inventory Outbound Retail Reports 03:39 PM EDT 09/25/2025 09/…" at bounding box center [580, 277] width 1160 height 555
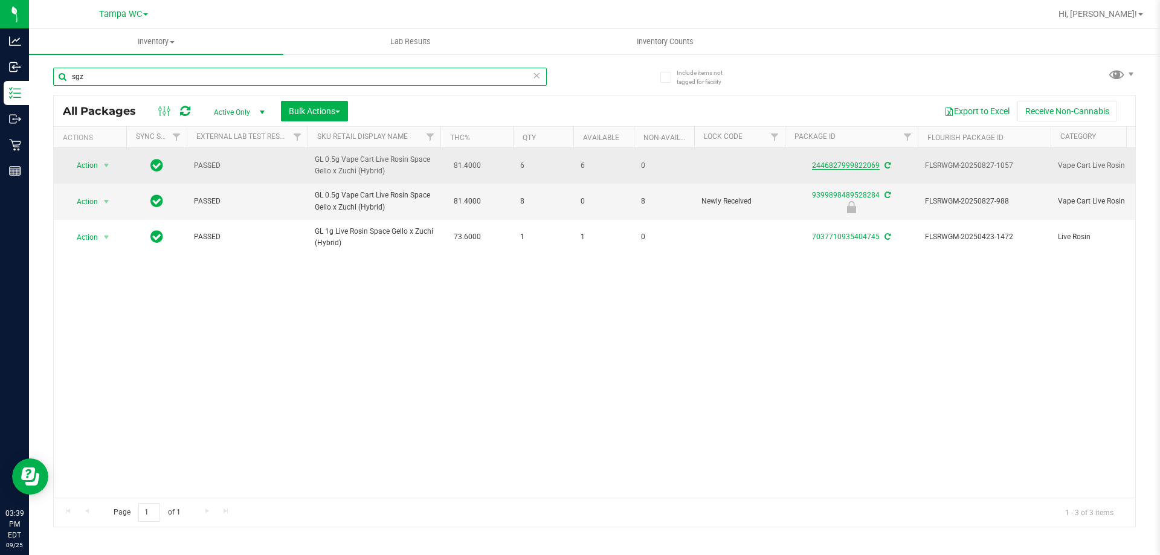
type input "sgz"
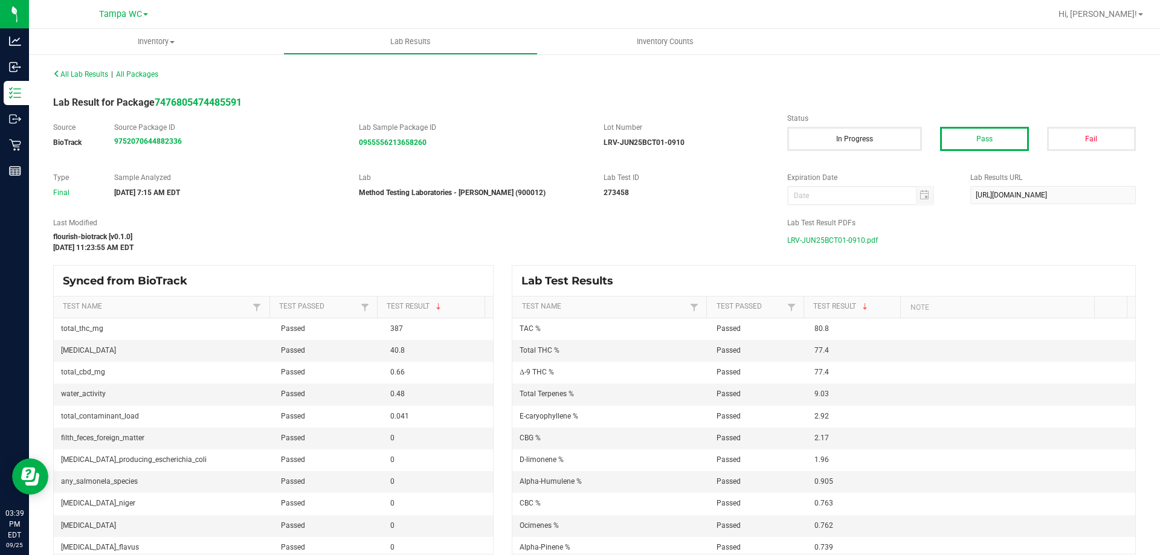
click at [826, 238] on span "LRV-JUN25BCT01-0910.pdf" at bounding box center [832, 240] width 91 height 18
click at [833, 237] on span "LRV-AUG25SGZ01-0821.pdf" at bounding box center [832, 240] width 91 height 18
